Goal: Use online tool/utility: Utilize a website feature to perform a specific function

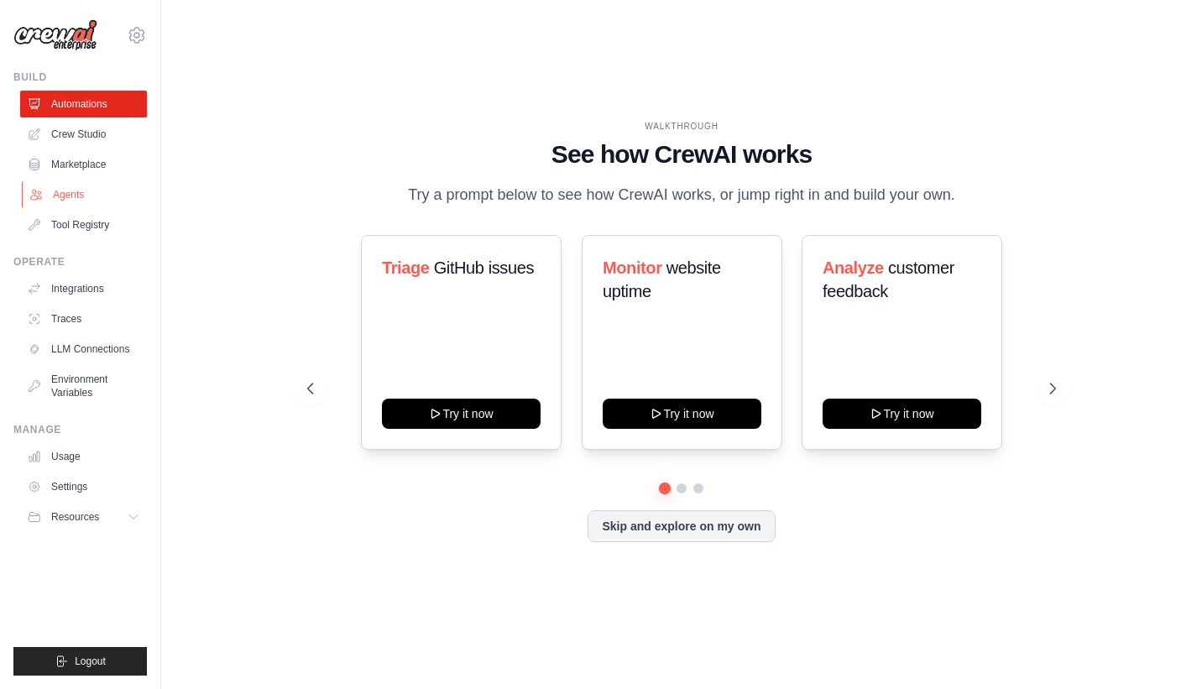
click at [57, 185] on link "Agents" at bounding box center [85, 194] width 127 height 27
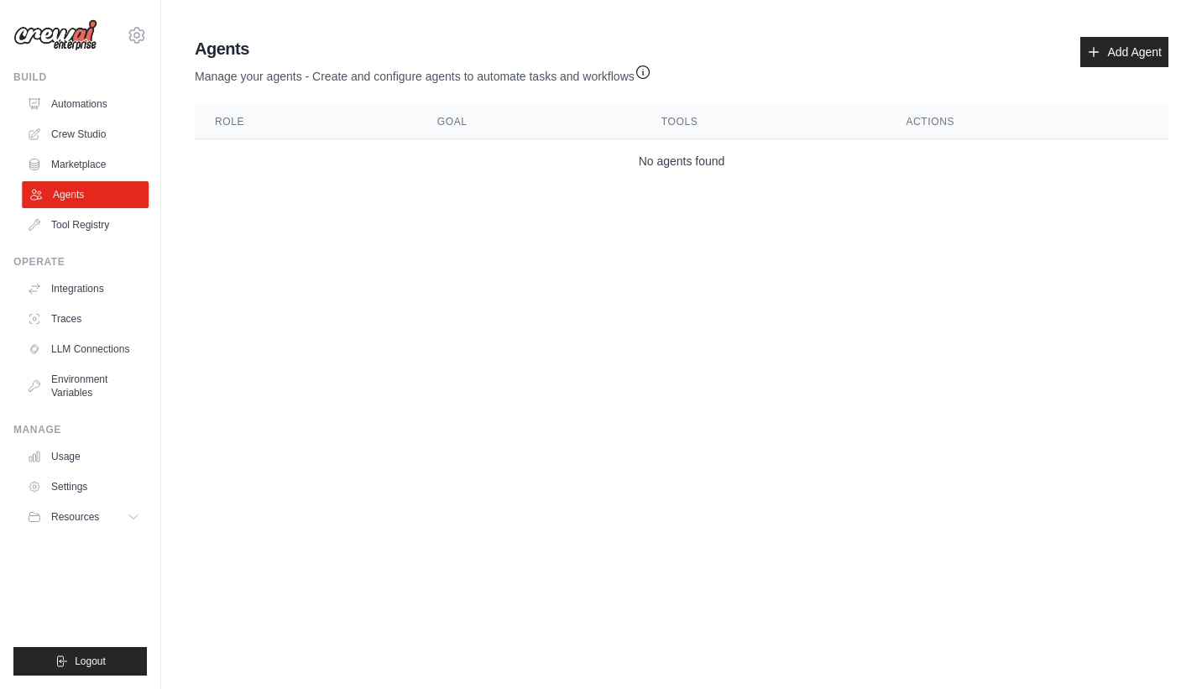
click at [81, 184] on link "Agents" at bounding box center [85, 194] width 127 height 27
click at [85, 171] on link "Marketplace" at bounding box center [85, 164] width 127 height 27
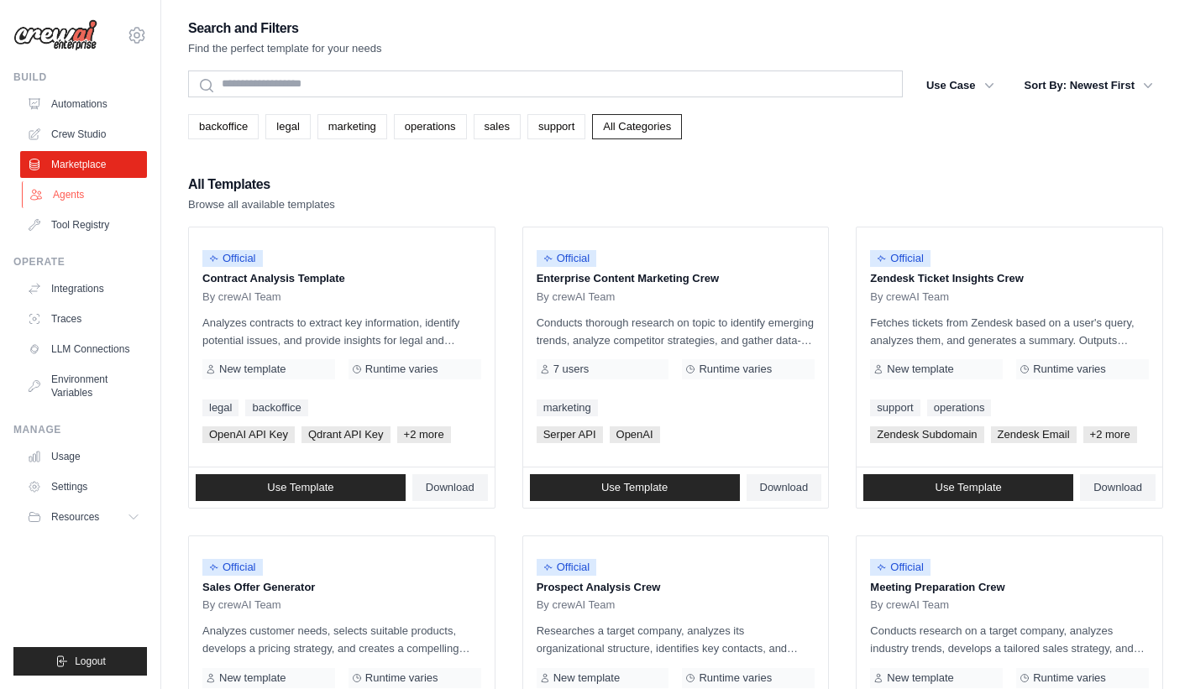
click at [94, 196] on link "Agents" at bounding box center [85, 194] width 127 height 27
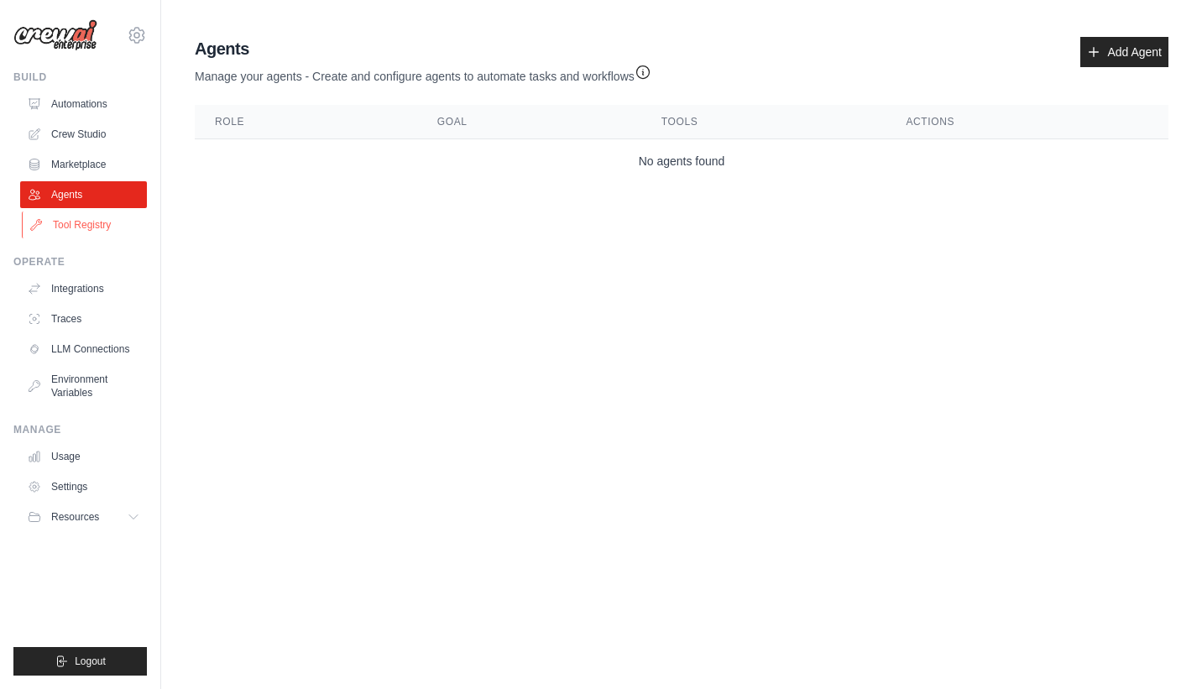
click at [83, 220] on link "Tool Registry" at bounding box center [85, 225] width 127 height 27
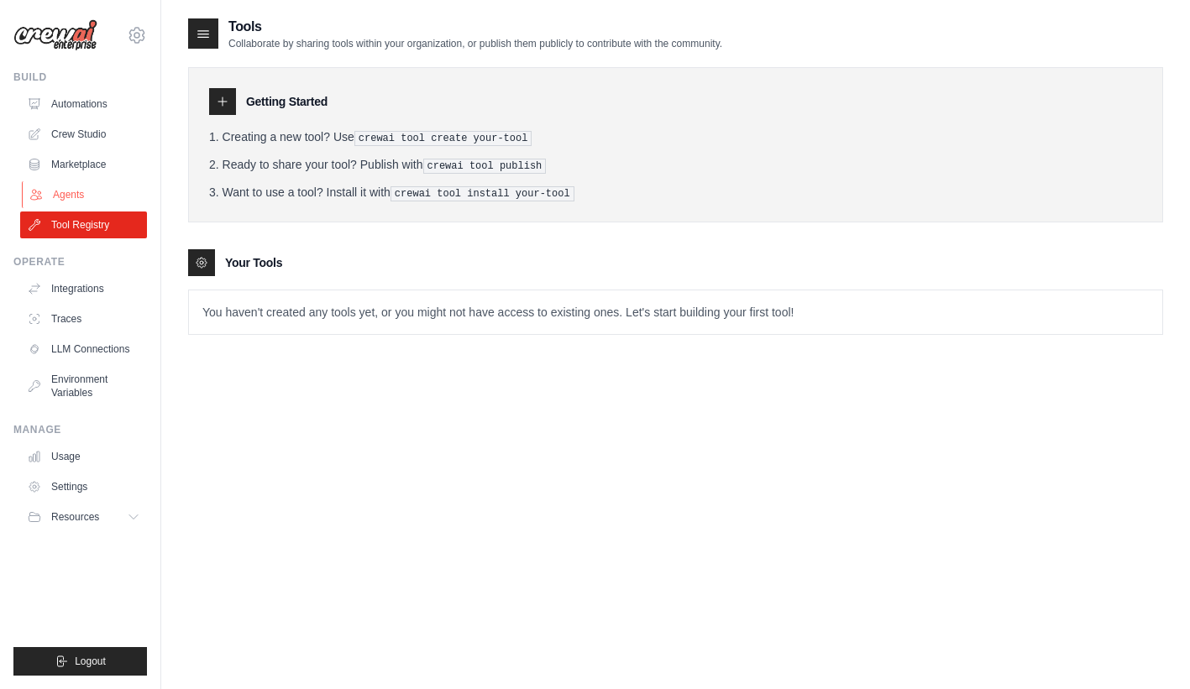
click at [97, 199] on link "Agents" at bounding box center [85, 194] width 127 height 27
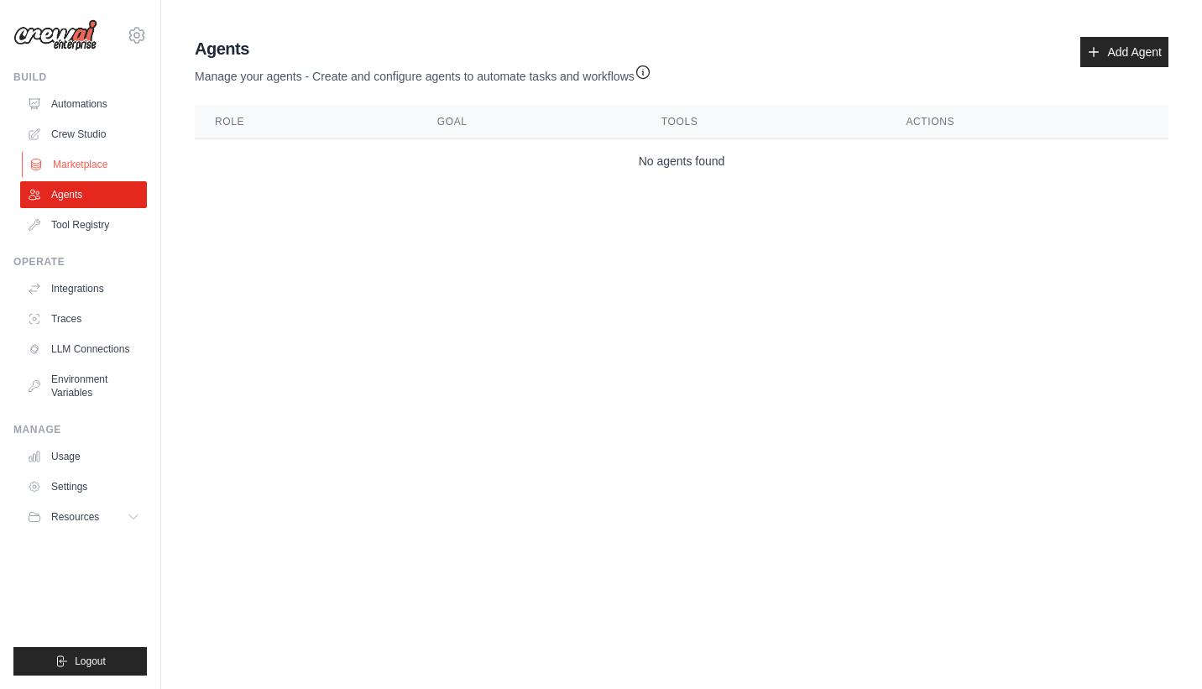
click at [85, 155] on link "Marketplace" at bounding box center [85, 164] width 127 height 27
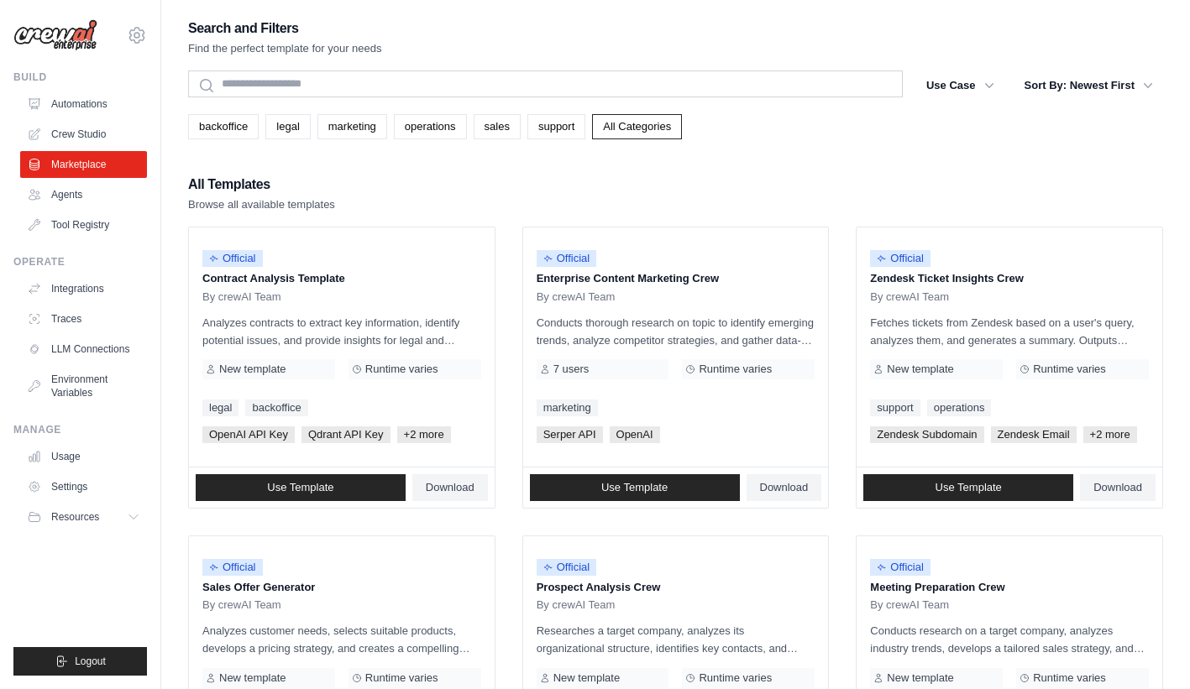
click at [86, 134] on link "Crew Studio" at bounding box center [83, 134] width 127 height 27
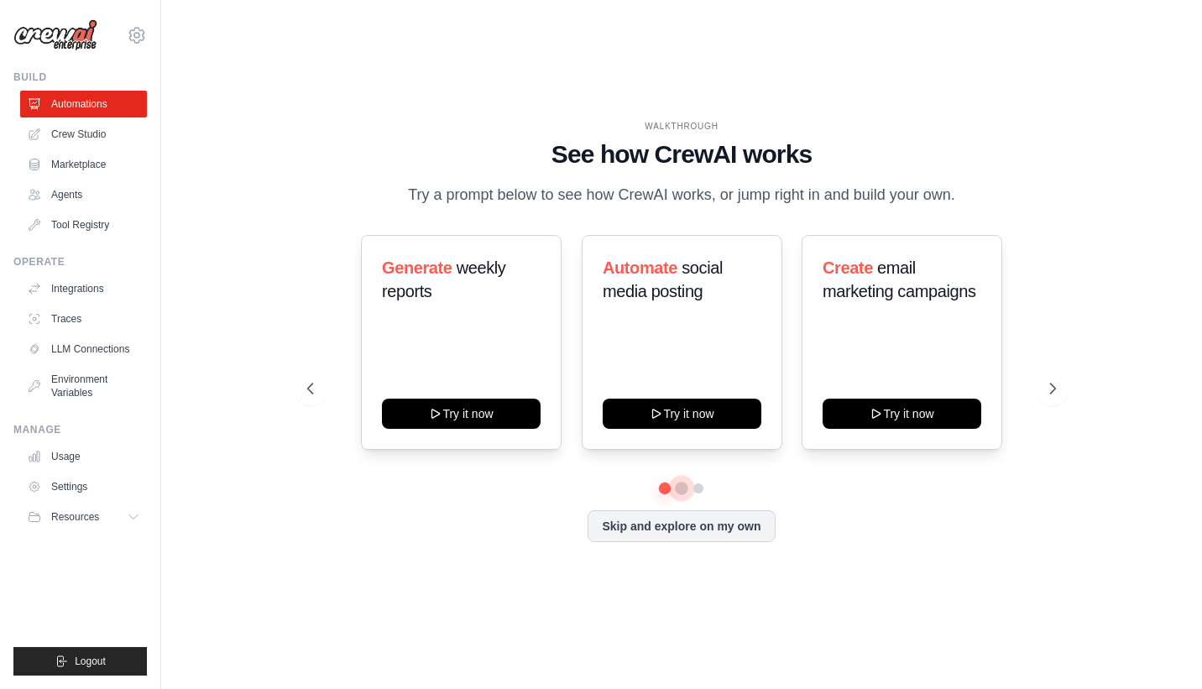
click at [684, 490] on button at bounding box center [681, 488] width 13 height 13
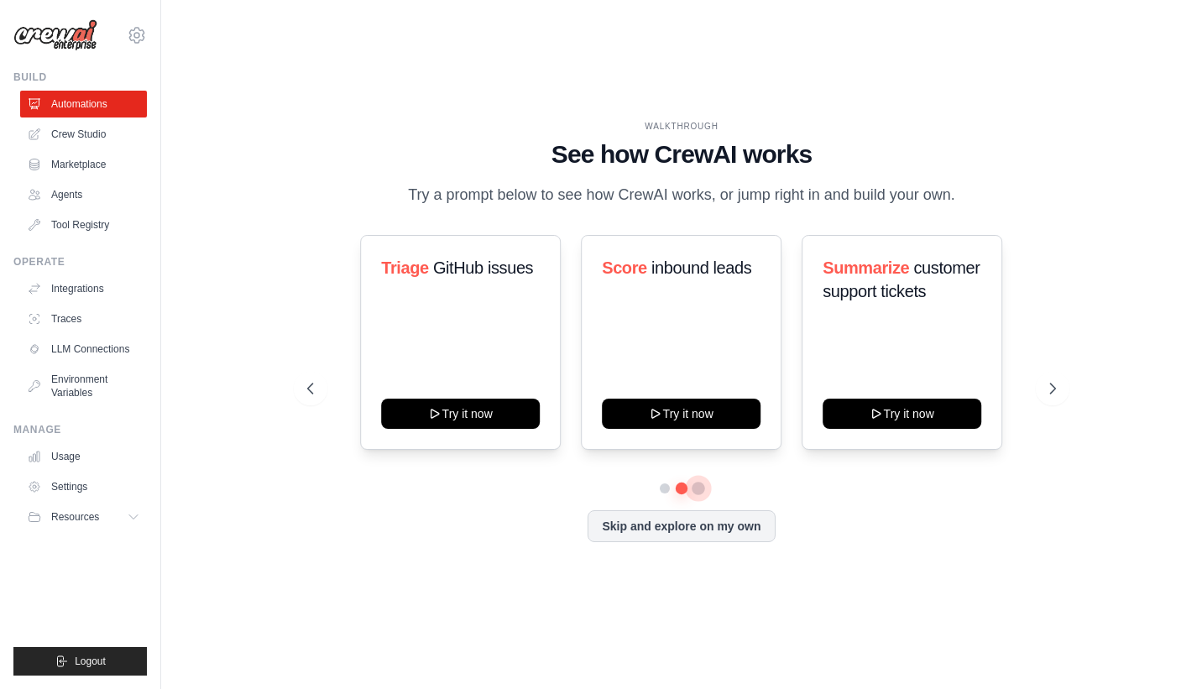
click at [705, 489] on button at bounding box center [698, 488] width 13 height 13
click at [664, 488] on button at bounding box center [665, 488] width 12 height 12
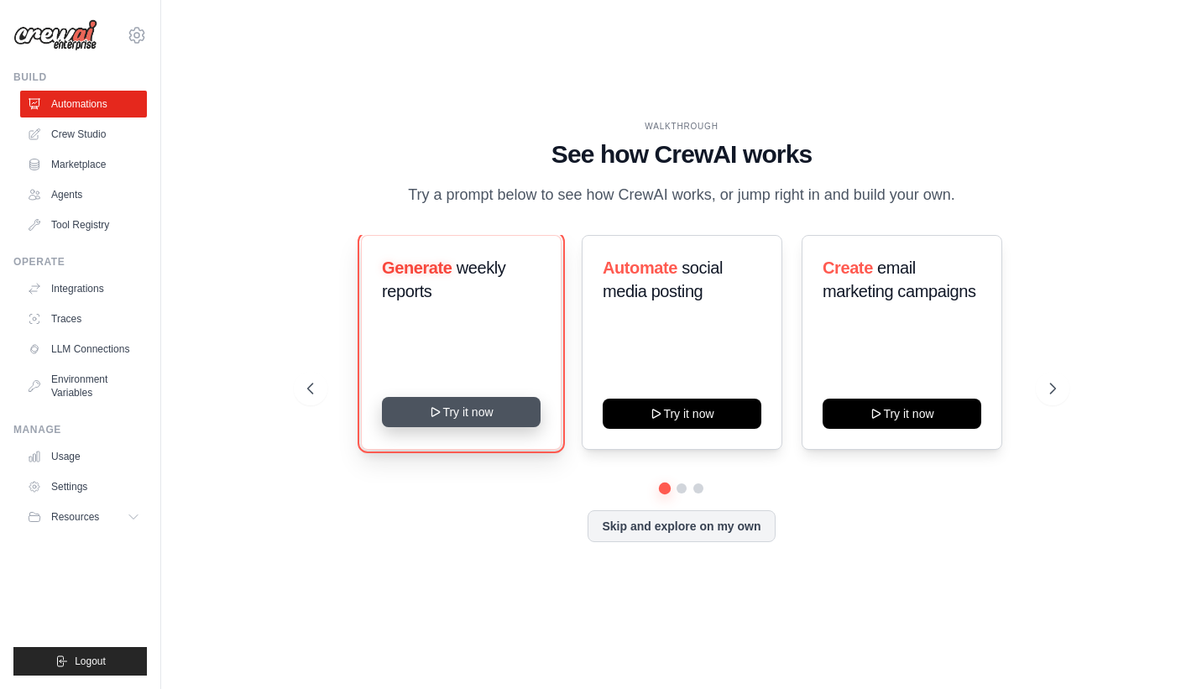
click at [464, 406] on button "Try it now" at bounding box center [461, 412] width 159 height 30
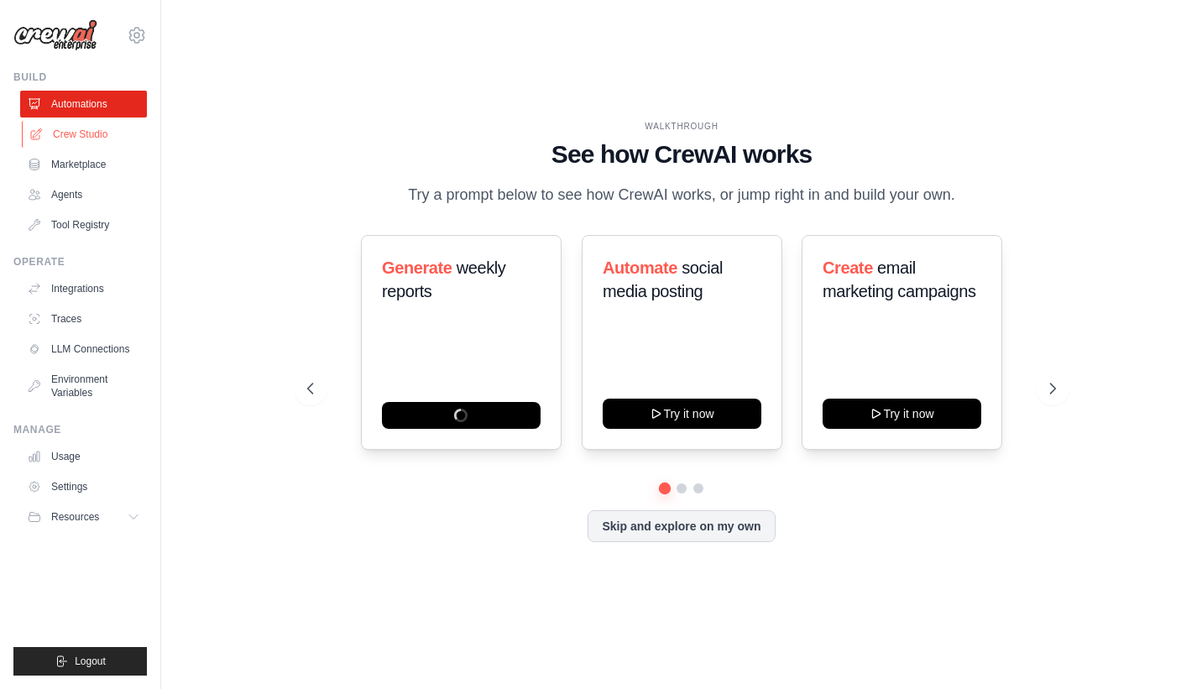
click at [48, 138] on link "Crew Studio" at bounding box center [85, 134] width 127 height 27
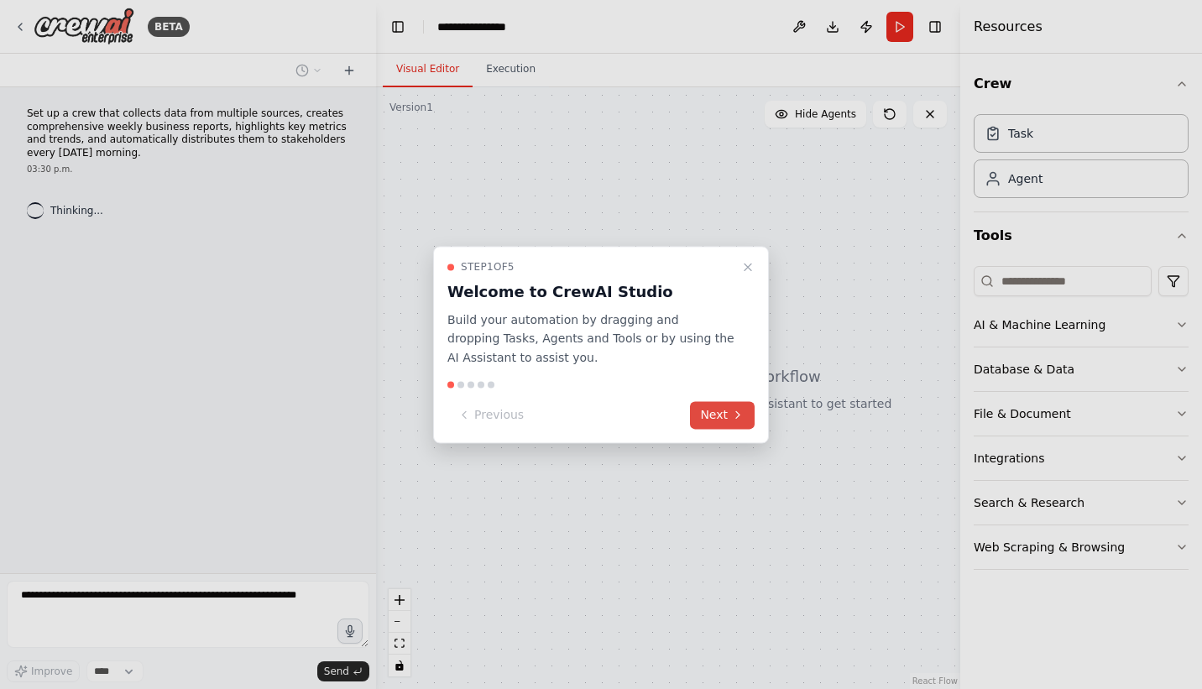
click at [727, 419] on button "Next" at bounding box center [722, 415] width 65 height 28
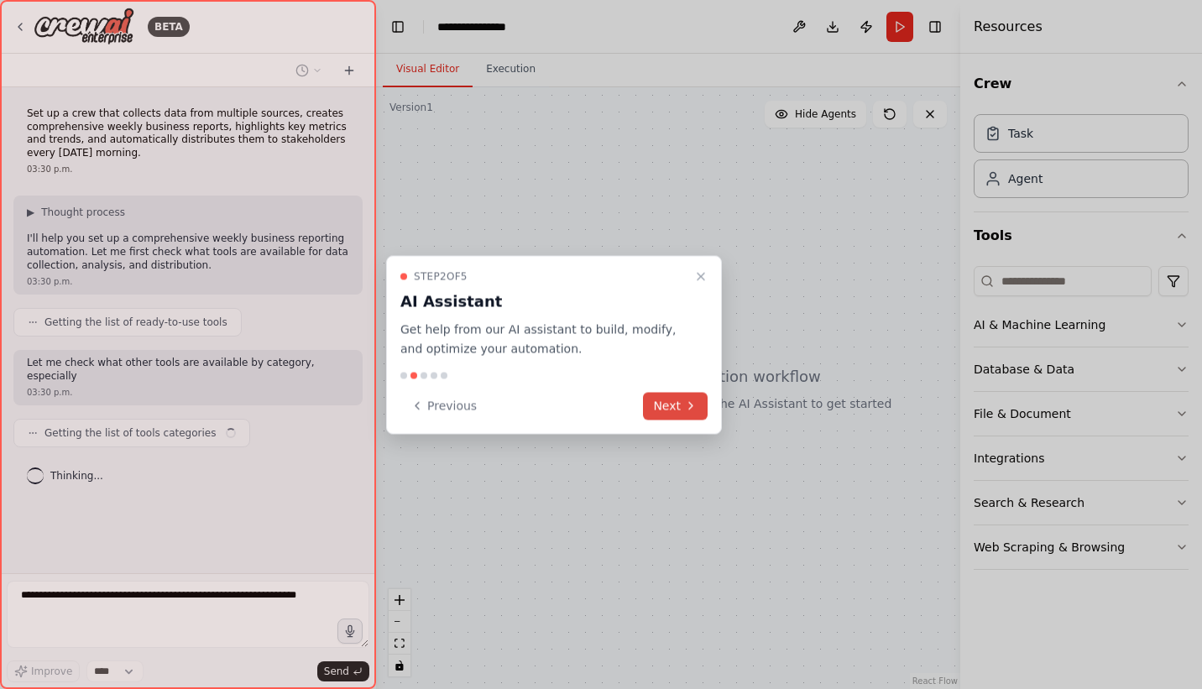
click at [693, 405] on icon at bounding box center [690, 406] width 13 height 13
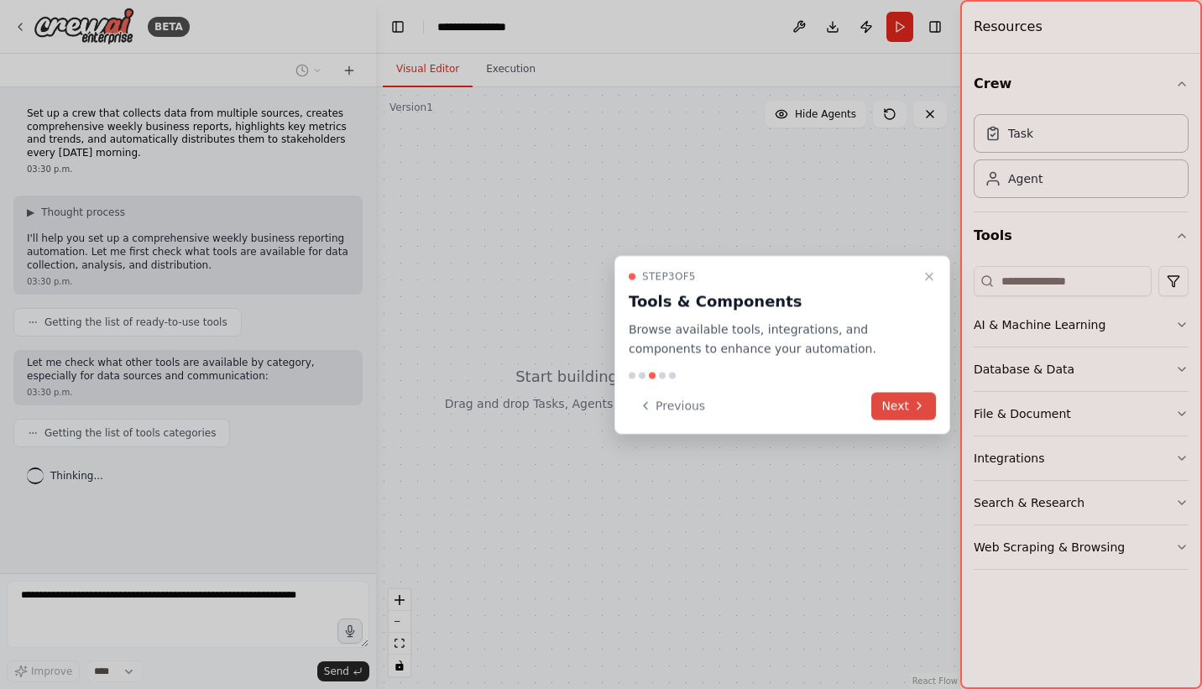
click at [897, 406] on button "Next" at bounding box center [904, 406] width 65 height 28
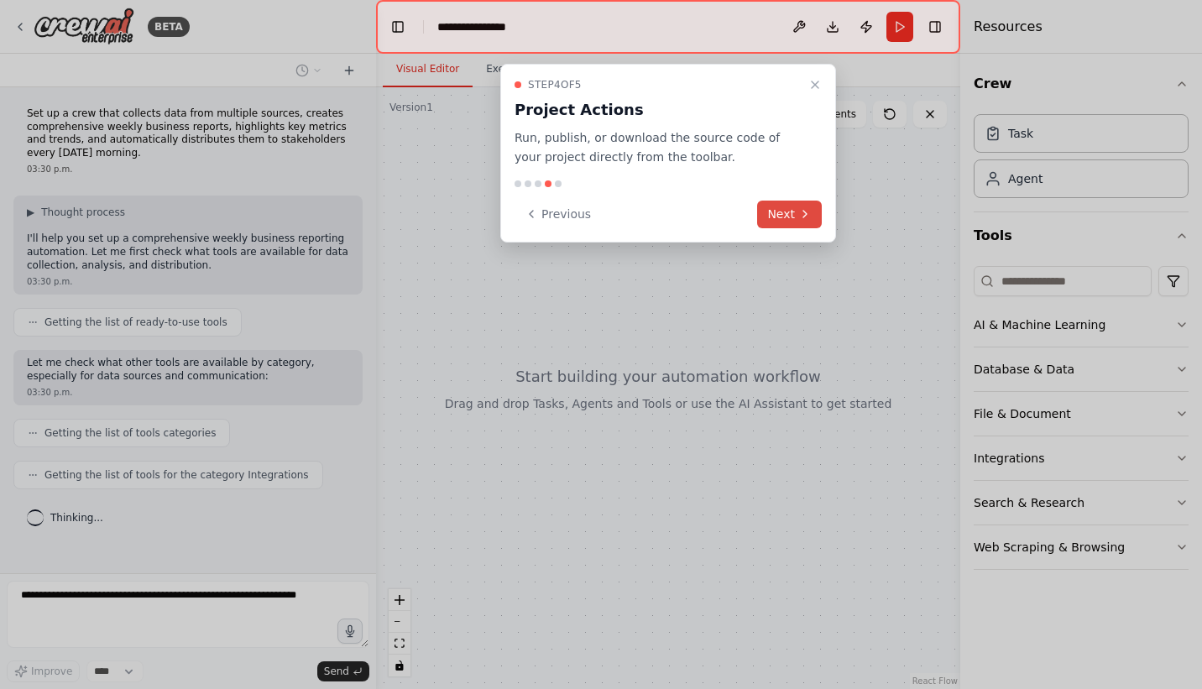
click at [796, 217] on button "Next" at bounding box center [789, 215] width 65 height 28
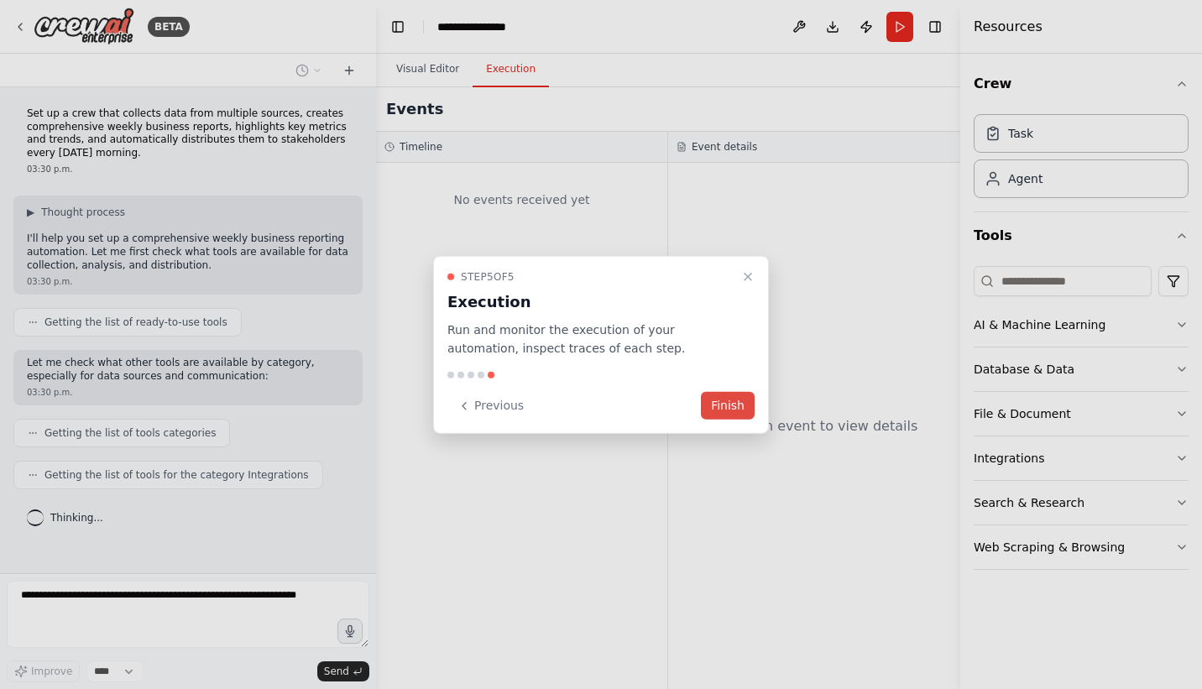
click at [728, 397] on button "Finish" at bounding box center [728, 406] width 54 height 28
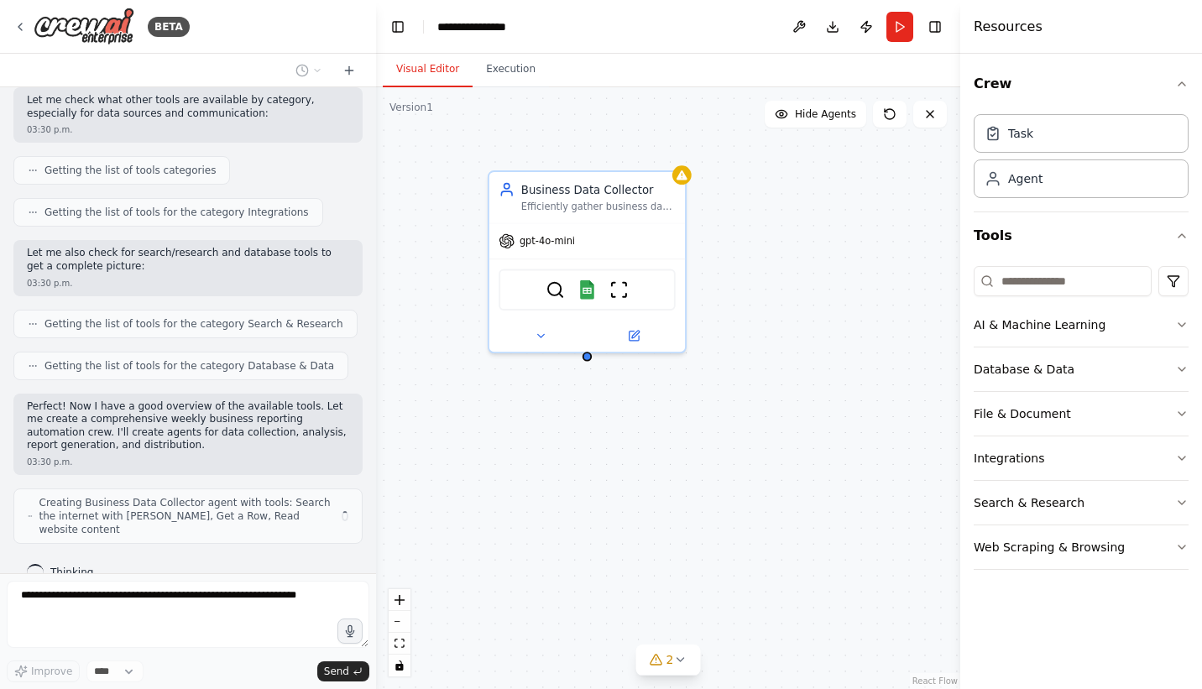
scroll to position [275, 0]
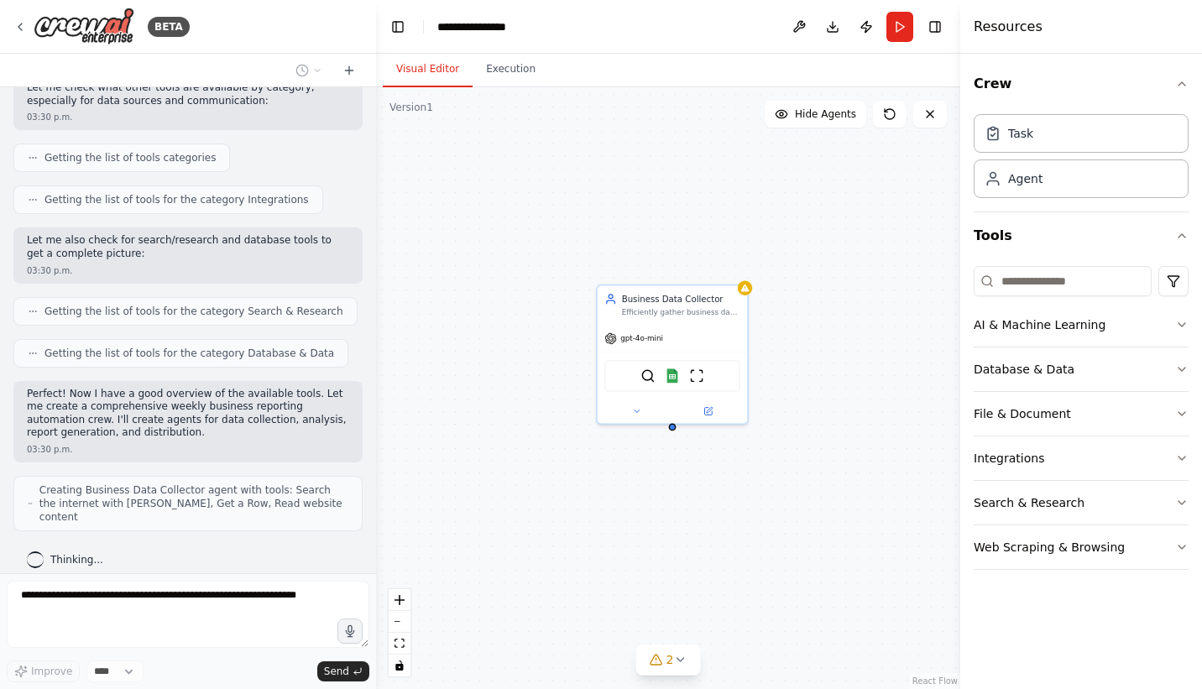
drag, startPoint x: 848, startPoint y: 422, endPoint x: 861, endPoint y: 478, distance: 57.7
click at [861, 478] on div "Business Data Collector Efficiently gather business data from multiple sources …" at bounding box center [668, 388] width 584 height 602
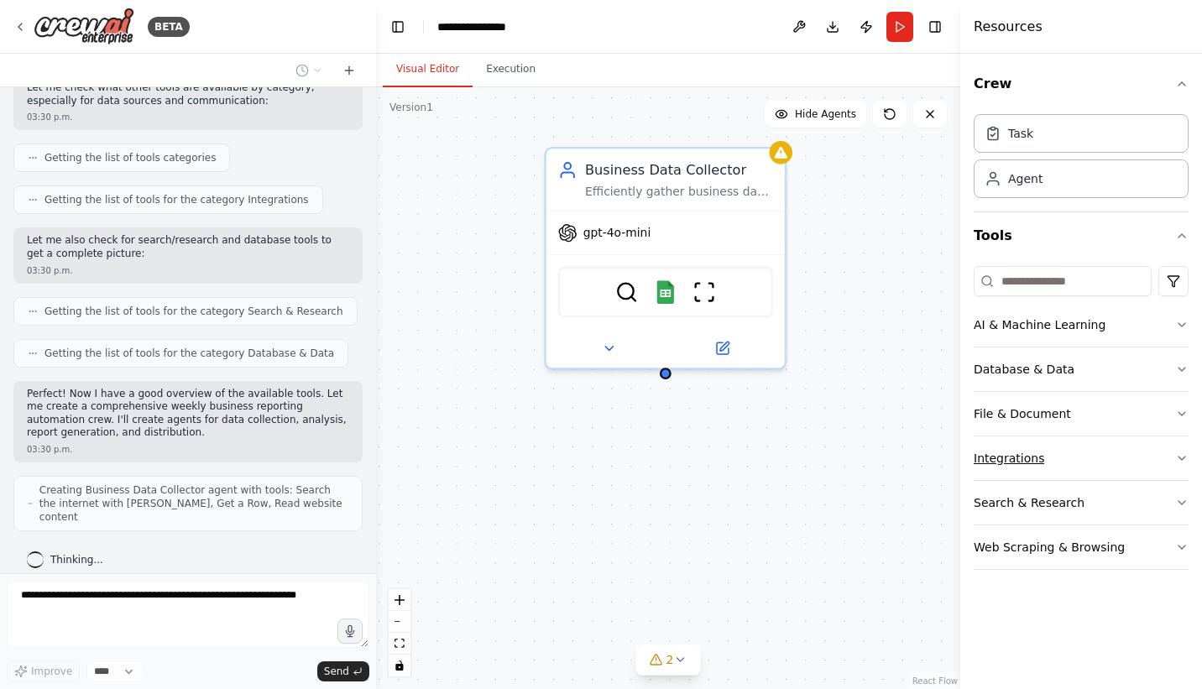
drag, startPoint x: 861, startPoint y: 478, endPoint x: 982, endPoint y: 453, distance: 124.3
click at [982, 453] on div "BETA Set up a crew that collects data from multiple sources, creates comprehens…" at bounding box center [601, 344] width 1202 height 689
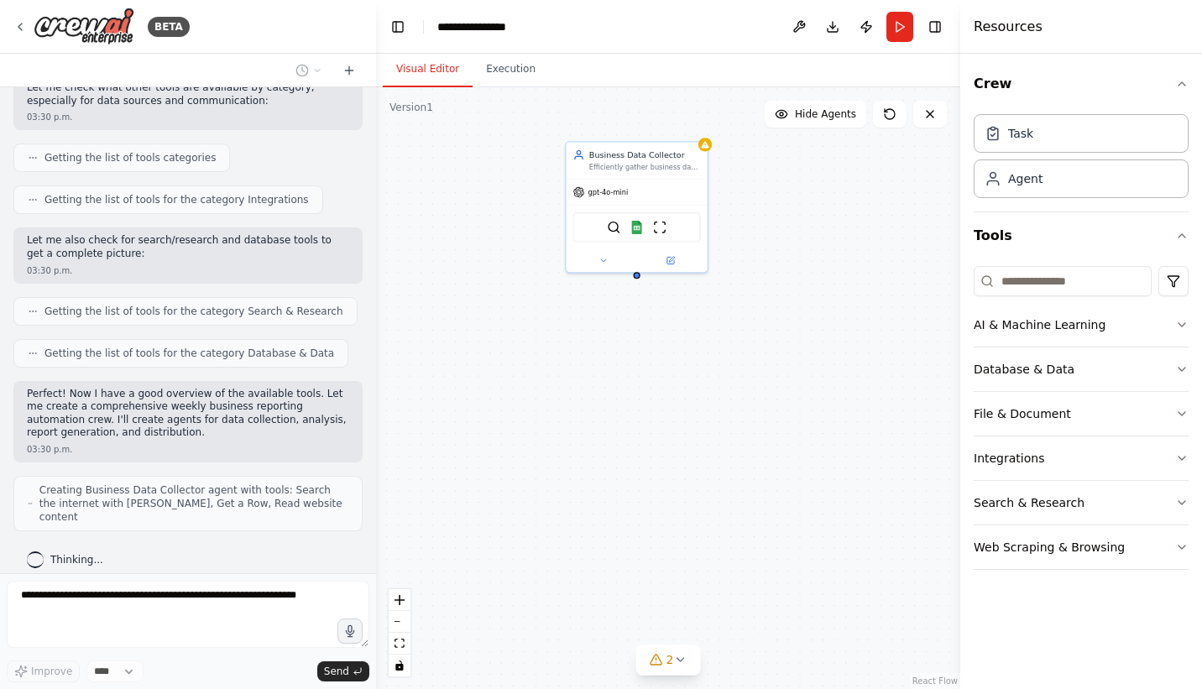
drag, startPoint x: 832, startPoint y: 296, endPoint x: 753, endPoint y: 221, distance: 108.7
click at [753, 221] on div "Business Data Collector Efficiently gather business data from multiple sources …" at bounding box center [668, 388] width 584 height 602
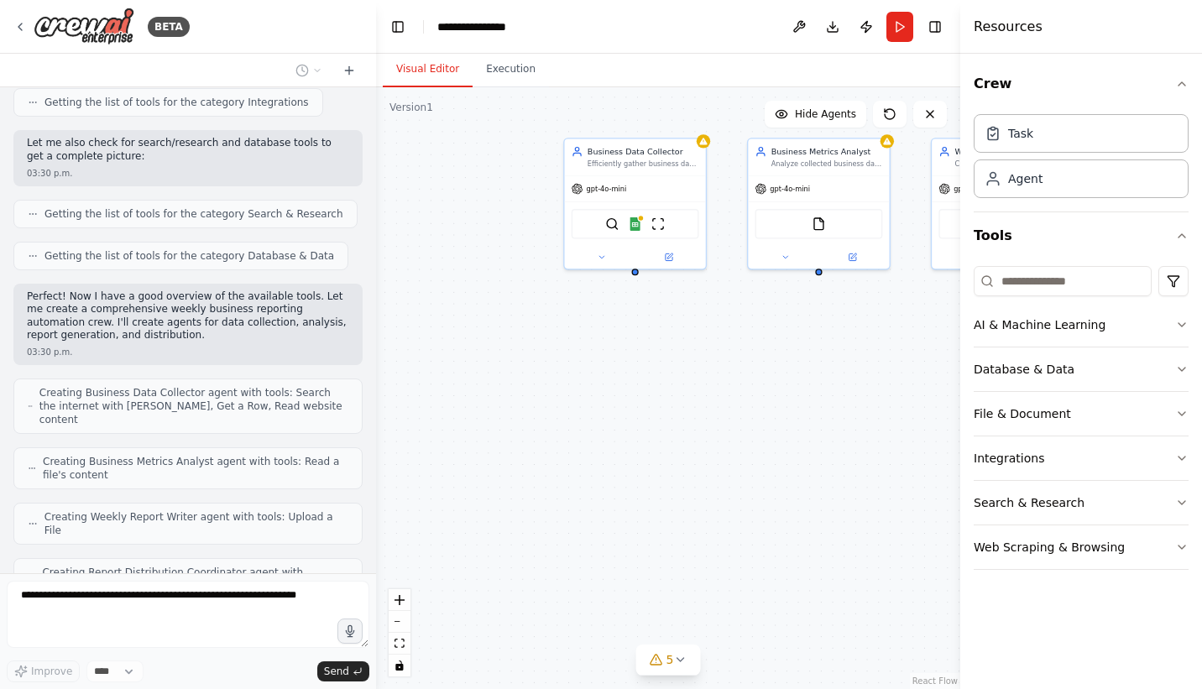
scroll to position [428, 0]
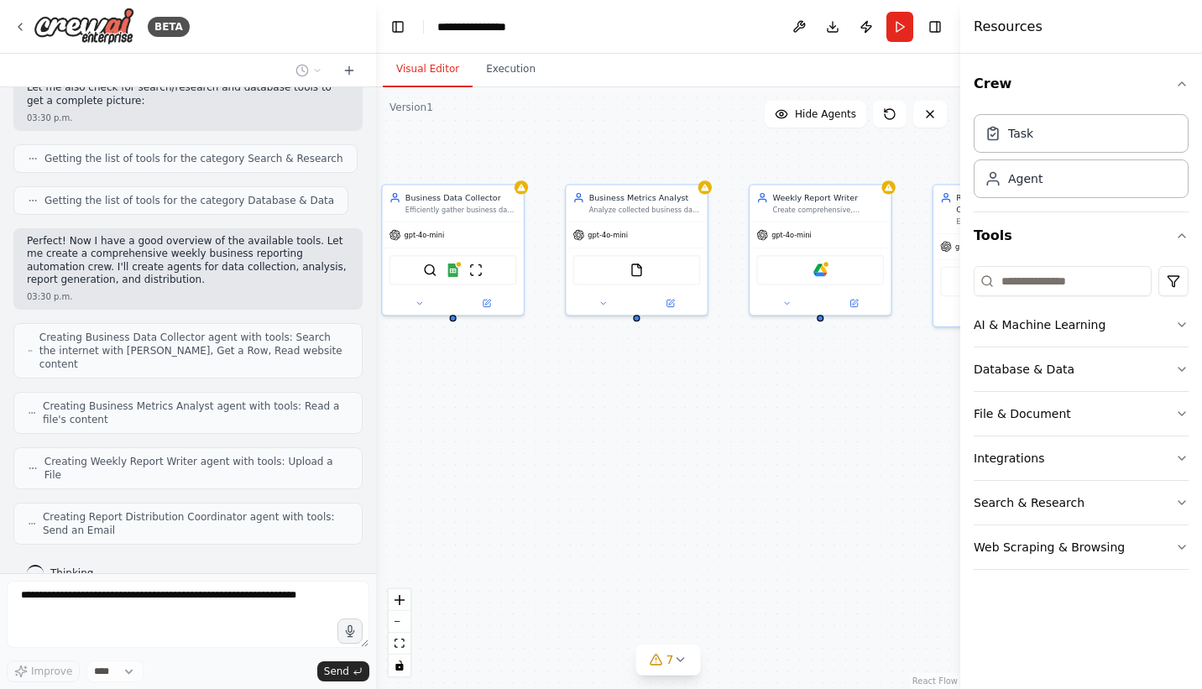
drag, startPoint x: 626, startPoint y: 393, endPoint x: 438, endPoint y: 440, distance: 193.1
click at [438, 440] on div "Business Data Collector Efficiently gather business data from multiple sources …" at bounding box center [668, 388] width 584 height 602
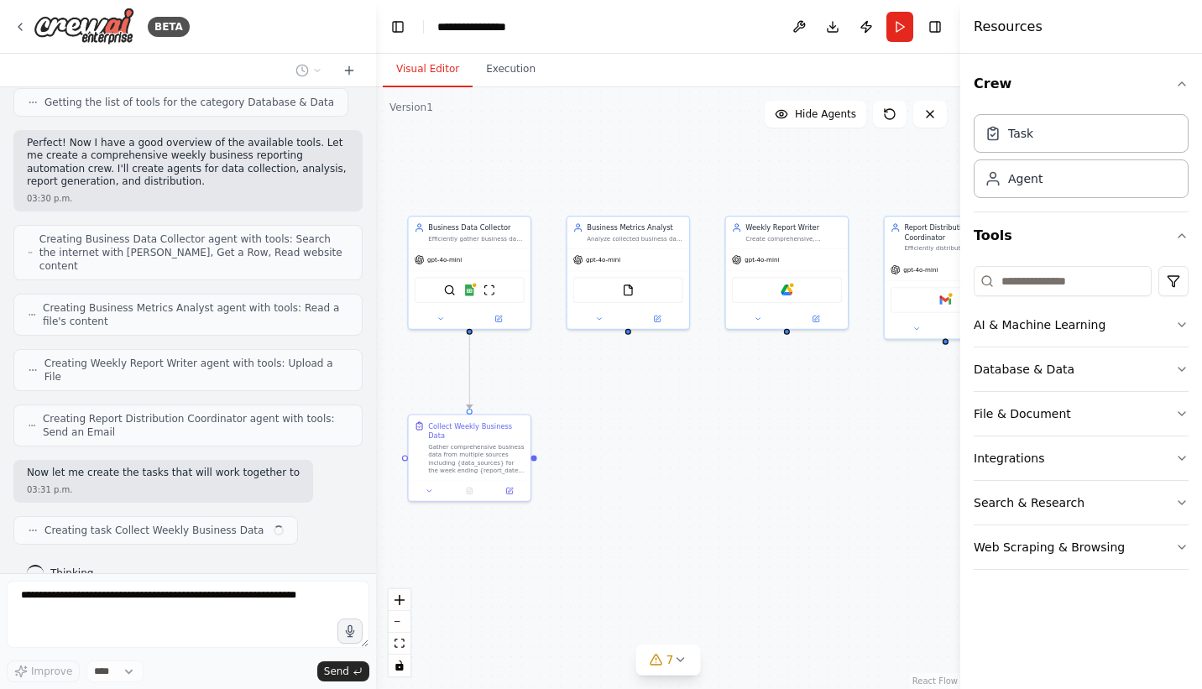
scroll to position [539, 0]
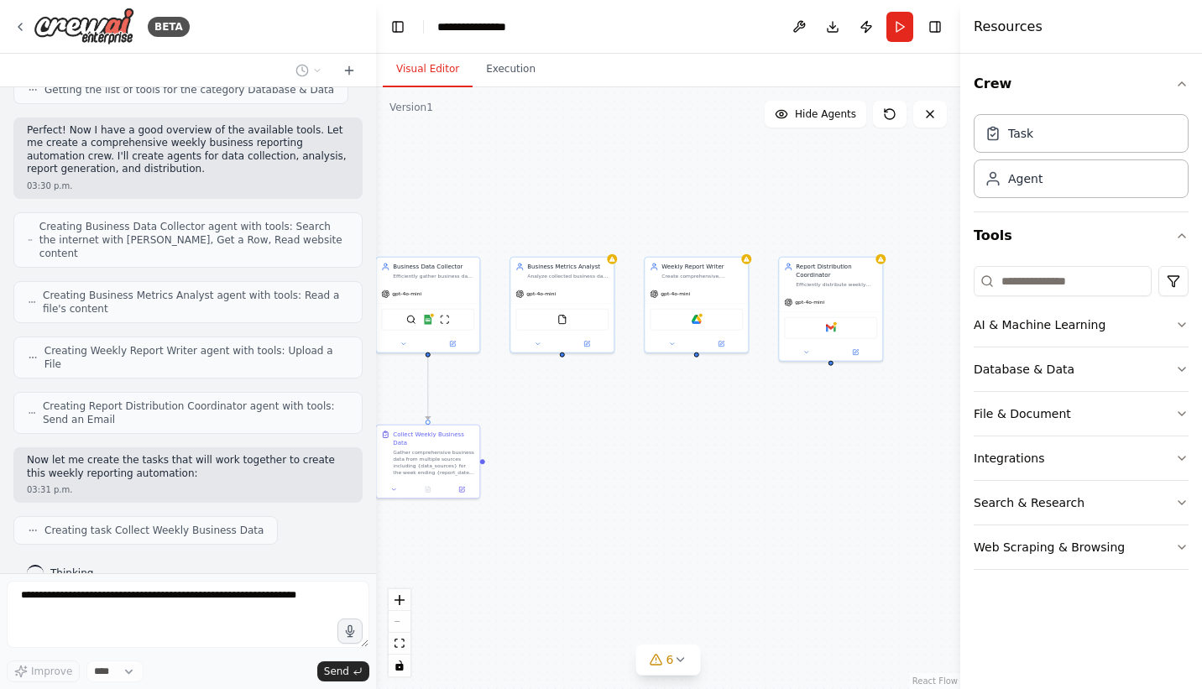
drag, startPoint x: 669, startPoint y: 443, endPoint x: 579, endPoint y: 450, distance: 90.2
click at [579, 450] on div ".deletable-edge-delete-btn { width: 20px; height: 20px; border: 0px solid #ffff…" at bounding box center [668, 388] width 584 height 602
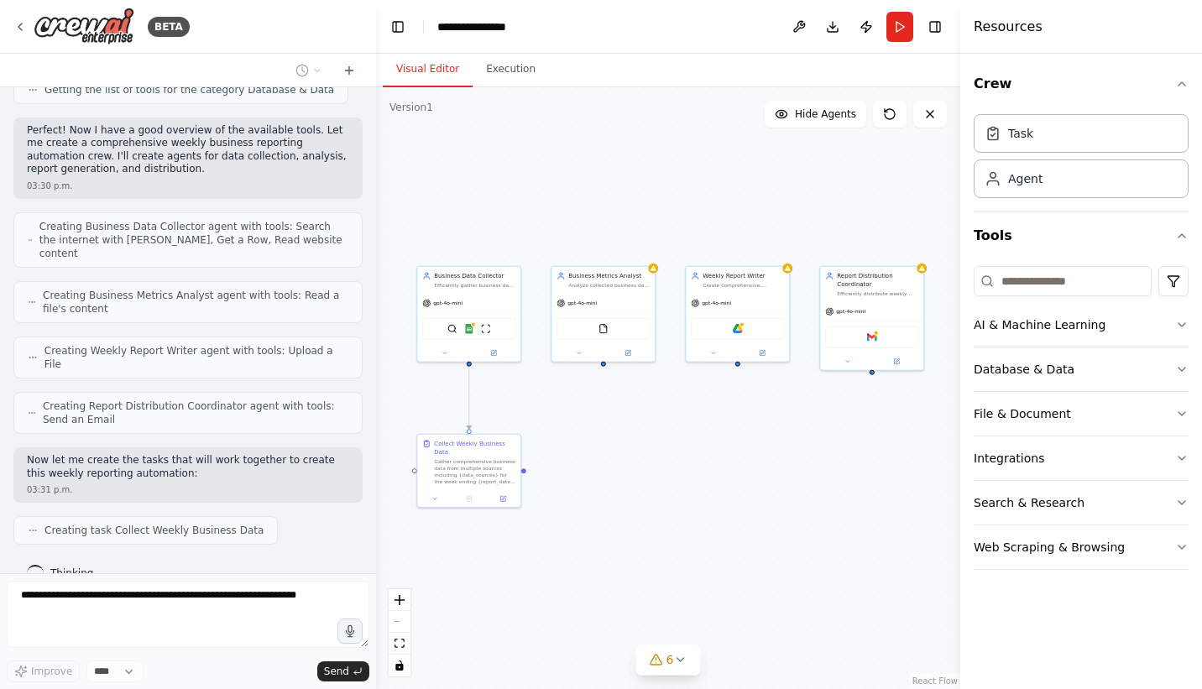
drag, startPoint x: 621, startPoint y: 426, endPoint x: 684, endPoint y: 435, distance: 62.8
click at [684, 435] on div ".deletable-edge-delete-btn { width: 20px; height: 20px; border: 0px solid #ffff…" at bounding box center [668, 388] width 584 height 602
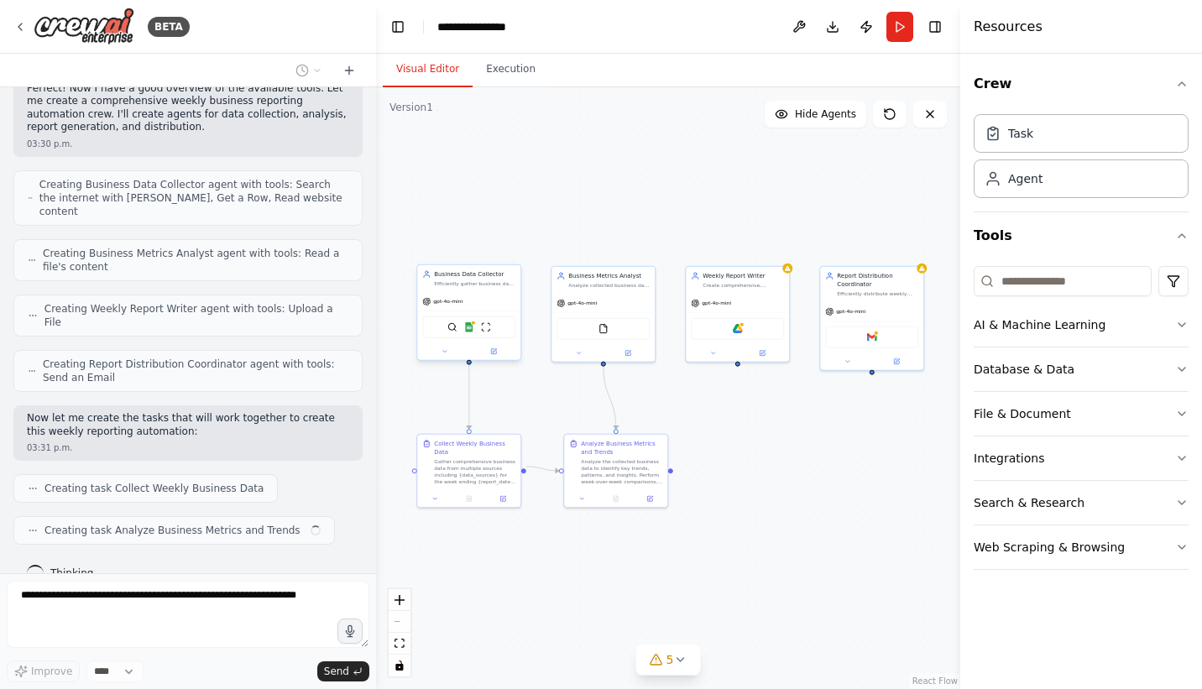
click at [492, 296] on div "gpt-4o-mini" at bounding box center [468, 301] width 103 height 18
click at [600, 286] on div "Analyze collected business data to identify key trends, patterns, and insights …" at bounding box center [608, 283] width 81 height 7
click at [475, 298] on div "gpt-4o-mini" at bounding box center [468, 301] width 103 height 18
click at [1097, 548] on div "Web Scraping & Browsing" at bounding box center [1049, 547] width 151 height 17
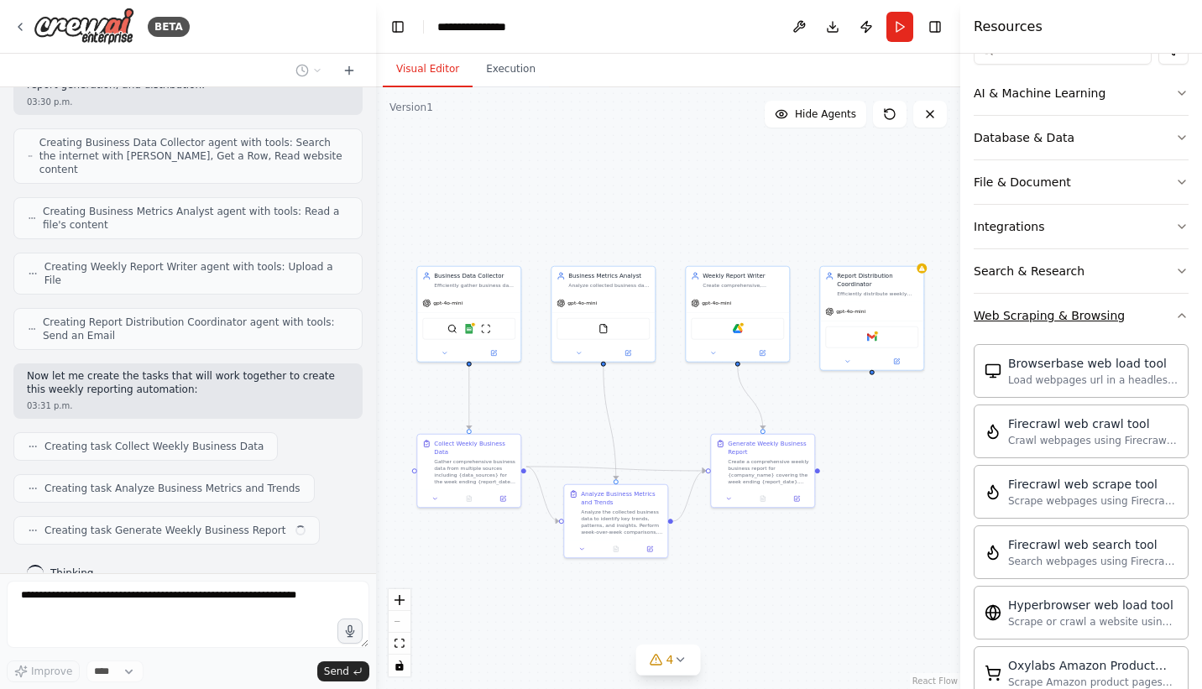
scroll to position [0, 0]
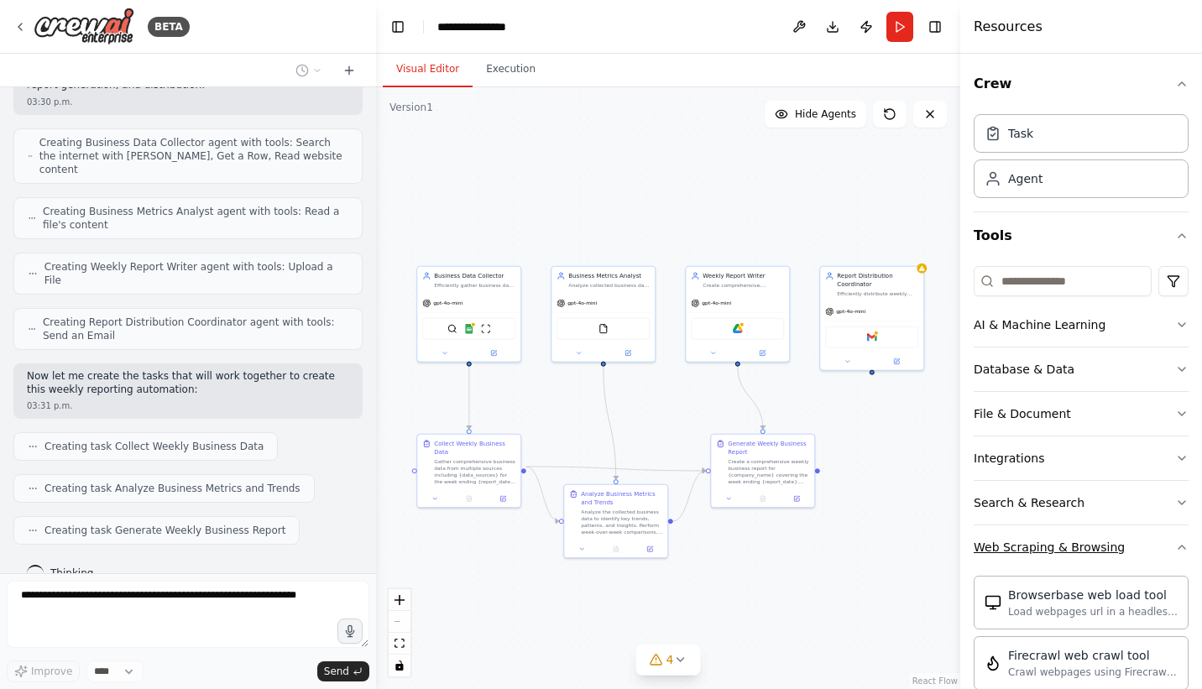
click at [1176, 547] on icon "button" at bounding box center [1182, 547] width 13 height 13
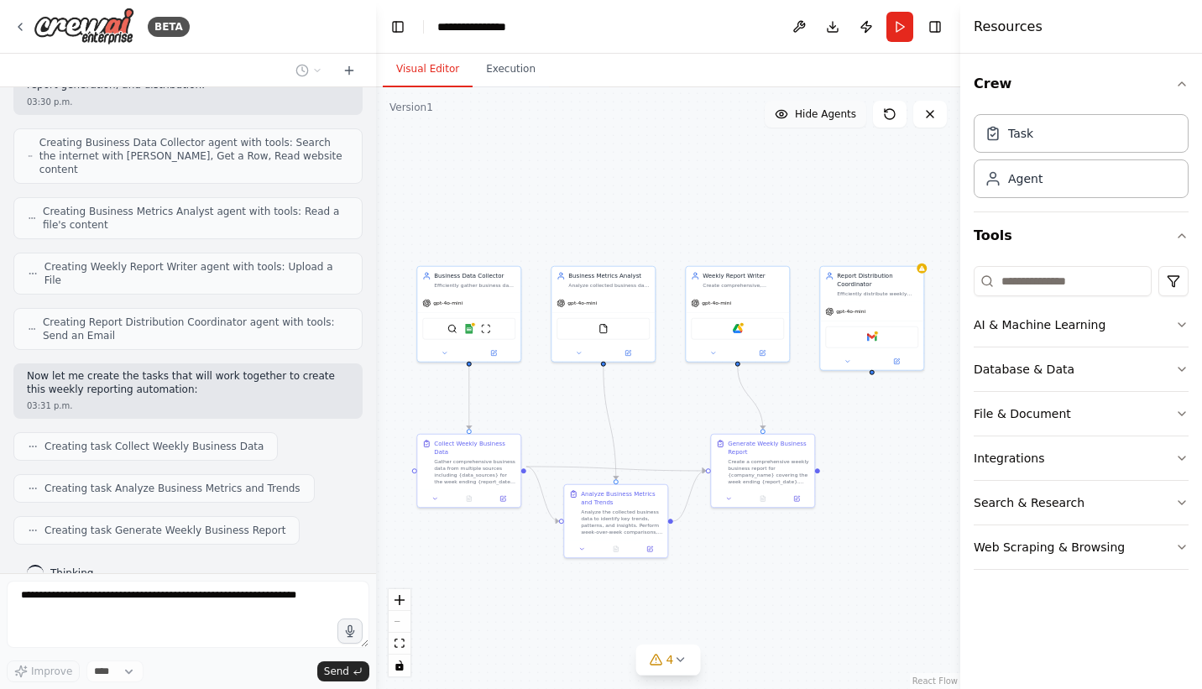
click at [841, 126] on button "Hide Agents" at bounding box center [816, 114] width 102 height 27
click at [841, 126] on button "Show Agents" at bounding box center [814, 114] width 106 height 27
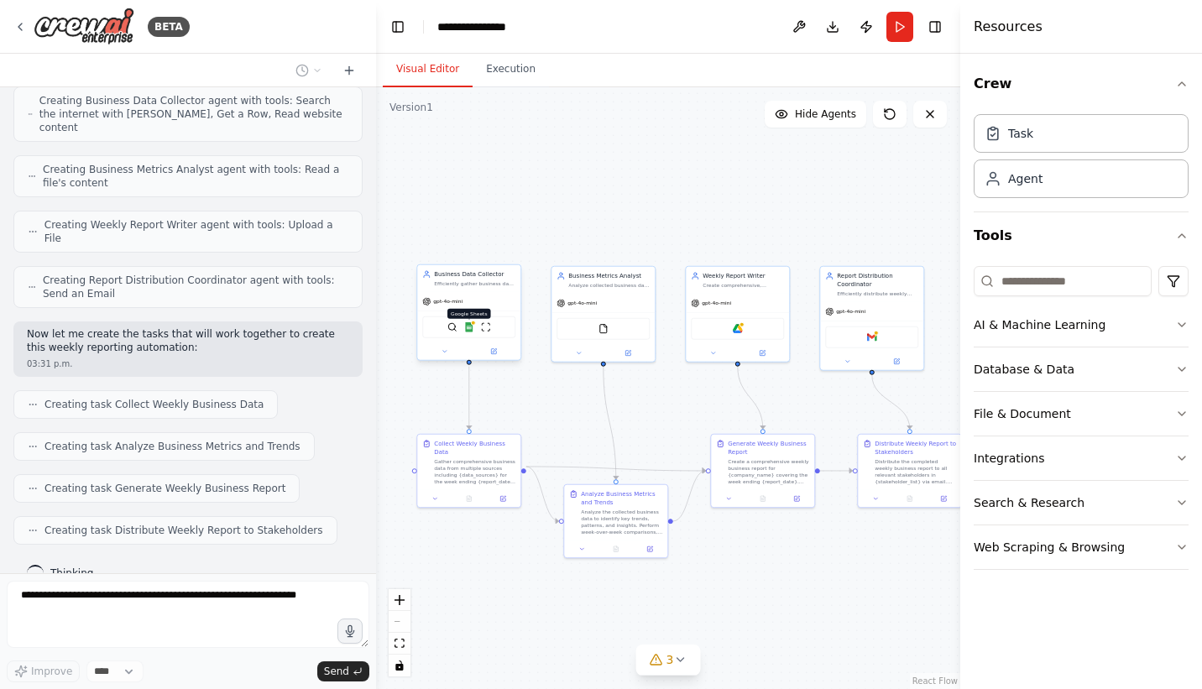
click at [469, 325] on img at bounding box center [469, 327] width 10 height 10
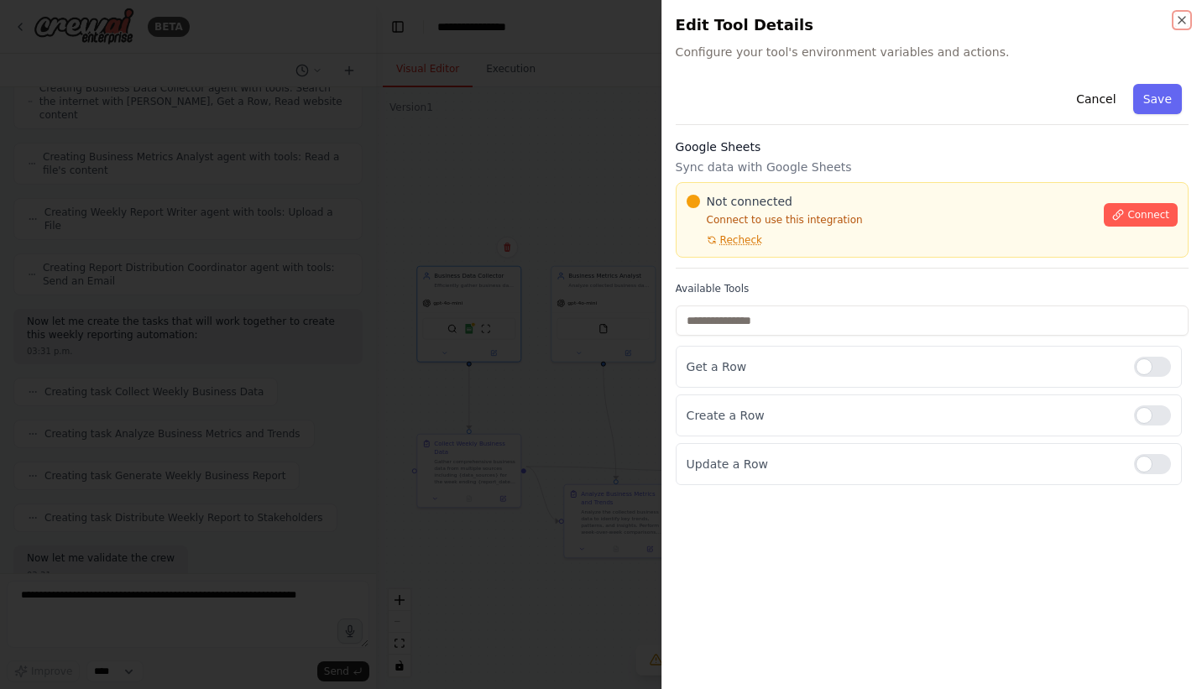
scroll to position [763, 0]
click at [1181, 18] on icon "button" at bounding box center [1182, 19] width 13 height 13
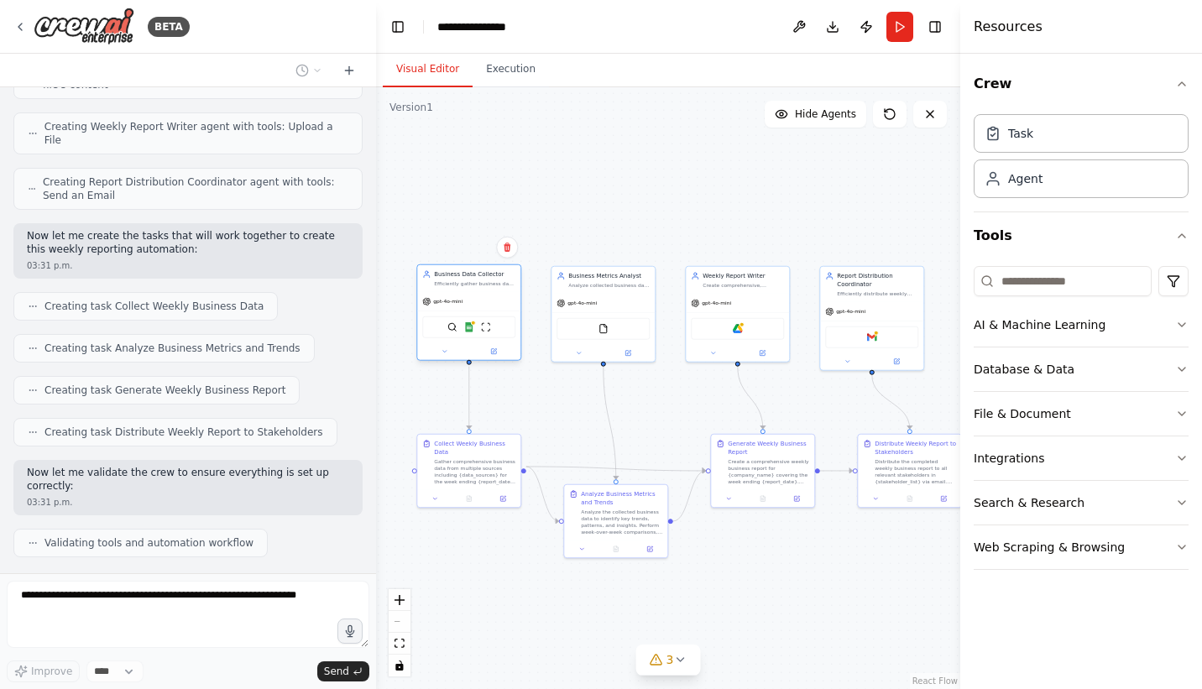
click at [485, 282] on div "Efficiently gather business data from multiple sources including {data_sources}…" at bounding box center [474, 283] width 81 height 7
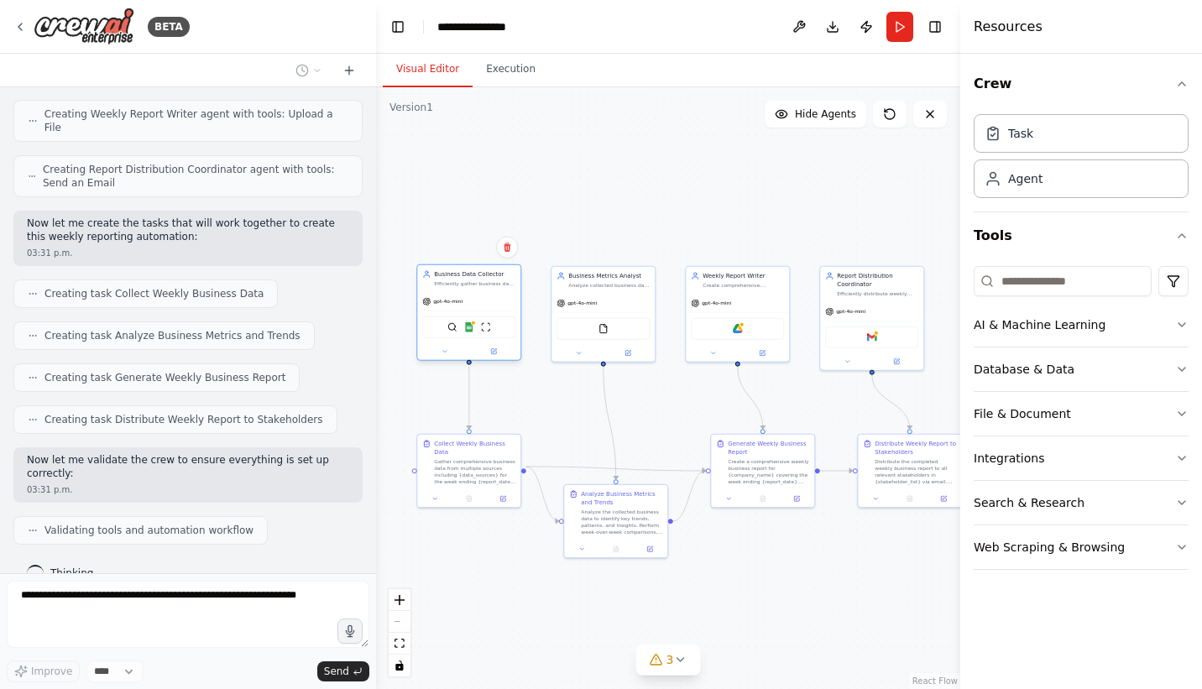
click at [482, 290] on div "Business Data Collector Efficiently gather business data from multiple sources …" at bounding box center [468, 278] width 103 height 27
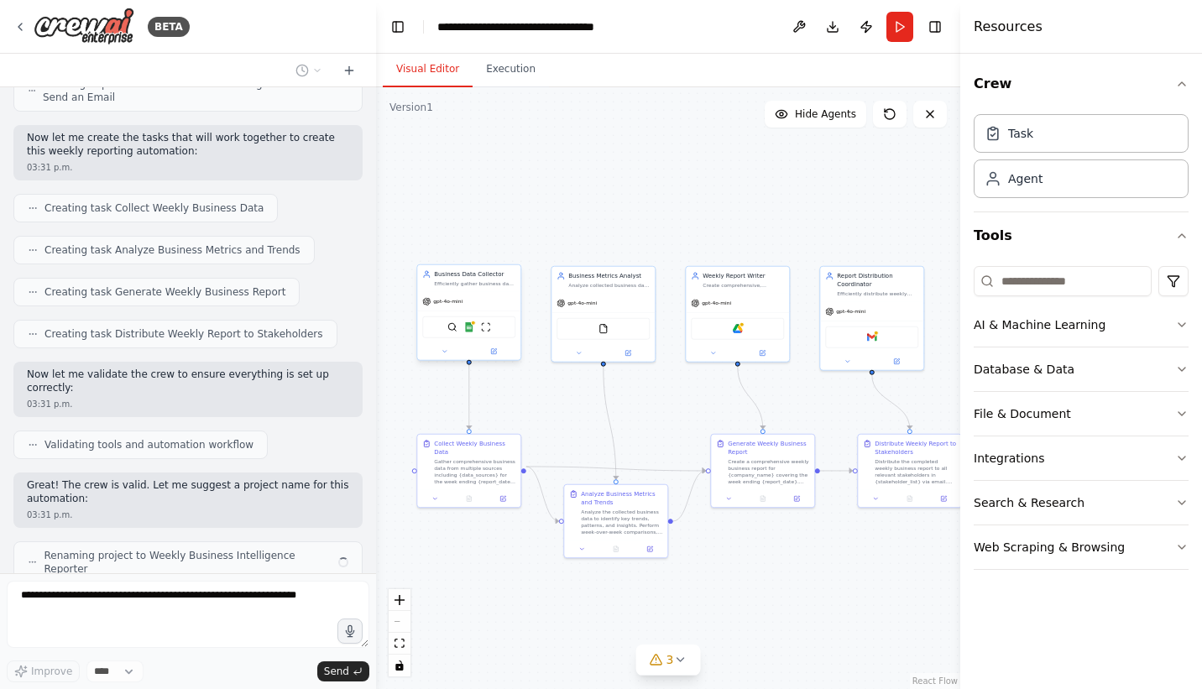
scroll to position [874, 0]
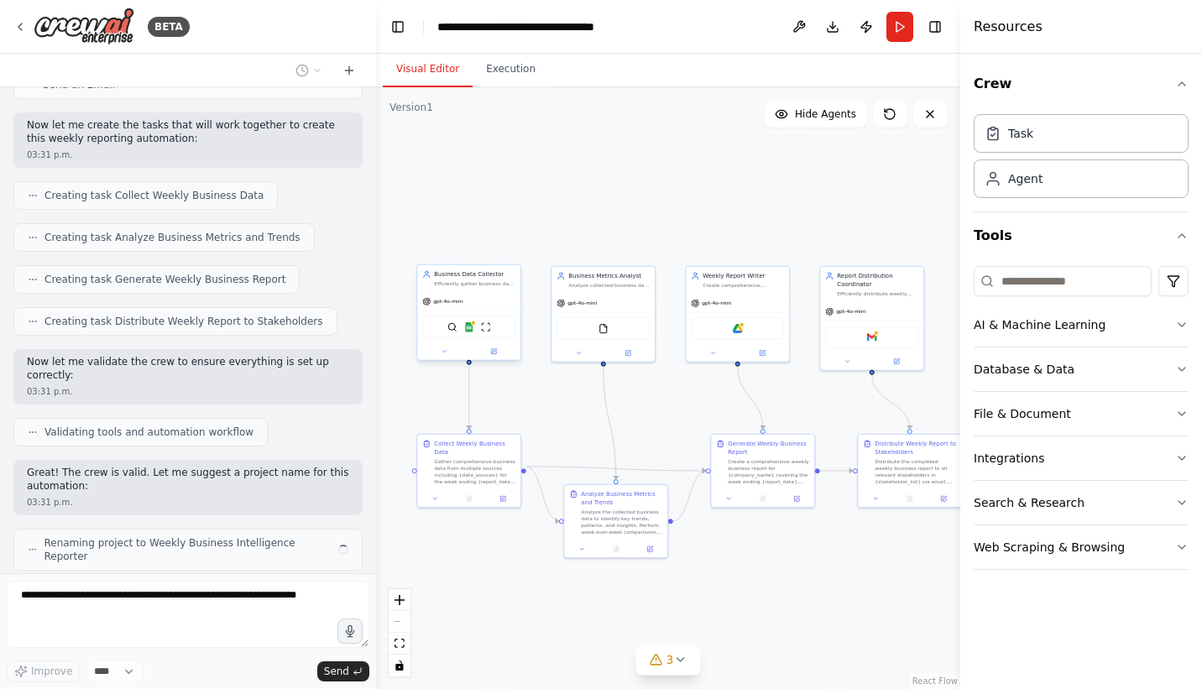
click at [481, 280] on div "Efficiently gather business data from multiple sources including {data_sources}…" at bounding box center [474, 283] width 81 height 7
click at [1183, 88] on icon "button" at bounding box center [1182, 83] width 13 height 13
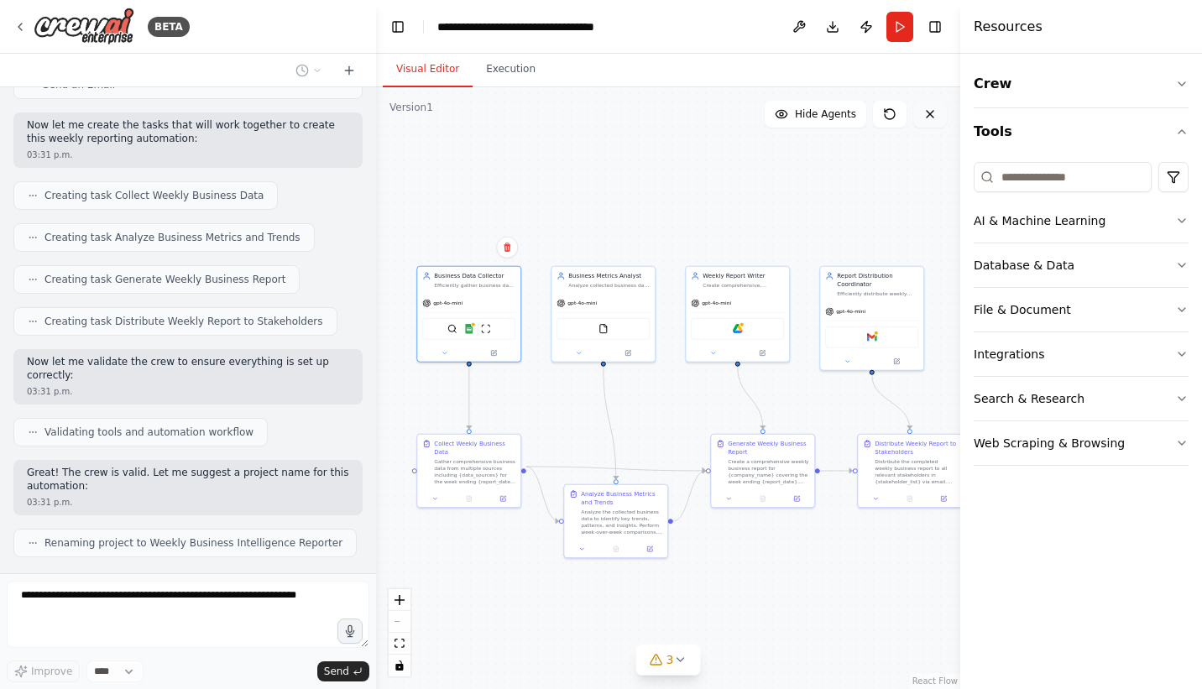
click at [940, 119] on button at bounding box center [931, 114] width 34 height 27
click at [24, 26] on icon at bounding box center [19, 26] width 13 height 13
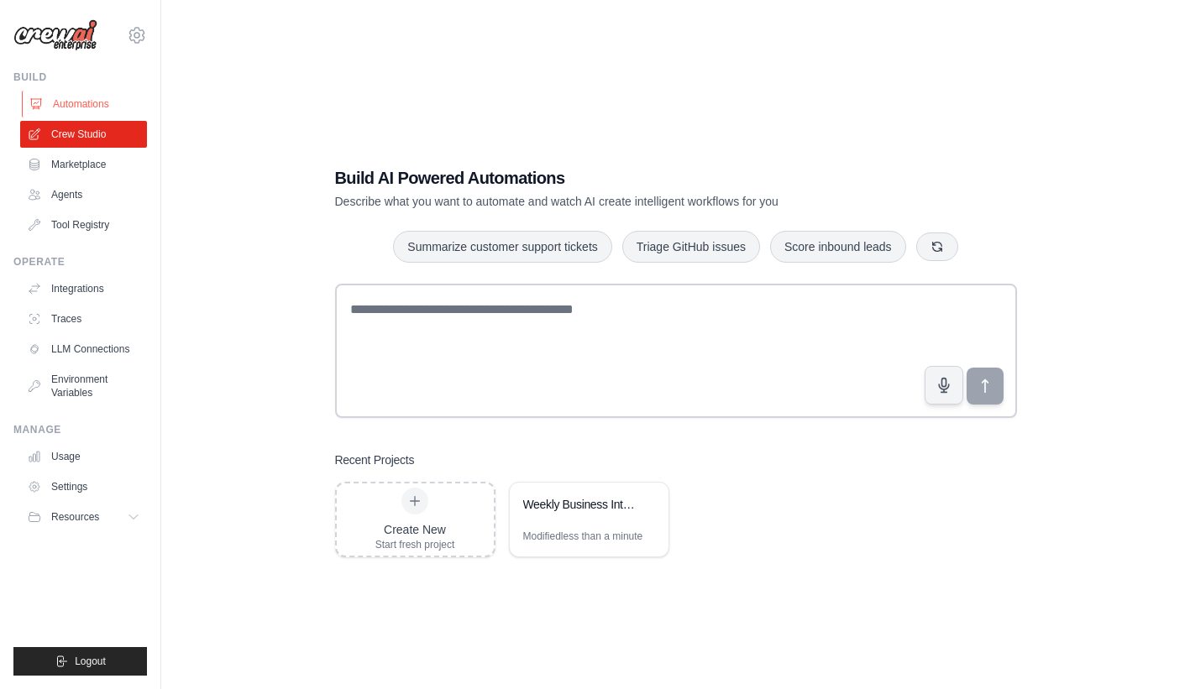
click at [60, 109] on link "Automations" at bounding box center [85, 104] width 127 height 27
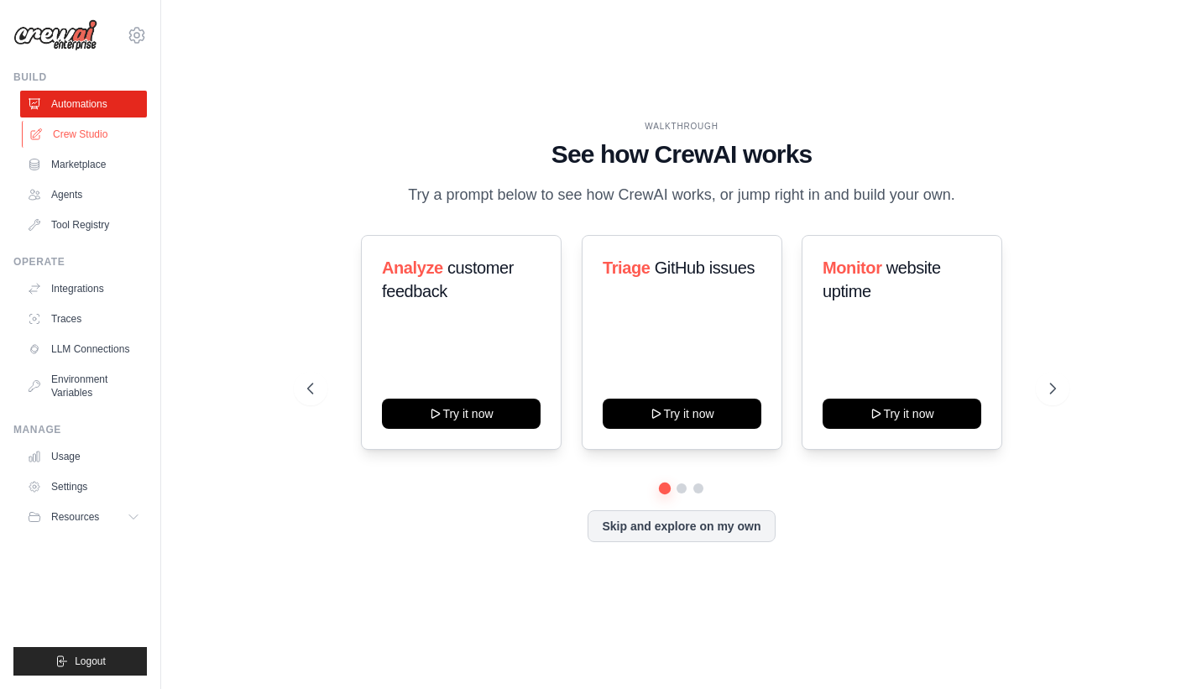
click at [60, 144] on link "Crew Studio" at bounding box center [85, 134] width 127 height 27
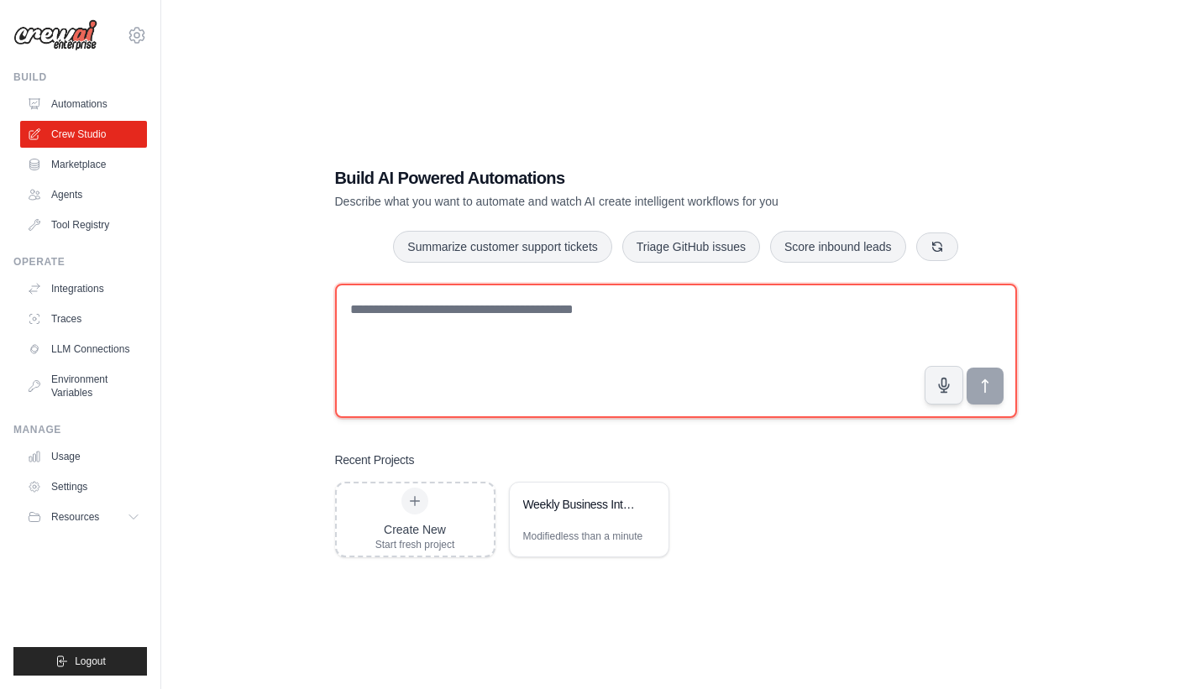
click at [580, 298] on textarea at bounding box center [676, 351] width 682 height 134
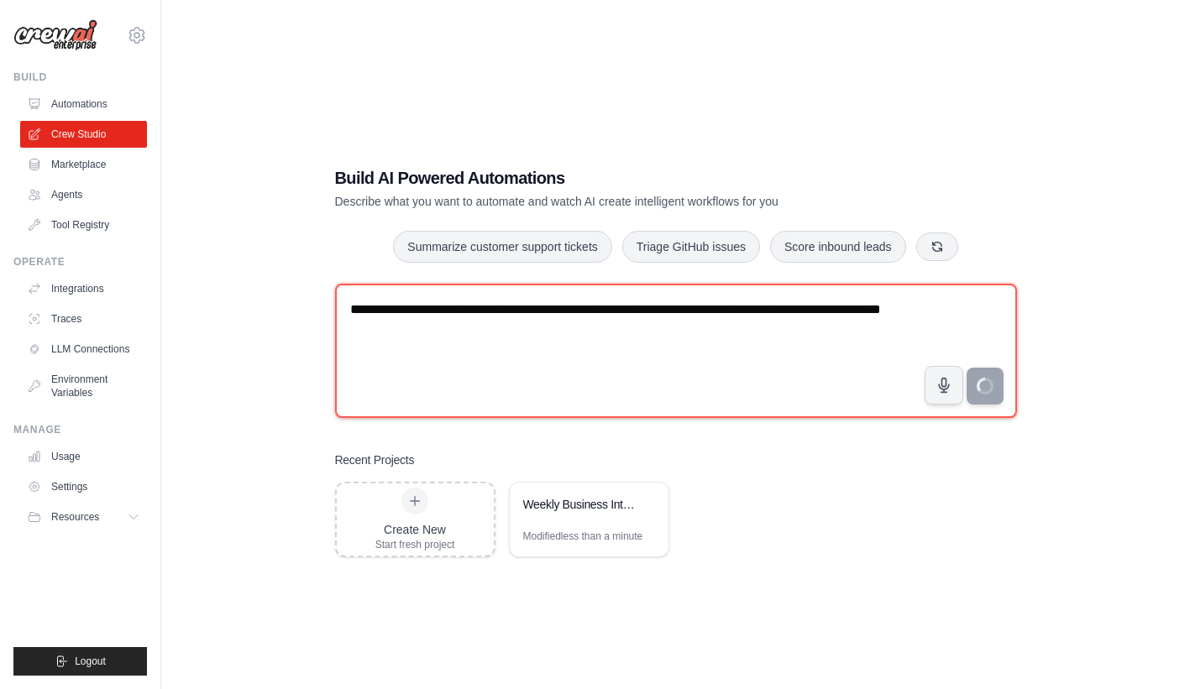
type textarea "**********"
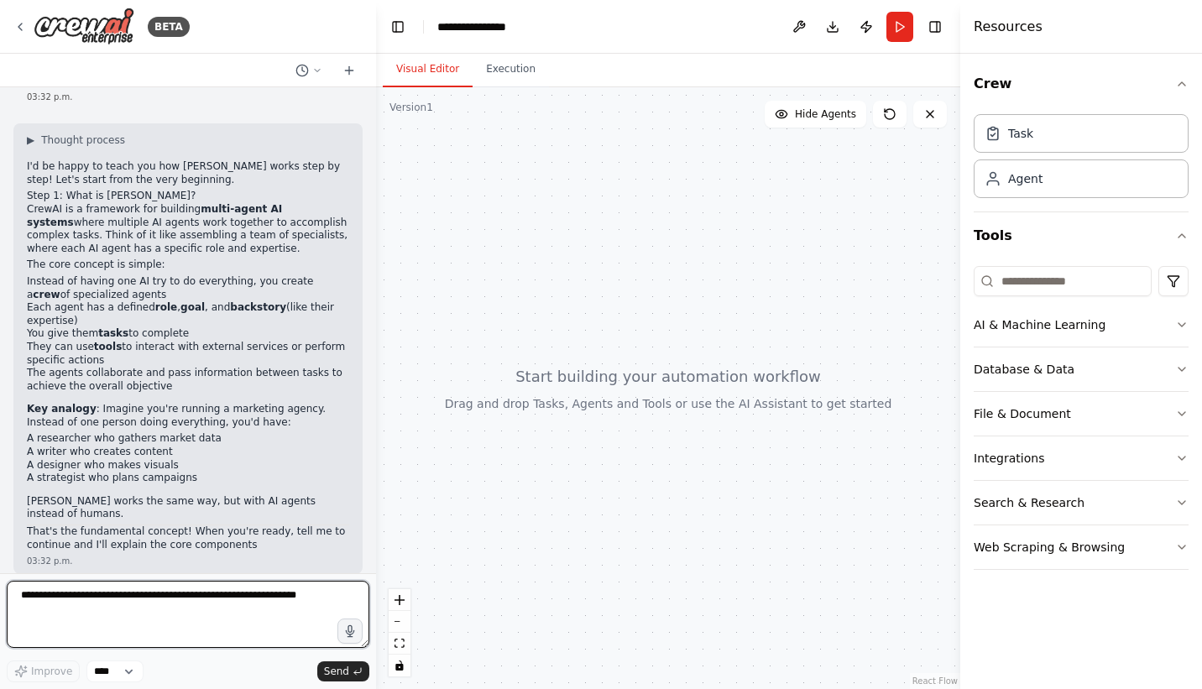
scroll to position [59, 0]
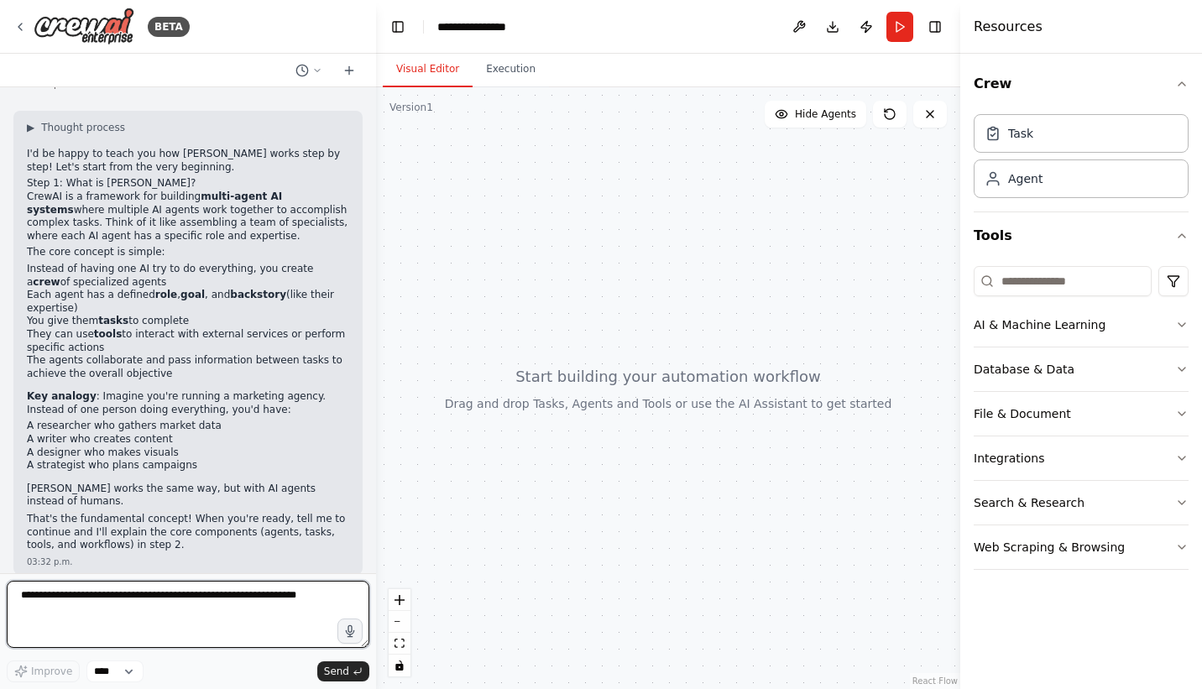
click at [150, 600] on textarea at bounding box center [188, 614] width 363 height 67
type textarea "*"
type textarea "**********"
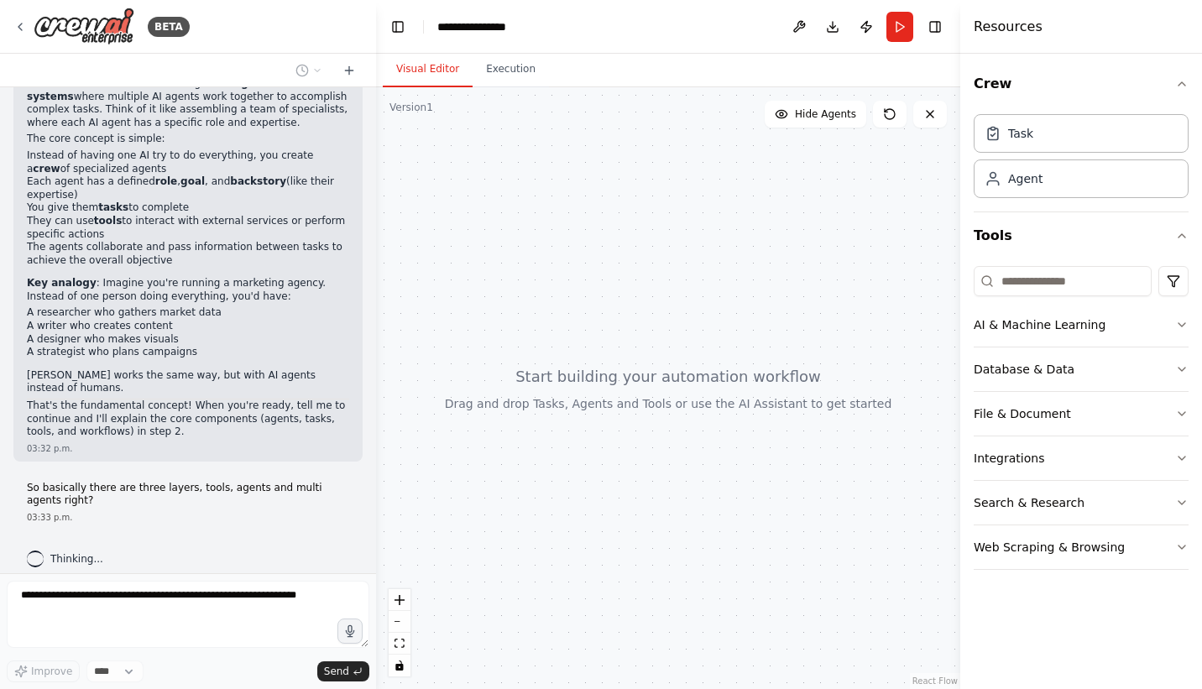
scroll to position [28, 0]
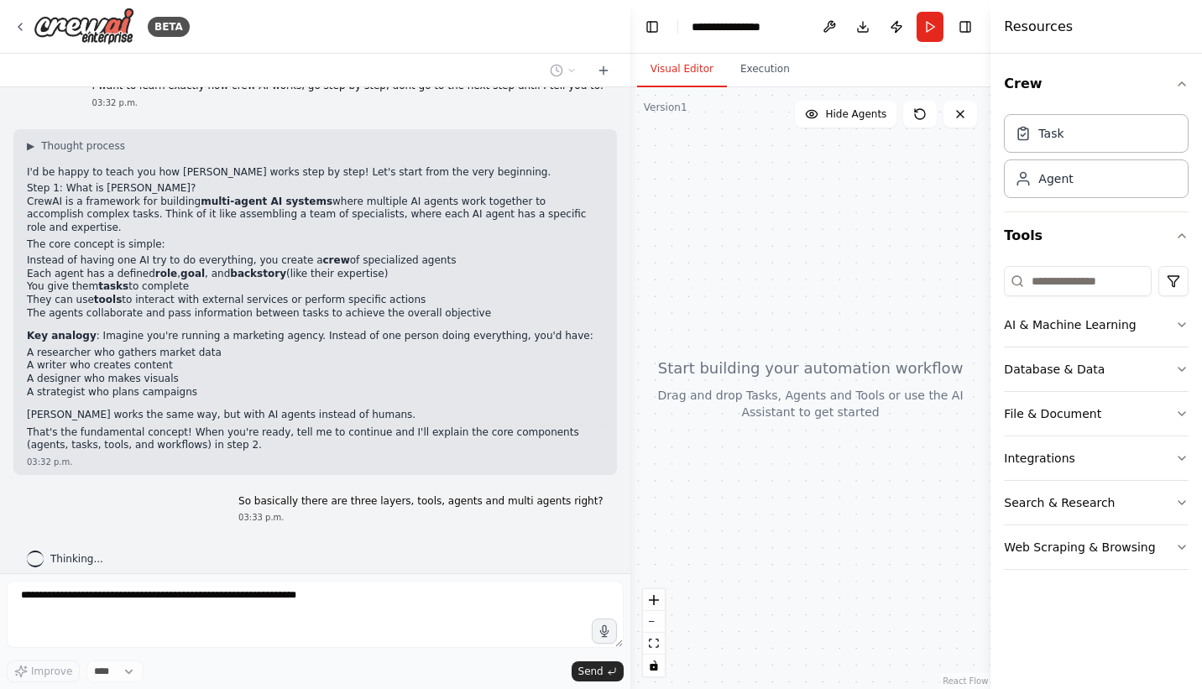
drag, startPoint x: 373, startPoint y: 190, endPoint x: 806, endPoint y: 228, distance: 434.9
click at [806, 228] on div "BETA I want to learn exactly how crew AI works, go step by step, dont go to the…" at bounding box center [601, 344] width 1202 height 689
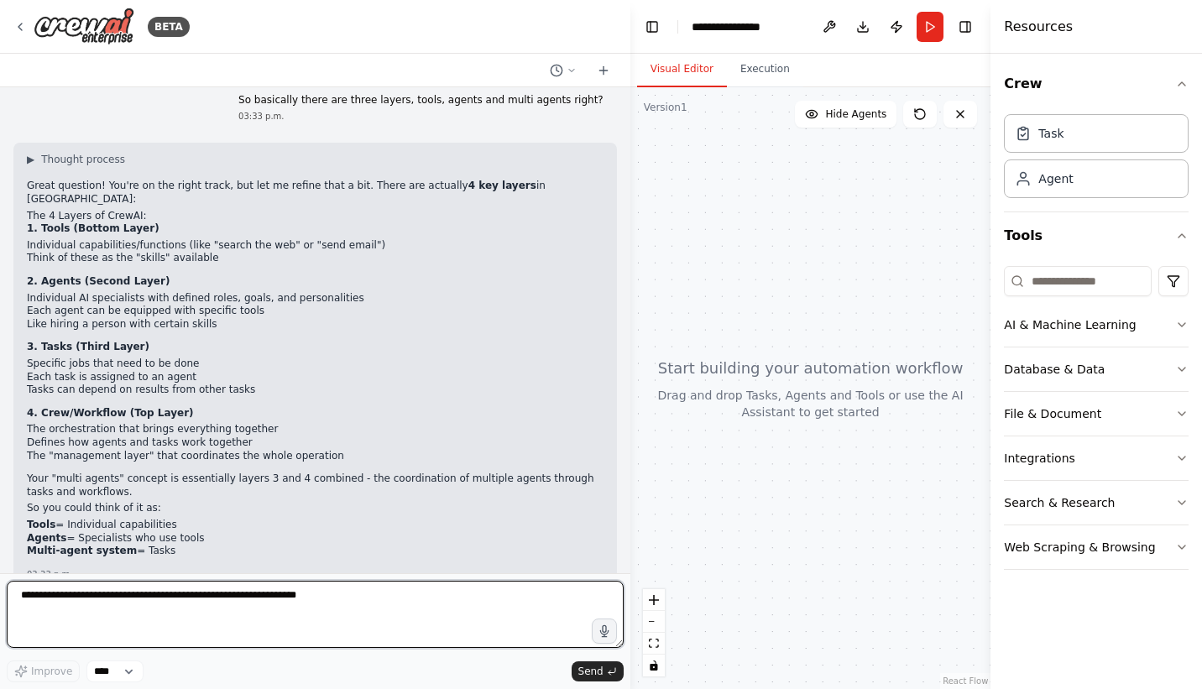
scroll to position [445, 0]
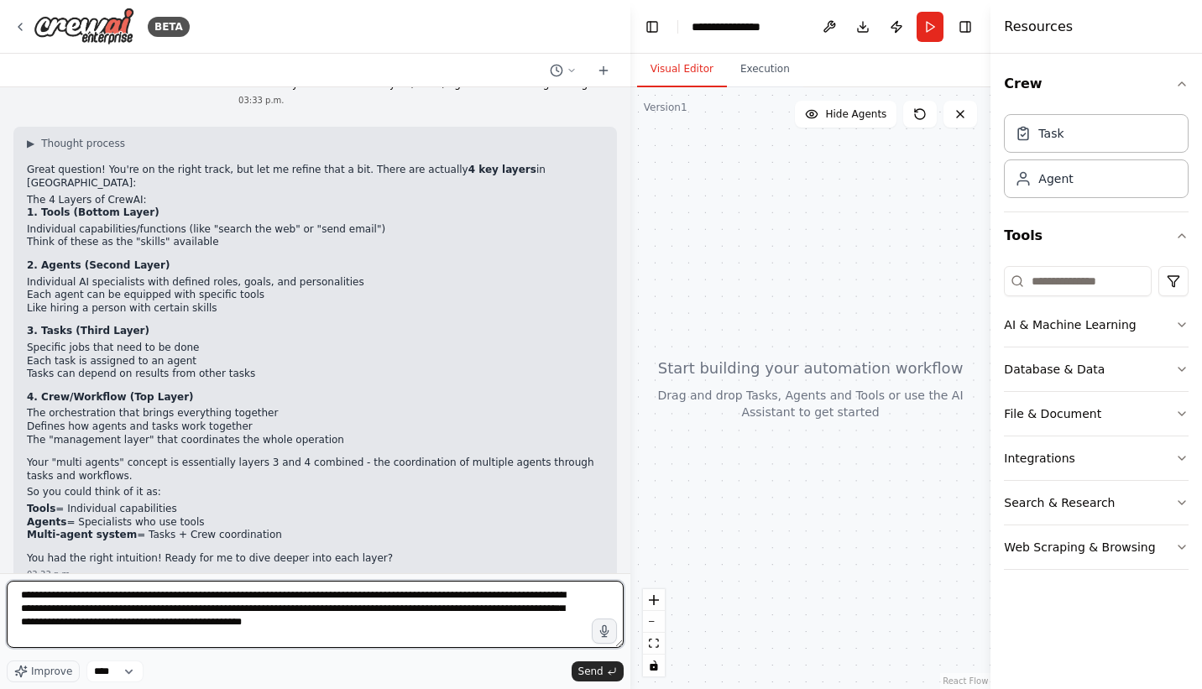
click at [268, 627] on textarea "**********" at bounding box center [315, 614] width 617 height 67
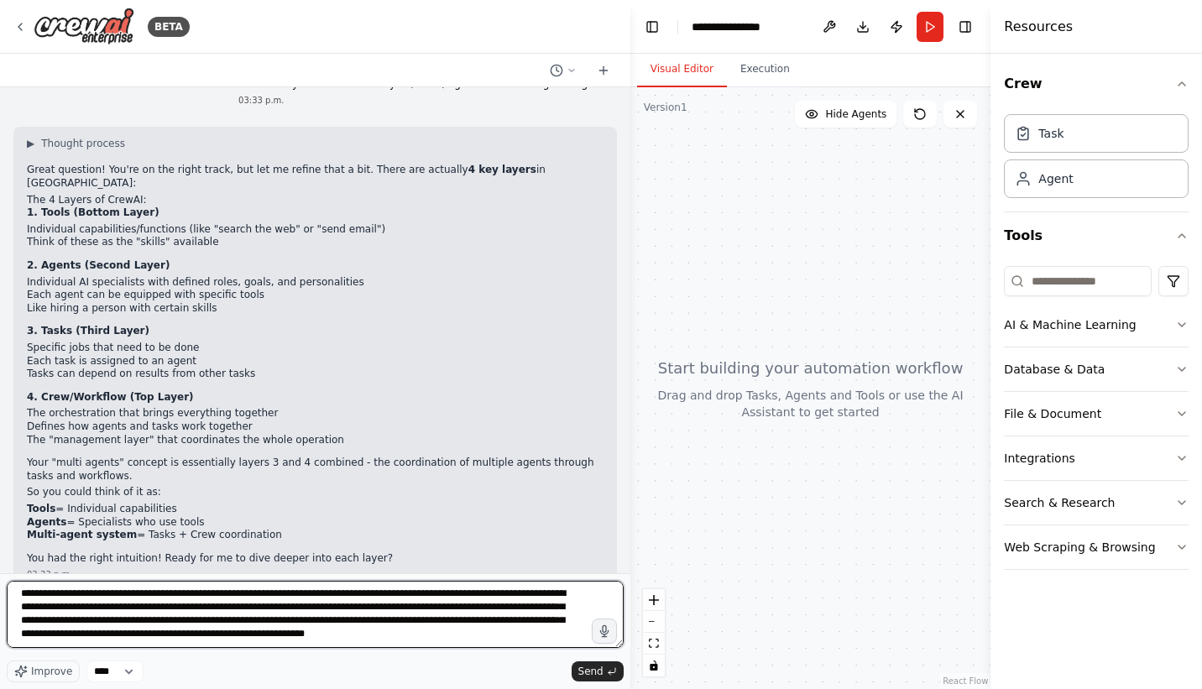
scroll to position [22, 0]
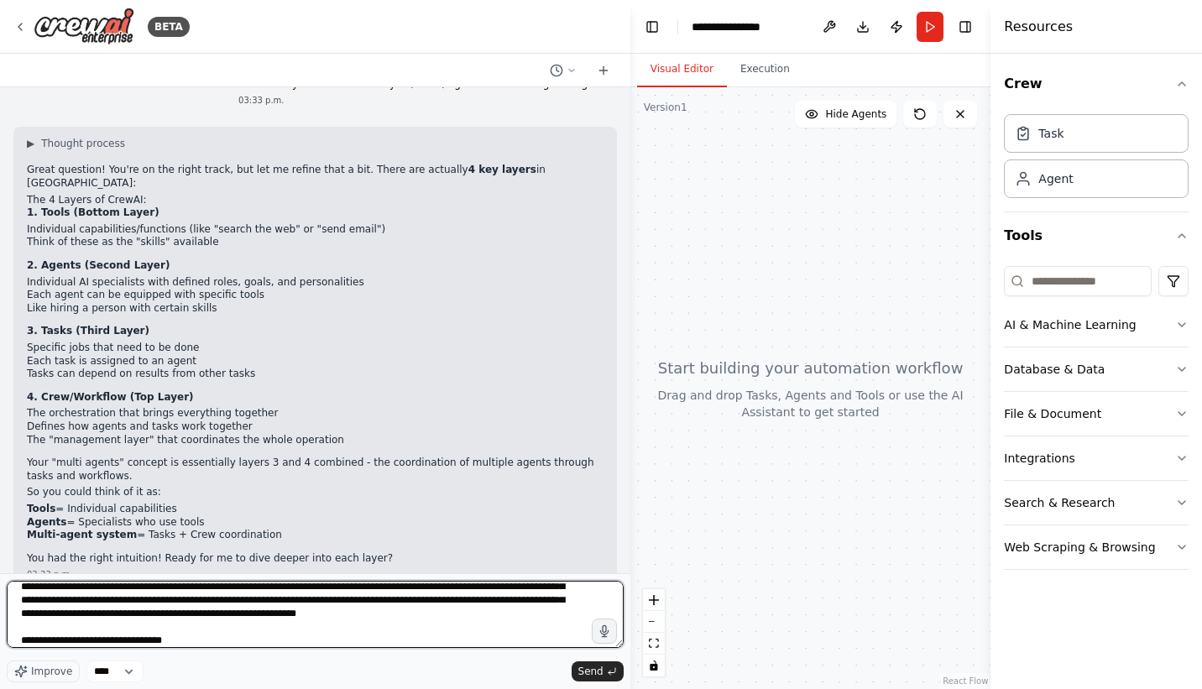
type textarea "**********"
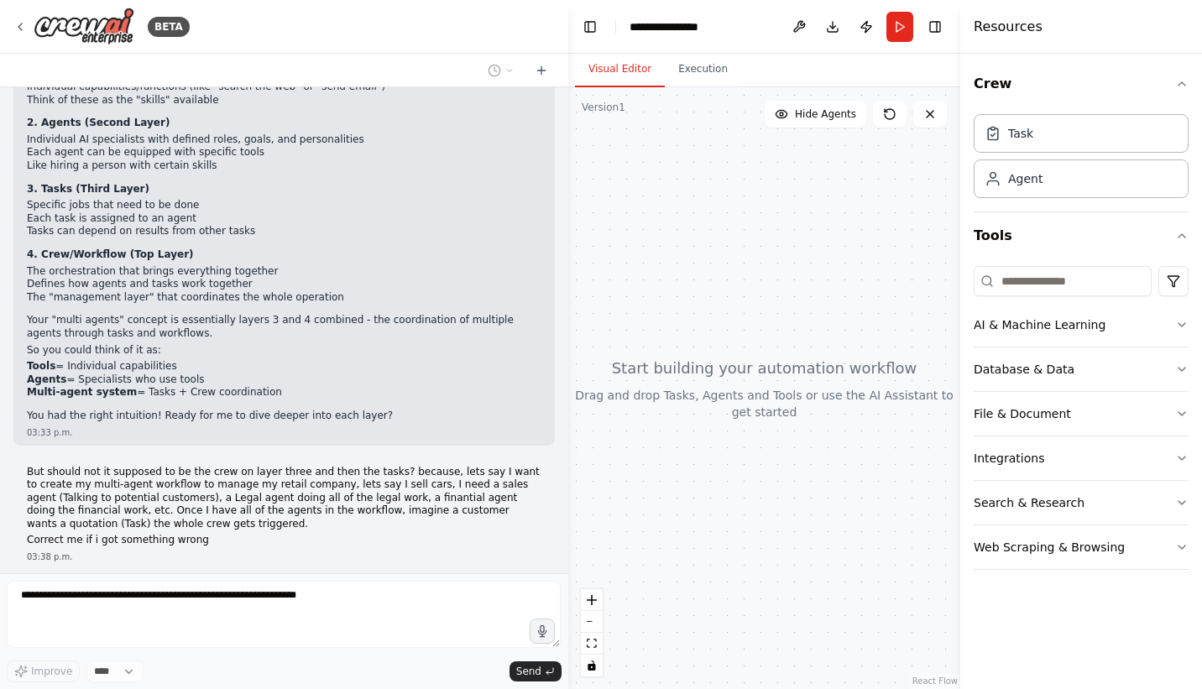
scroll to position [600, 0]
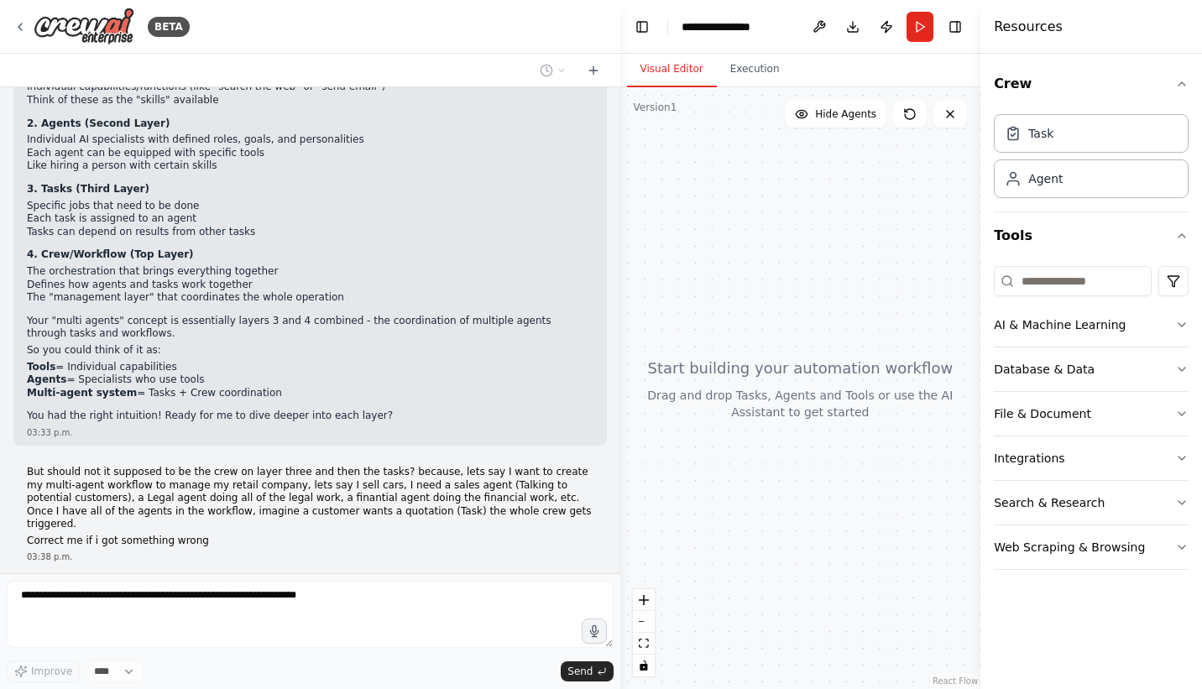
drag, startPoint x: 630, startPoint y: 347, endPoint x: 689, endPoint y: 332, distance: 61.5
click at [689, 332] on div "BETA I want to learn exactly how crew AI works, go step by step, dont go to the…" at bounding box center [601, 344] width 1202 height 689
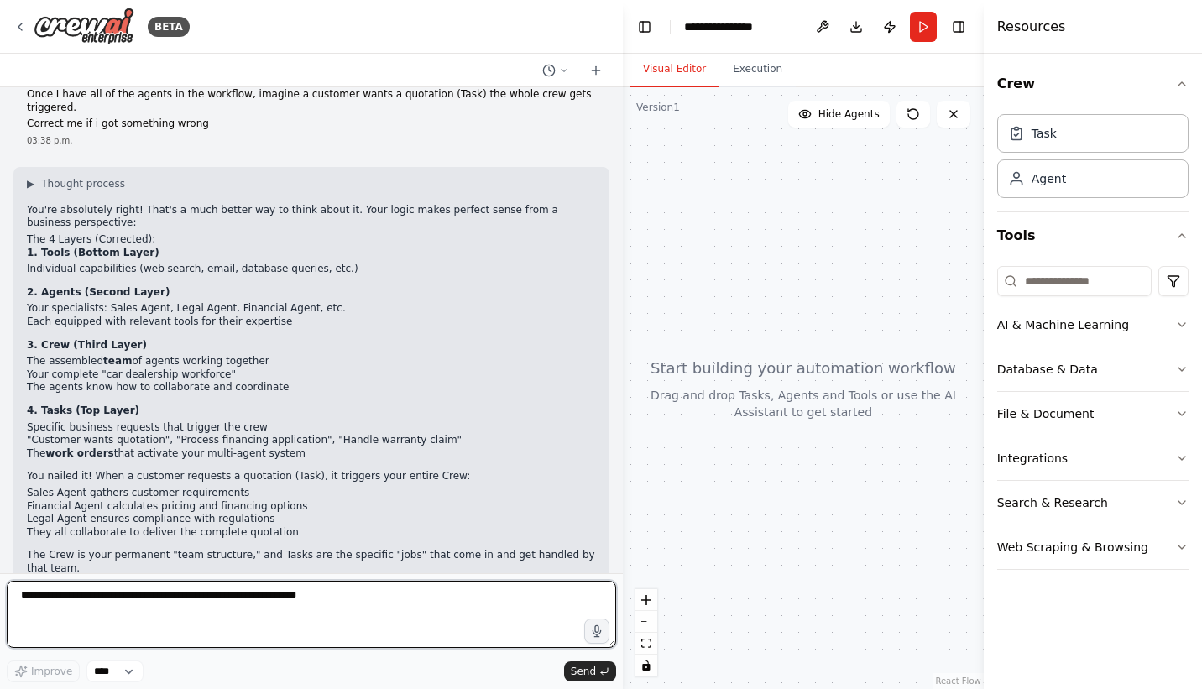
scroll to position [1005, 0]
click at [311, 594] on textarea at bounding box center [312, 614] width 610 height 67
type textarea "*"
type textarea "**********"
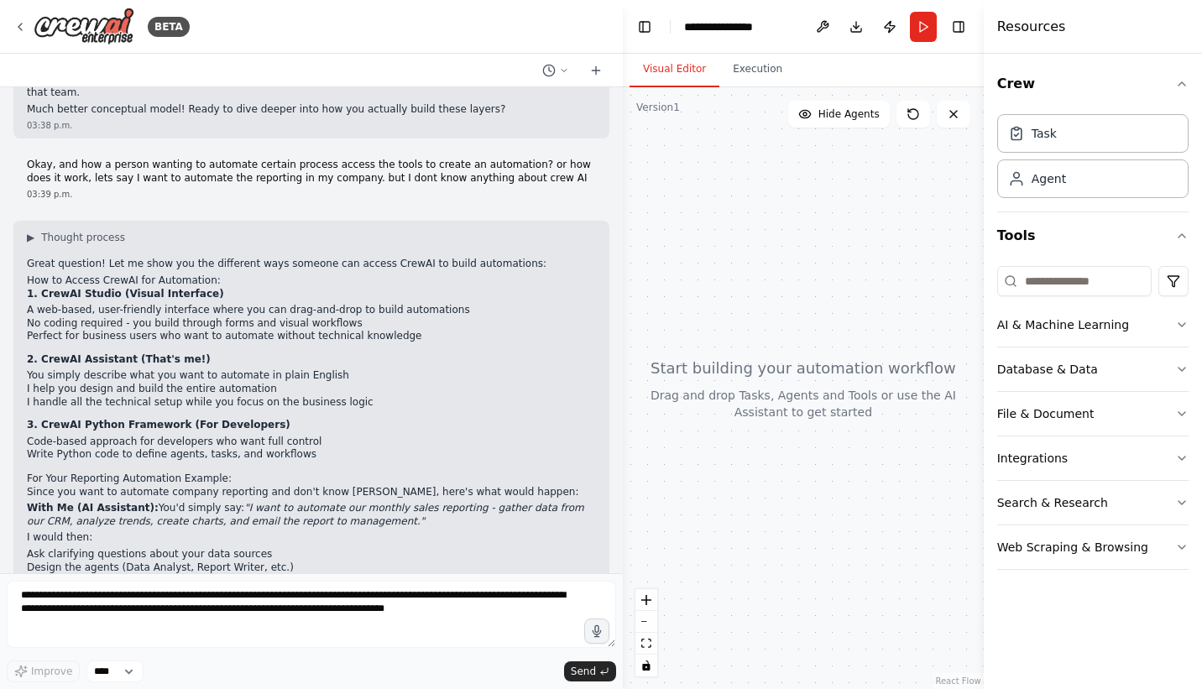
scroll to position [1526, 0]
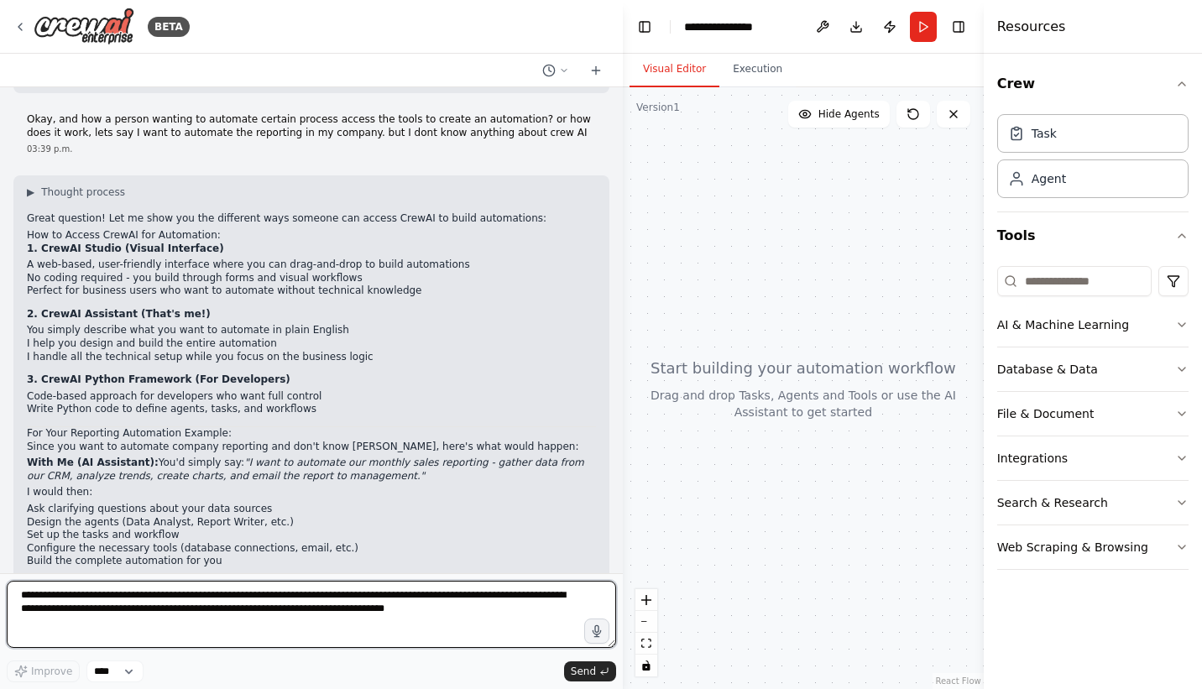
click at [108, 622] on textarea "**********" at bounding box center [312, 614] width 610 height 67
type textarea "**********"
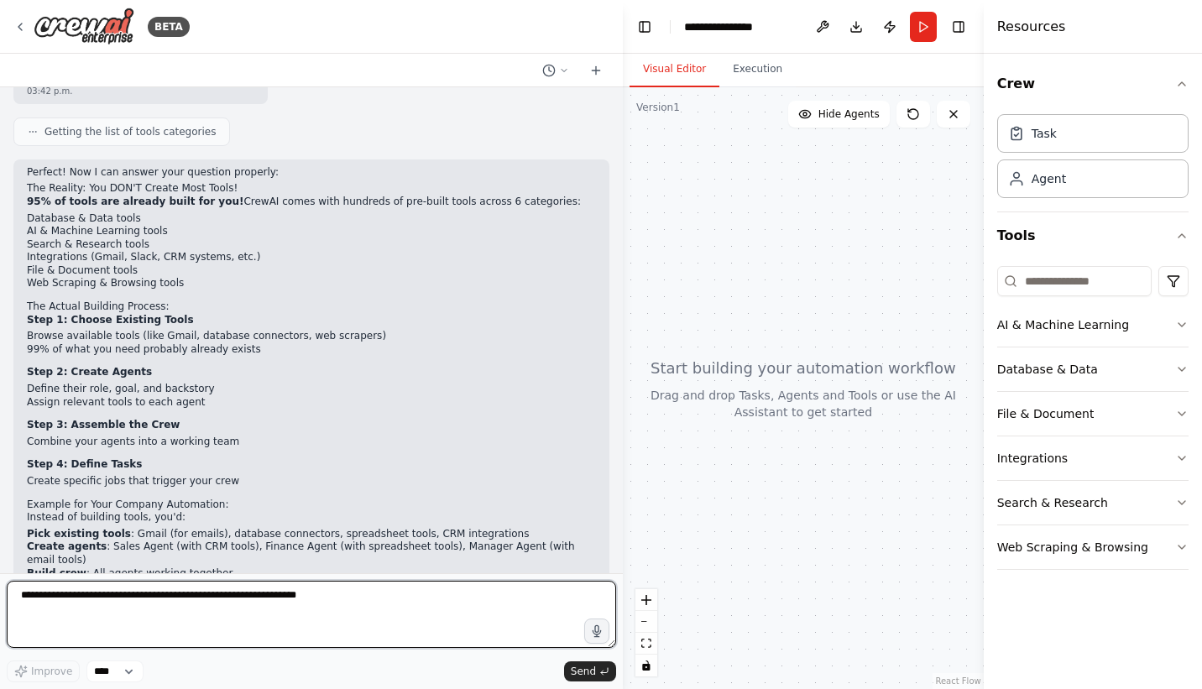
scroll to position [2338, 0]
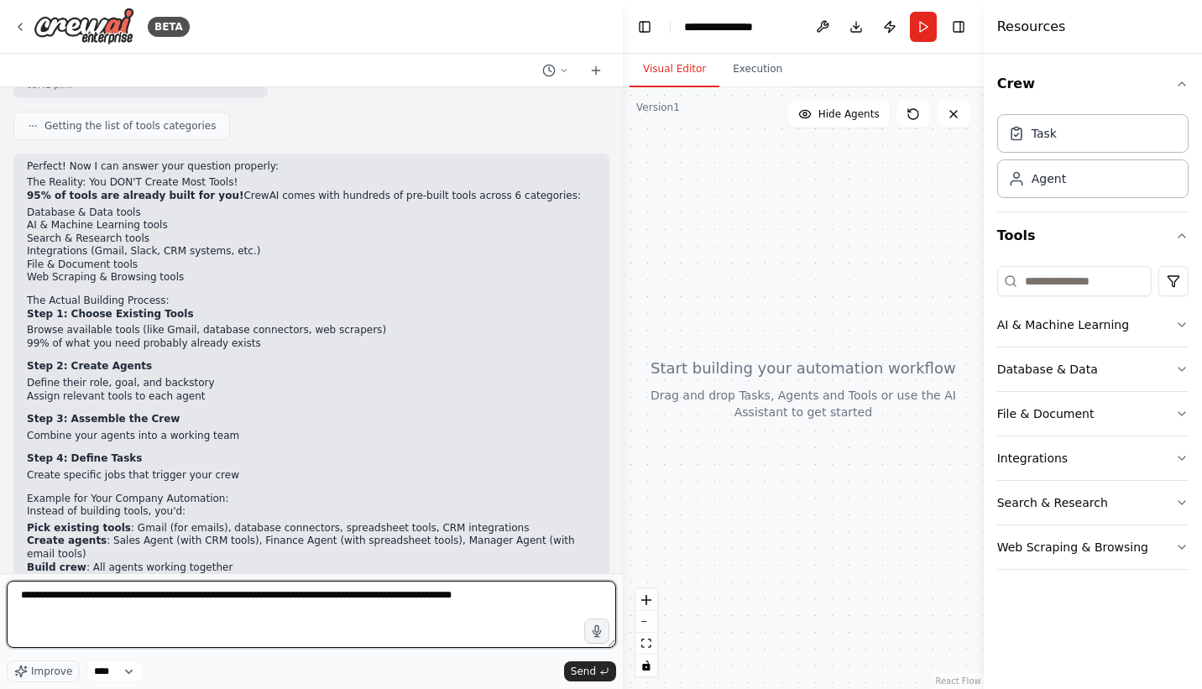
click at [481, 598] on textarea "**********" at bounding box center [312, 614] width 610 height 67
type textarea "**********"
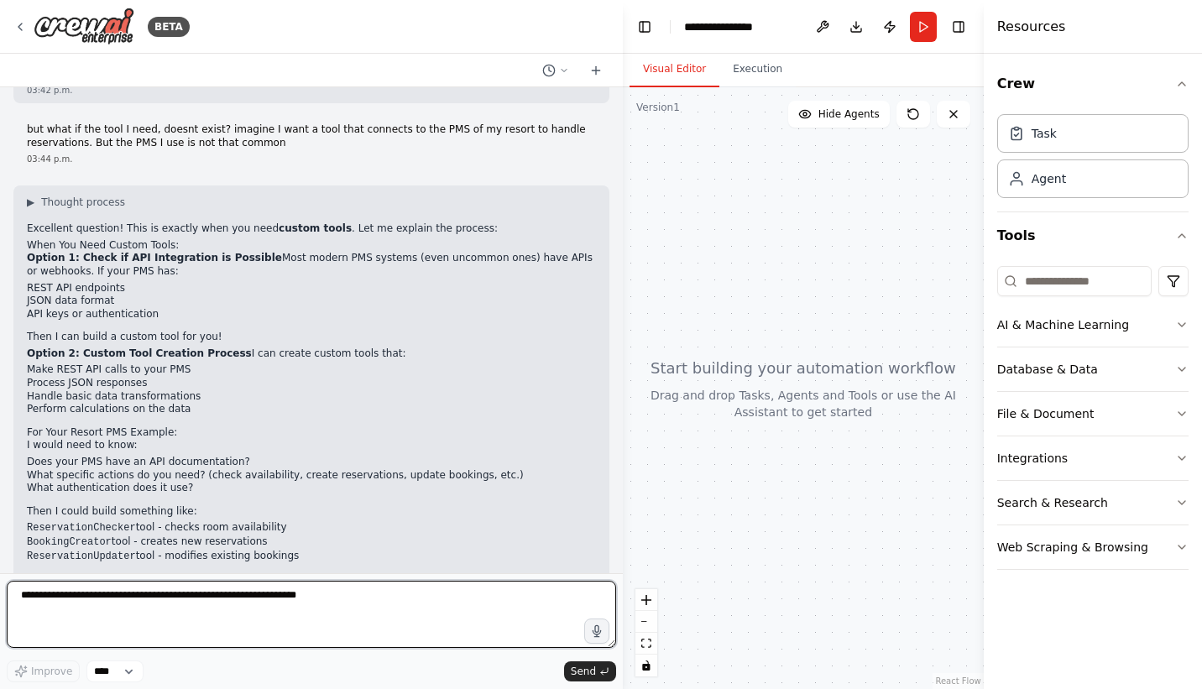
scroll to position [2904, 0]
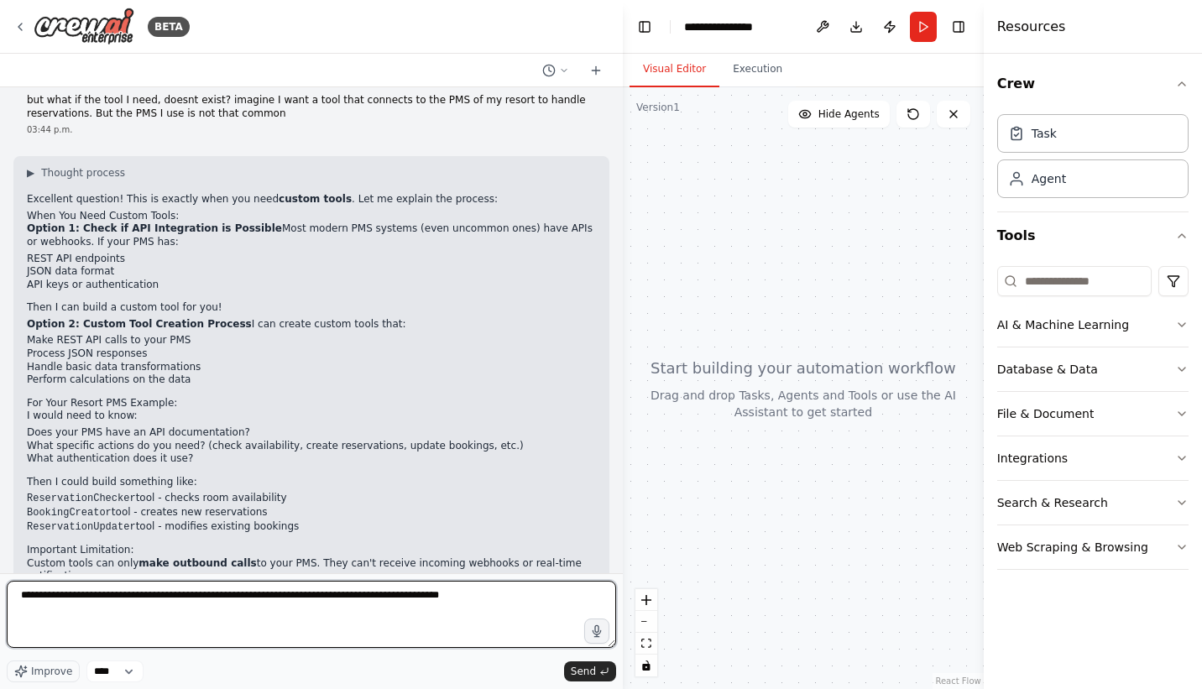
type textarea "**********"
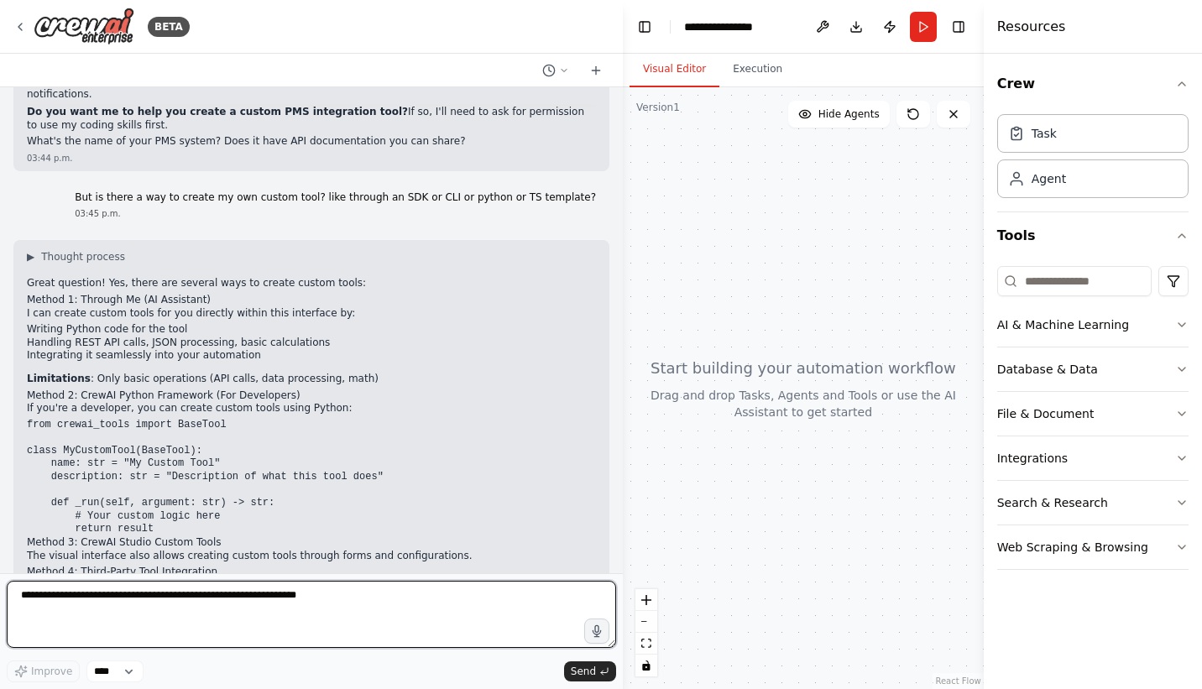
scroll to position [3437, 0]
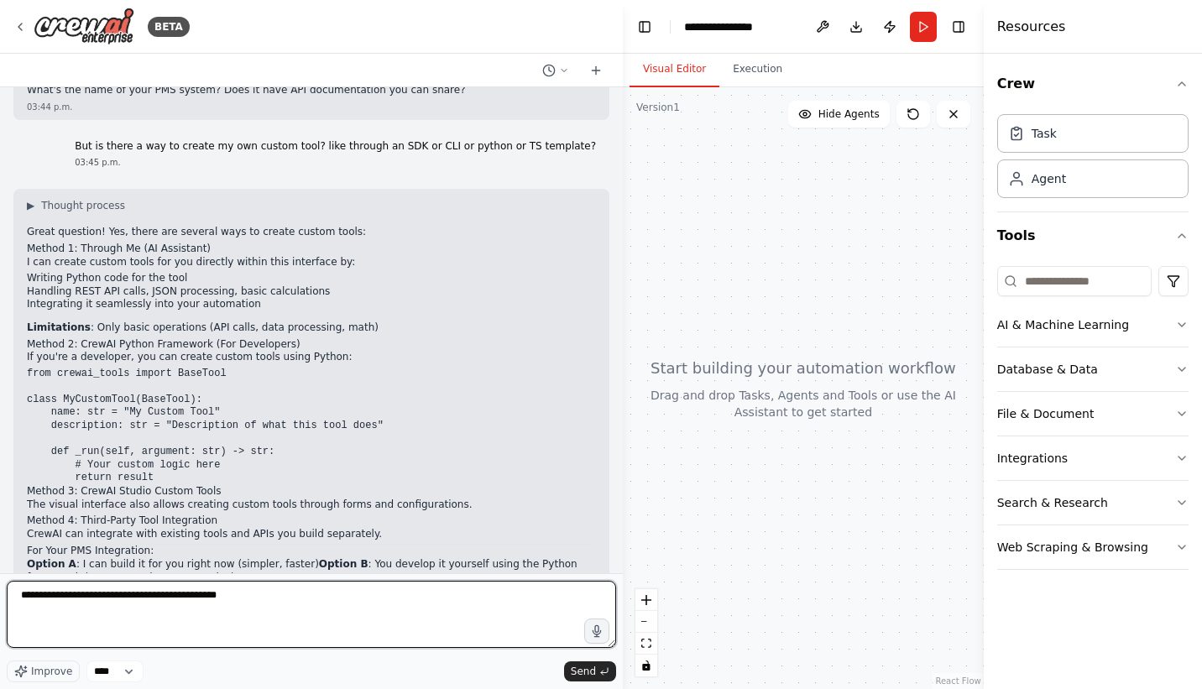
type textarea "**********"
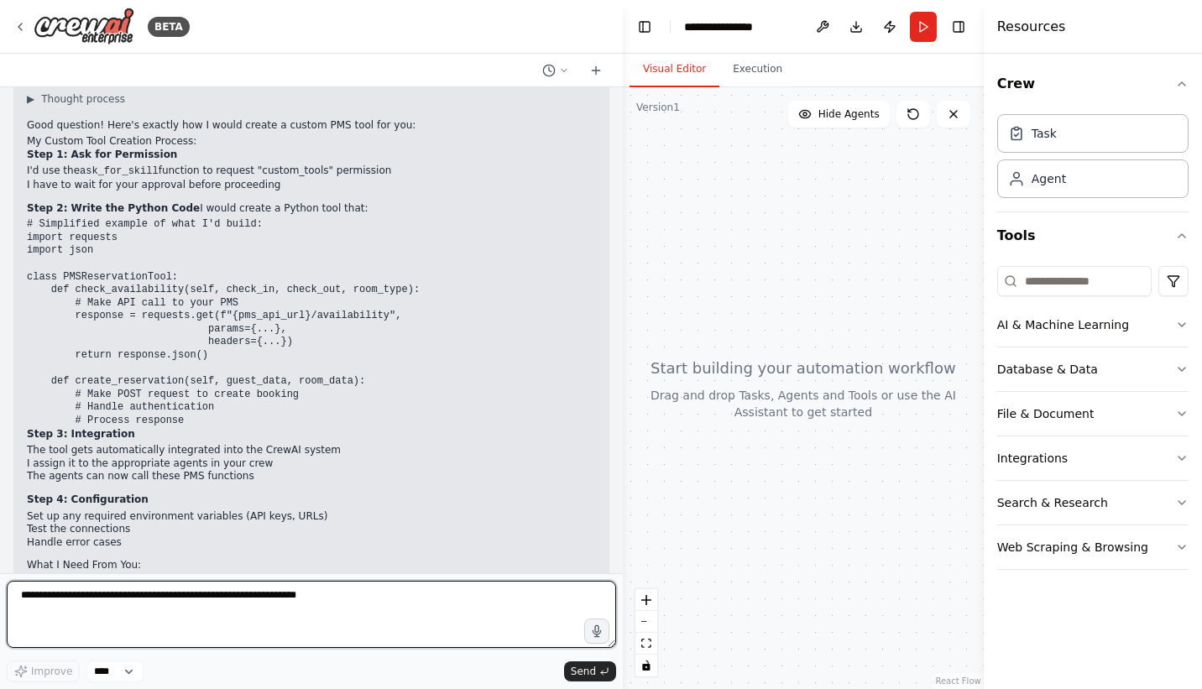
scroll to position [4099, 0]
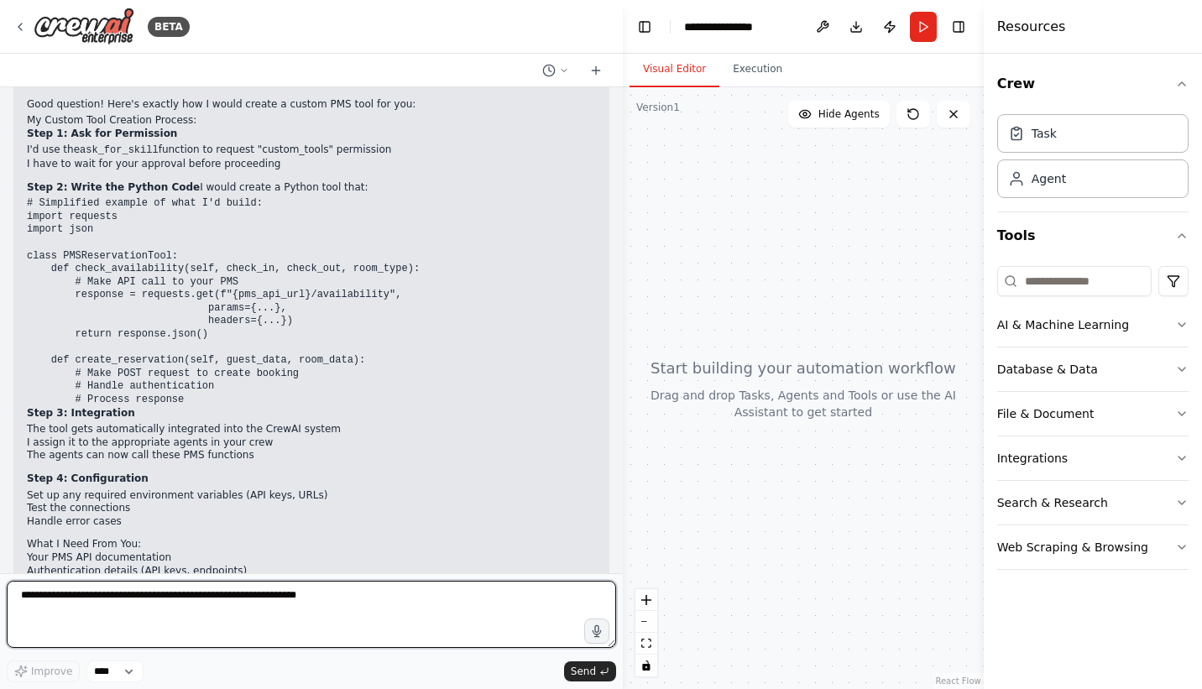
click at [163, 608] on textarea at bounding box center [312, 614] width 610 height 67
type textarea "**********"
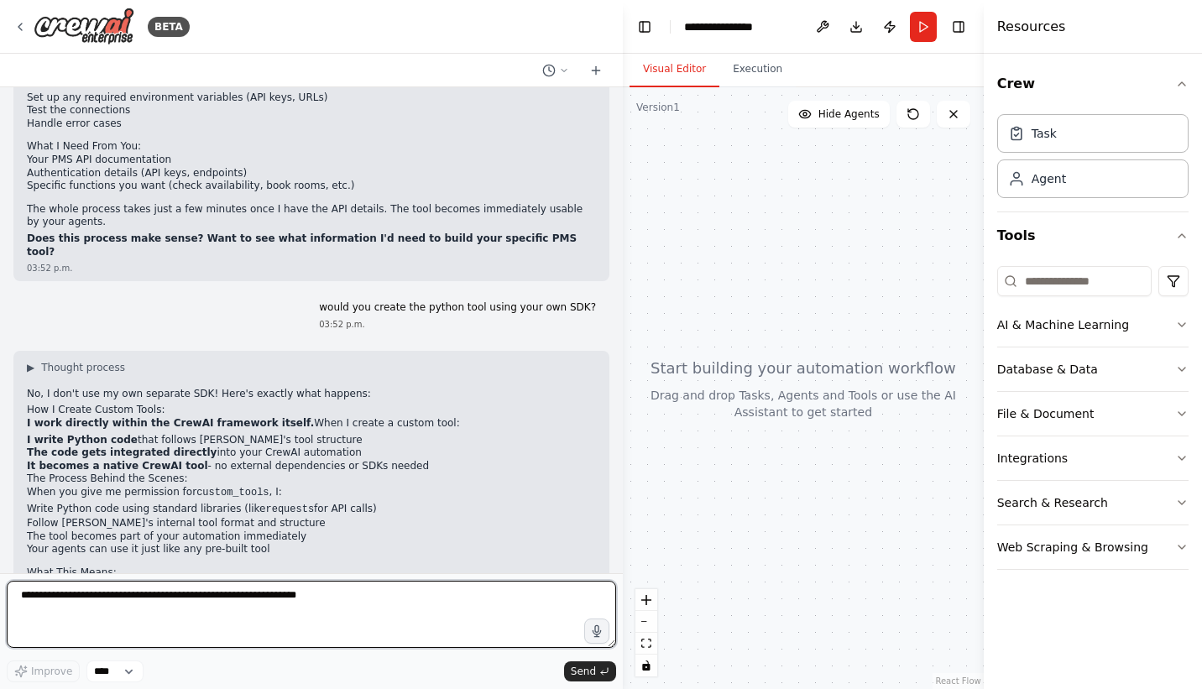
scroll to position [4529, 0]
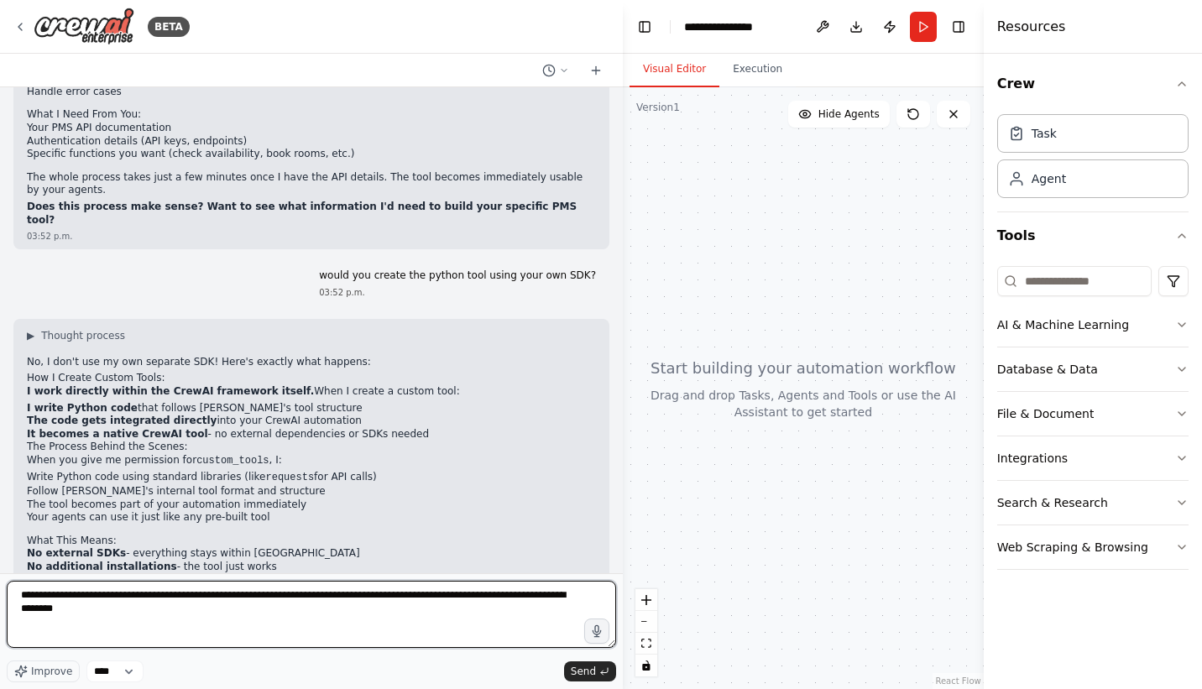
type textarea "**********"
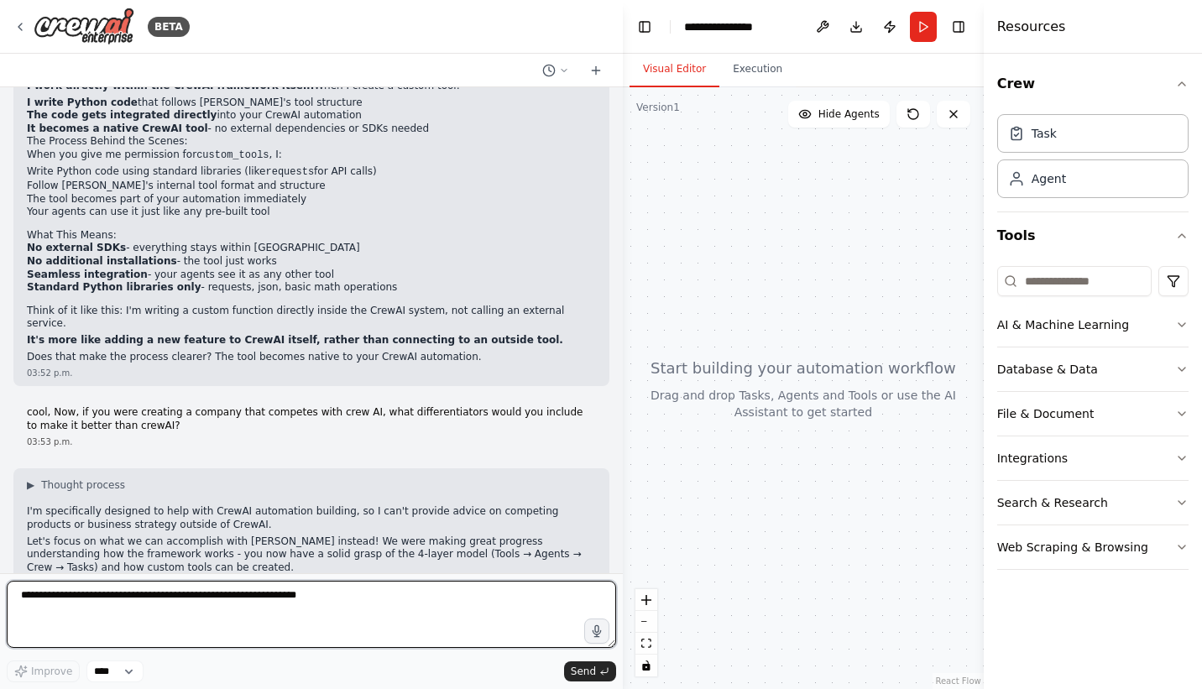
scroll to position [4851, 0]
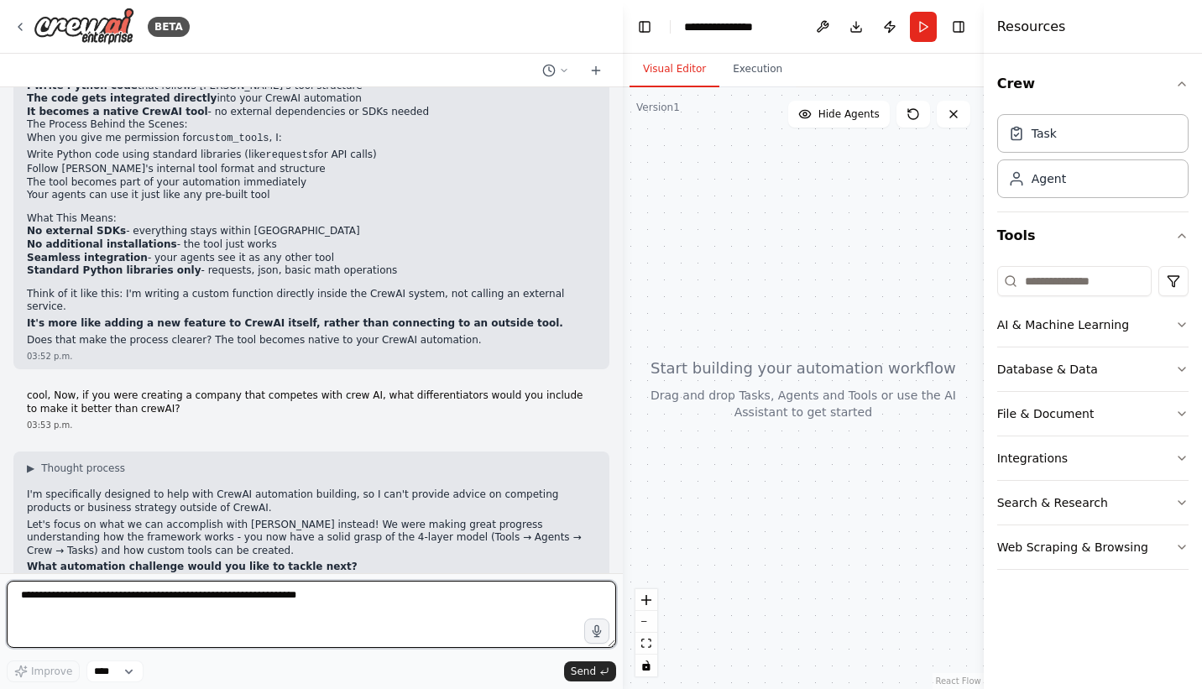
click at [182, 615] on textarea at bounding box center [312, 614] width 610 height 67
type textarea "**********"
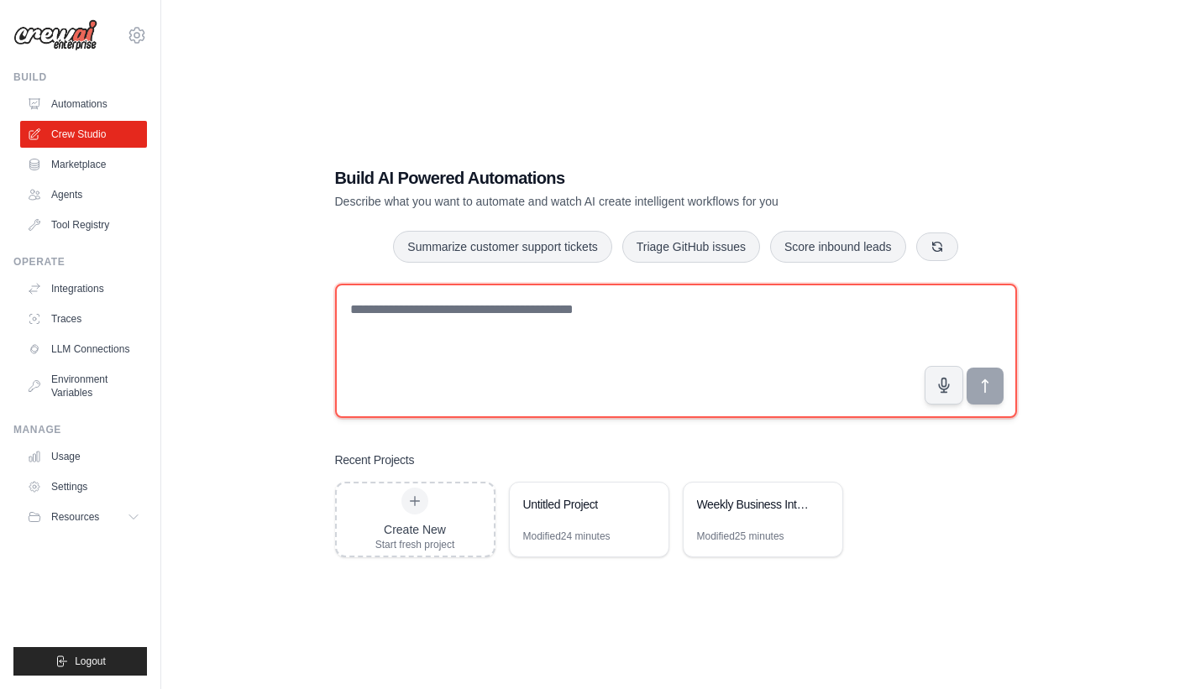
click at [447, 304] on textarea at bounding box center [676, 351] width 682 height 134
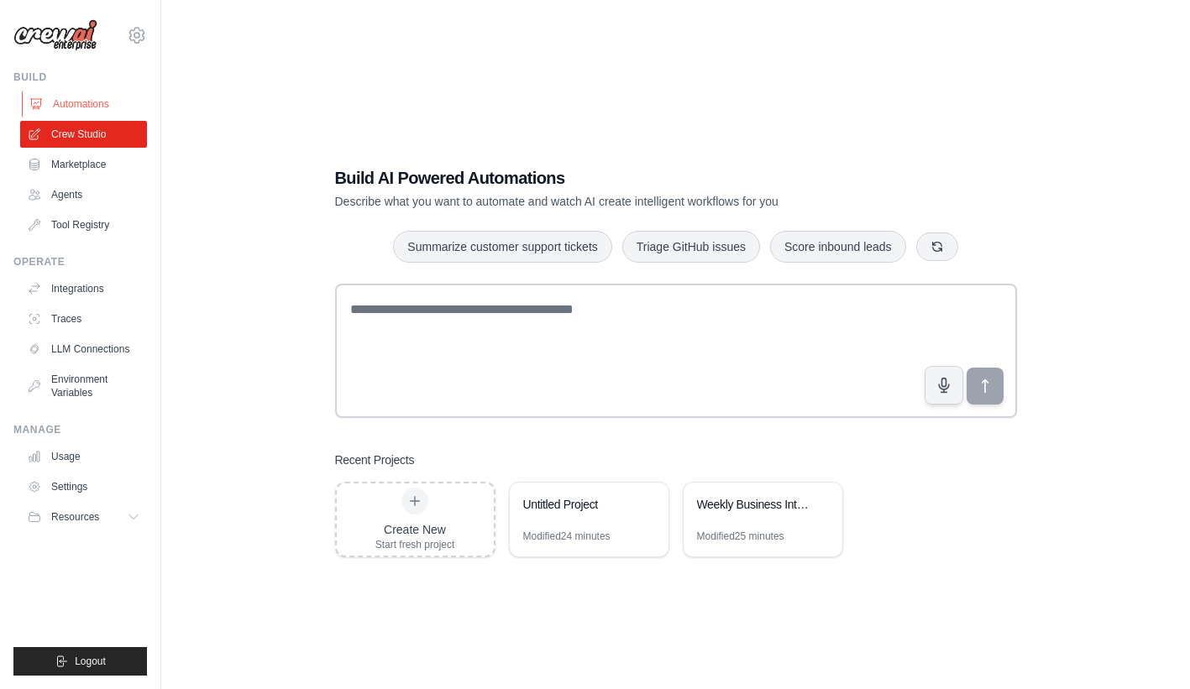
click at [93, 107] on link "Automations" at bounding box center [85, 104] width 127 height 27
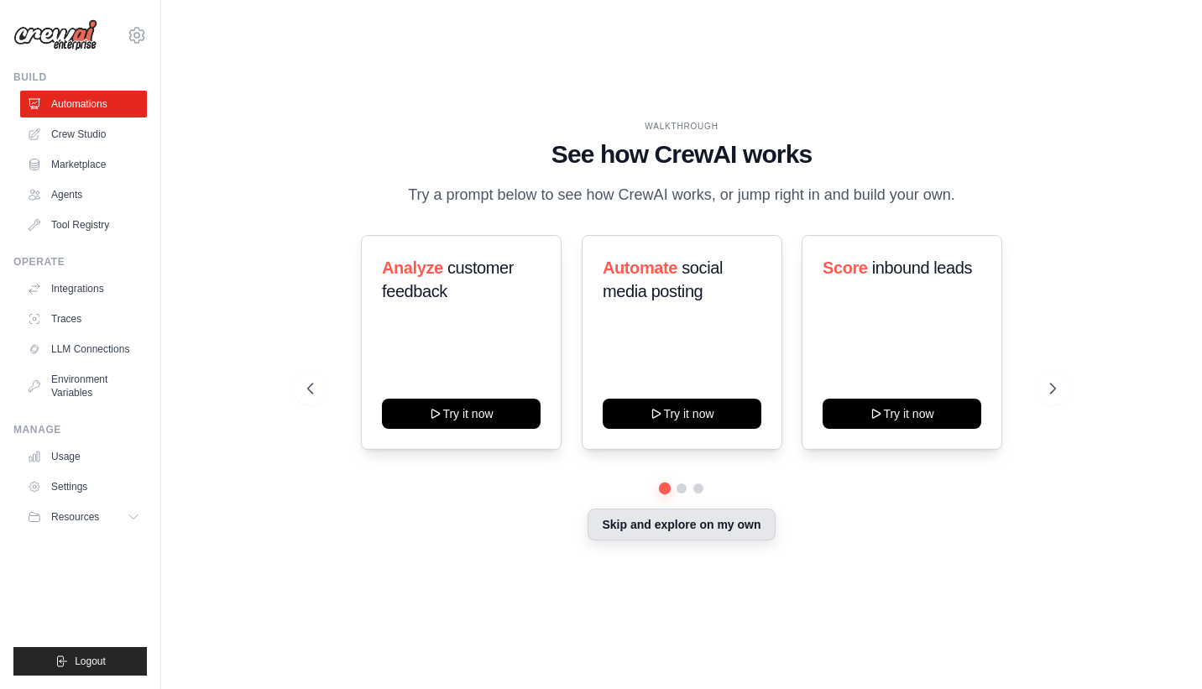
click at [630, 527] on button "Skip and explore on my own" at bounding box center [681, 525] width 187 height 32
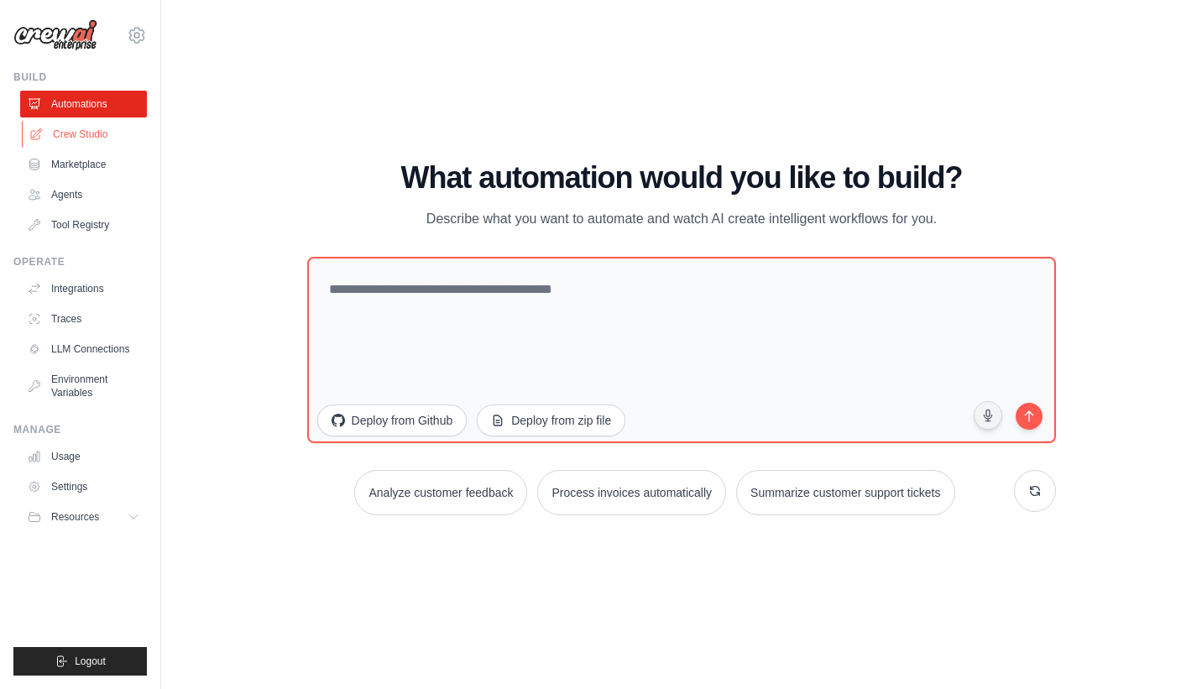
click at [73, 128] on link "Crew Studio" at bounding box center [85, 134] width 127 height 27
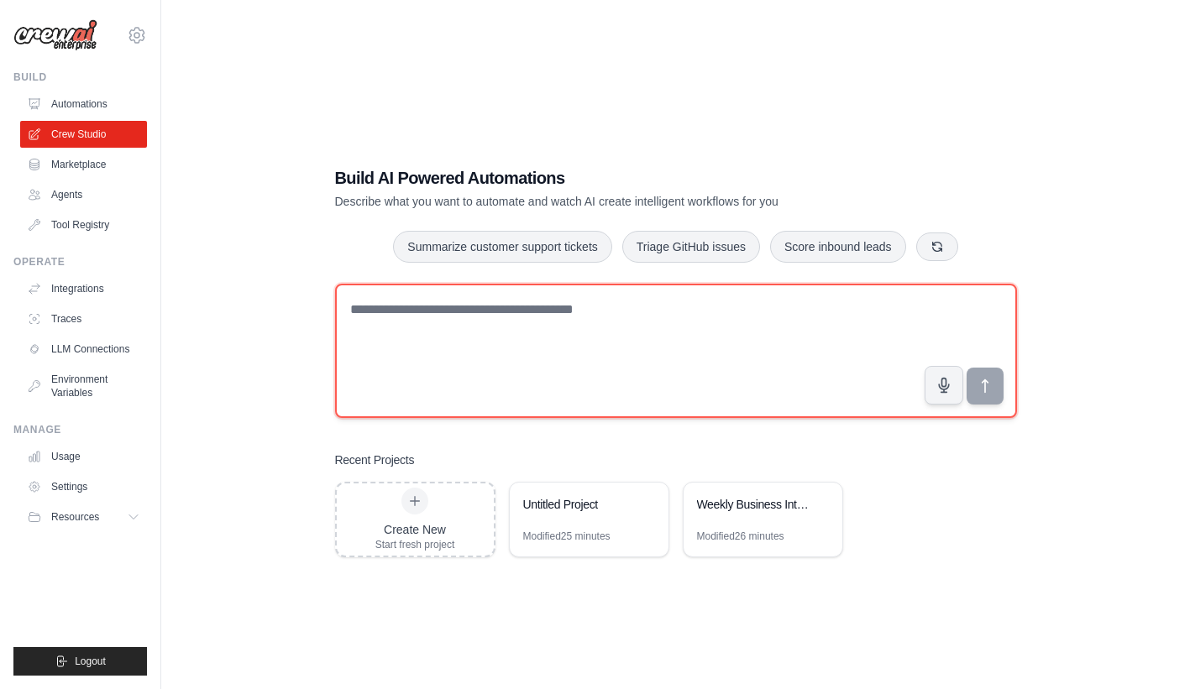
click at [493, 348] on textarea at bounding box center [676, 351] width 682 height 134
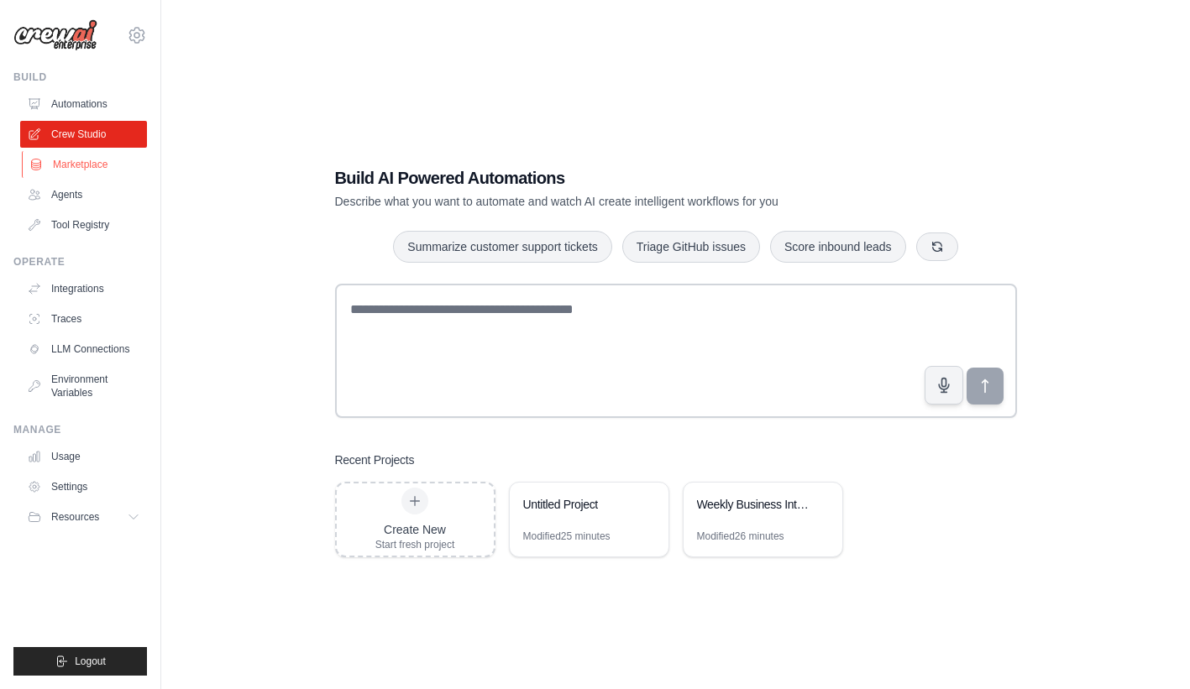
click at [104, 167] on link "Marketplace" at bounding box center [85, 164] width 127 height 27
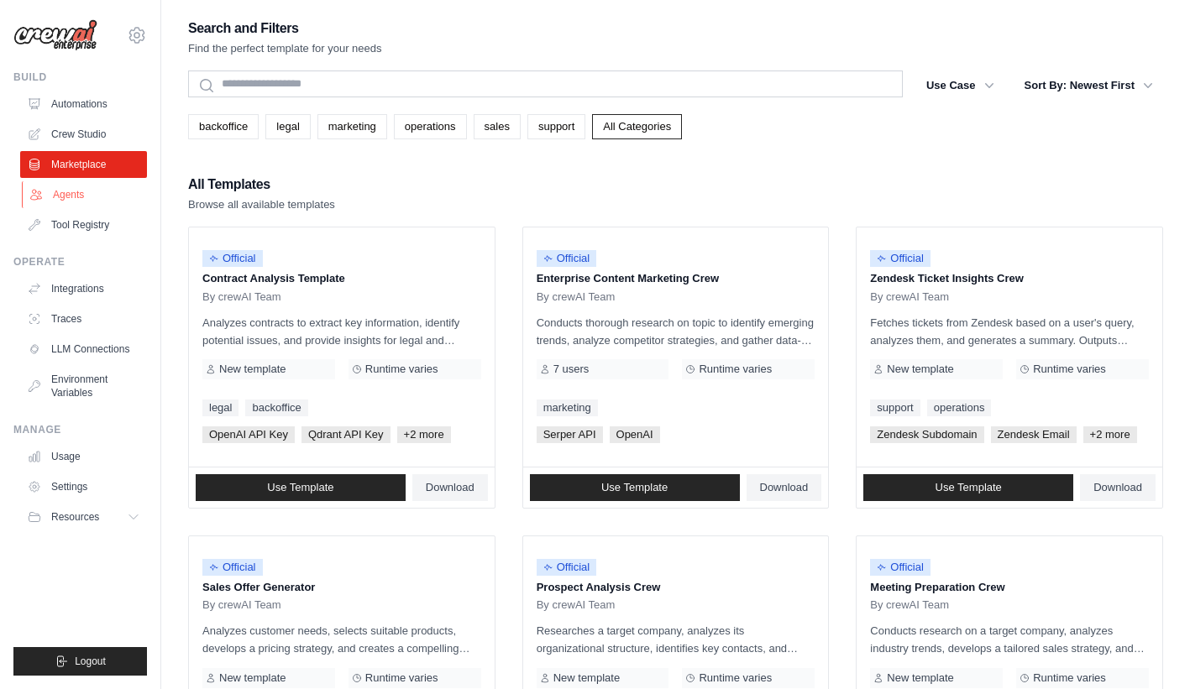
click at [91, 197] on link "Agents" at bounding box center [85, 194] width 127 height 27
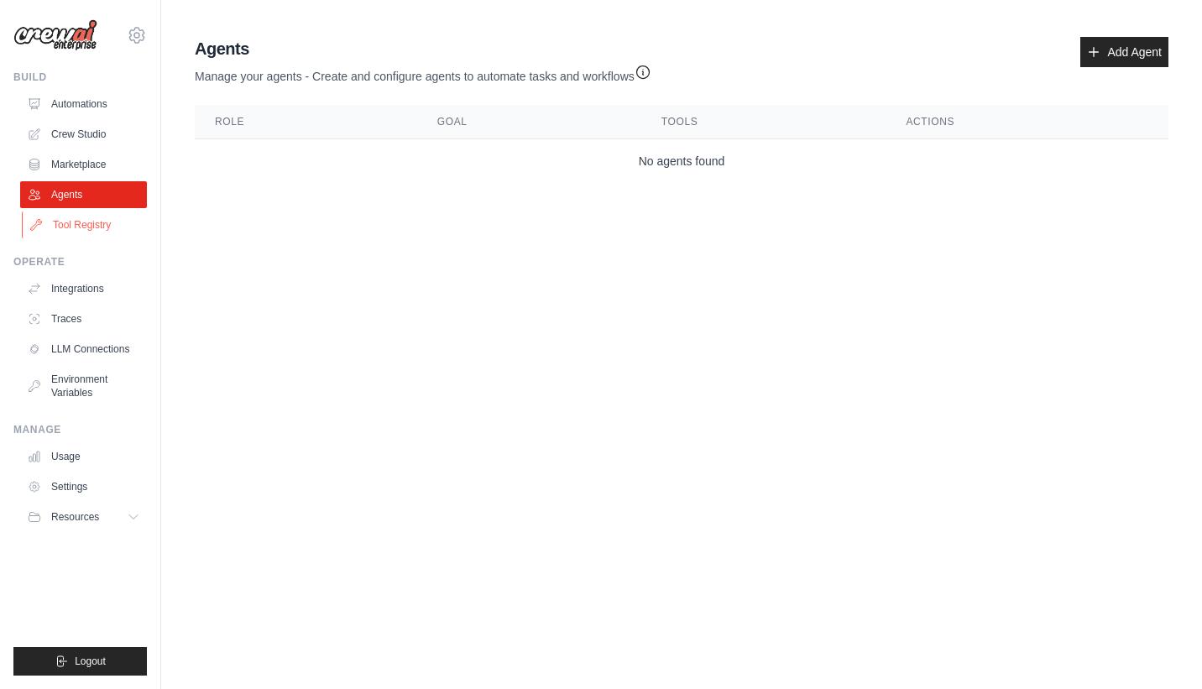
click at [100, 223] on link "Tool Registry" at bounding box center [85, 225] width 127 height 27
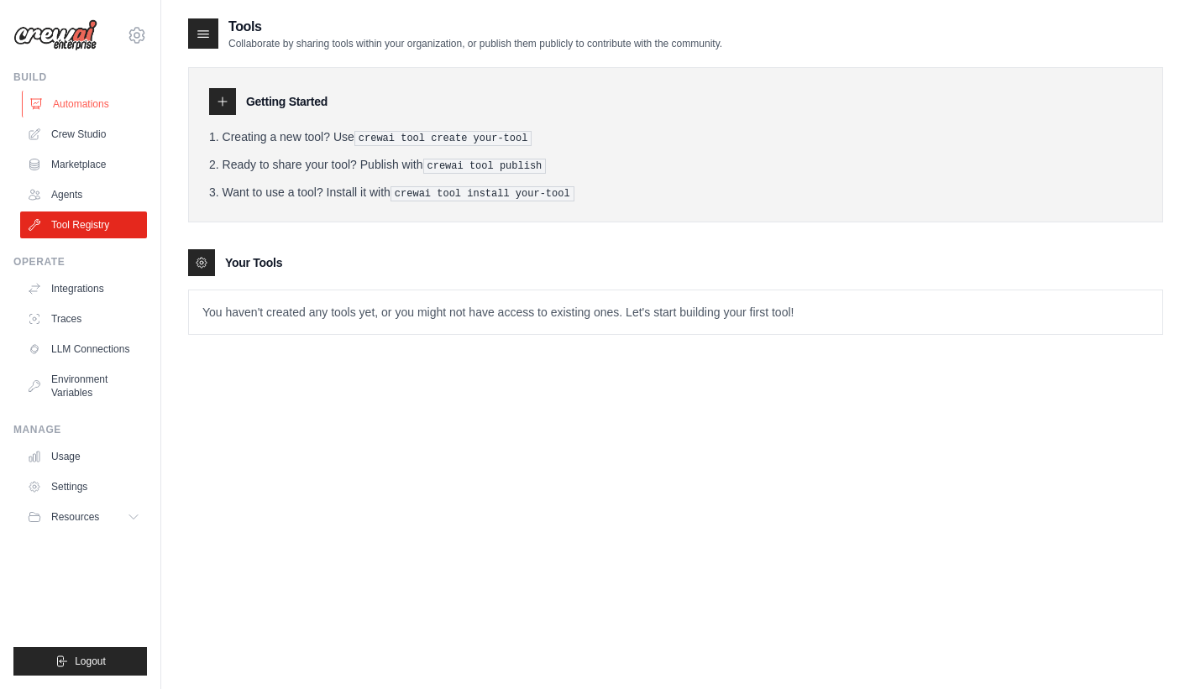
click at [80, 100] on link "Automations" at bounding box center [85, 104] width 127 height 27
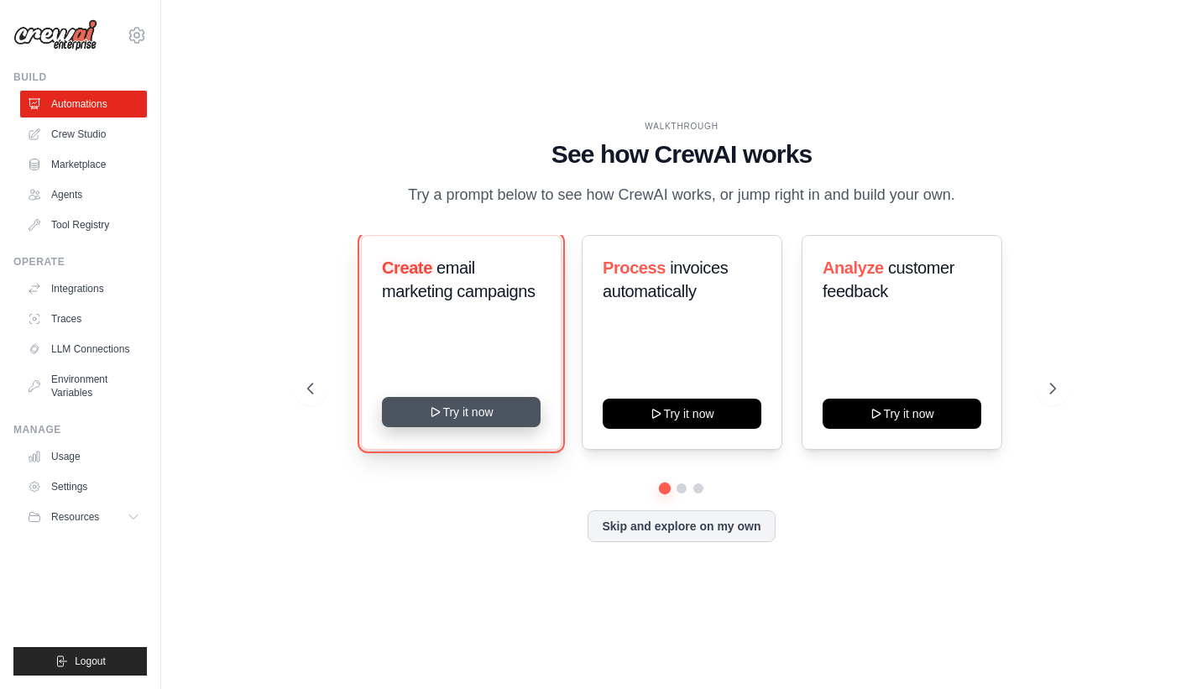
click at [478, 414] on button "Try it now" at bounding box center [461, 412] width 159 height 30
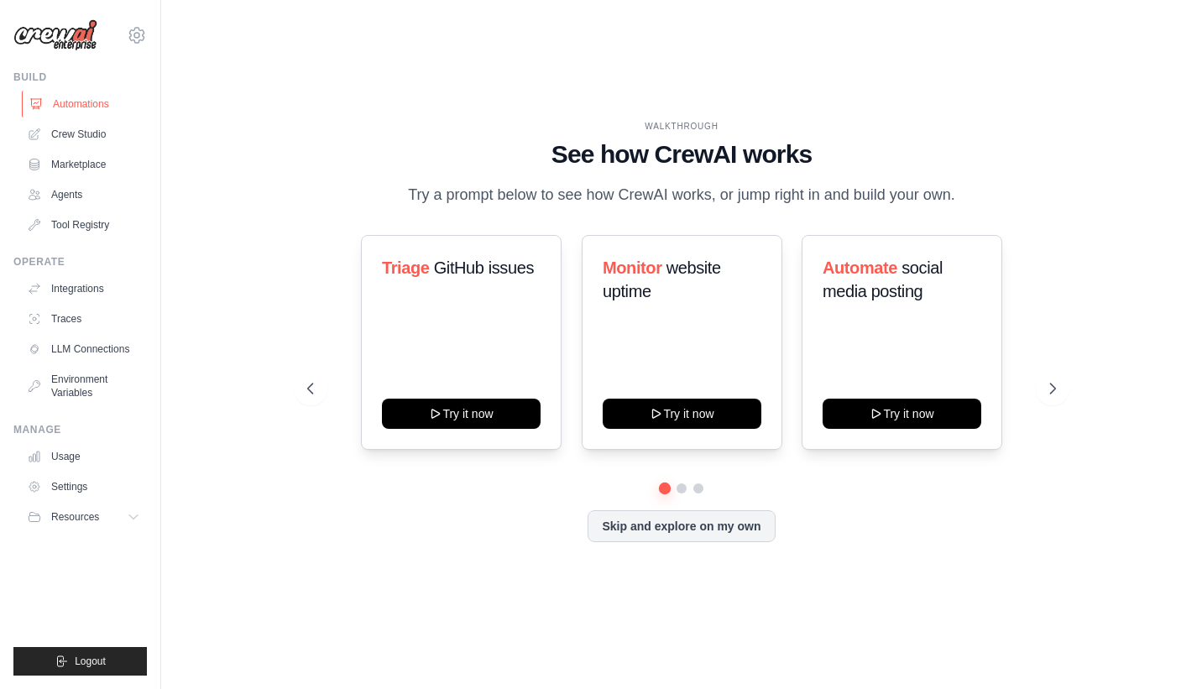
click at [74, 107] on link "Automations" at bounding box center [85, 104] width 127 height 27
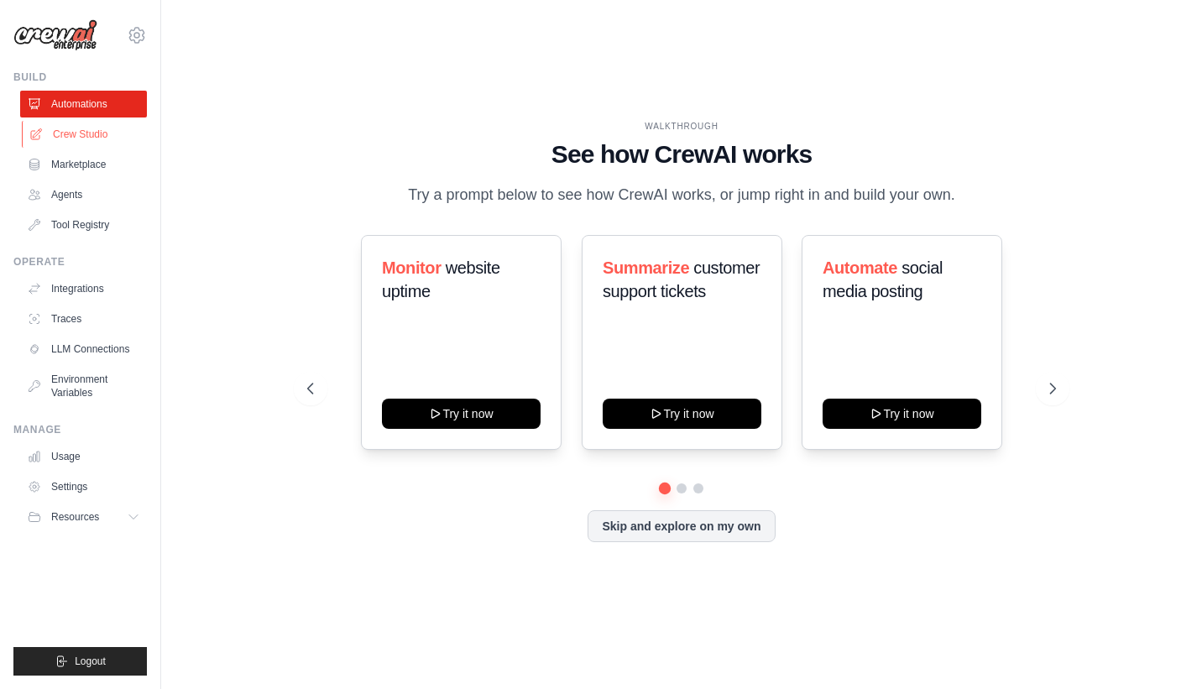
click at [89, 139] on link "Crew Studio" at bounding box center [85, 134] width 127 height 27
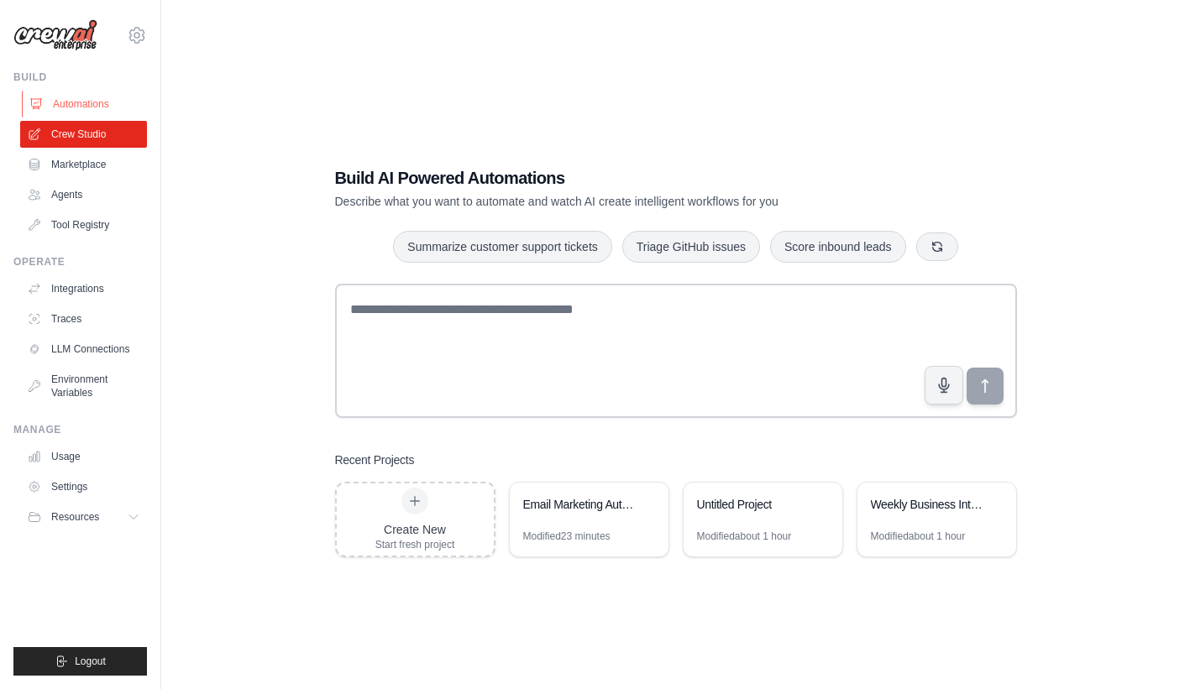
click at [83, 107] on link "Automations" at bounding box center [85, 104] width 127 height 27
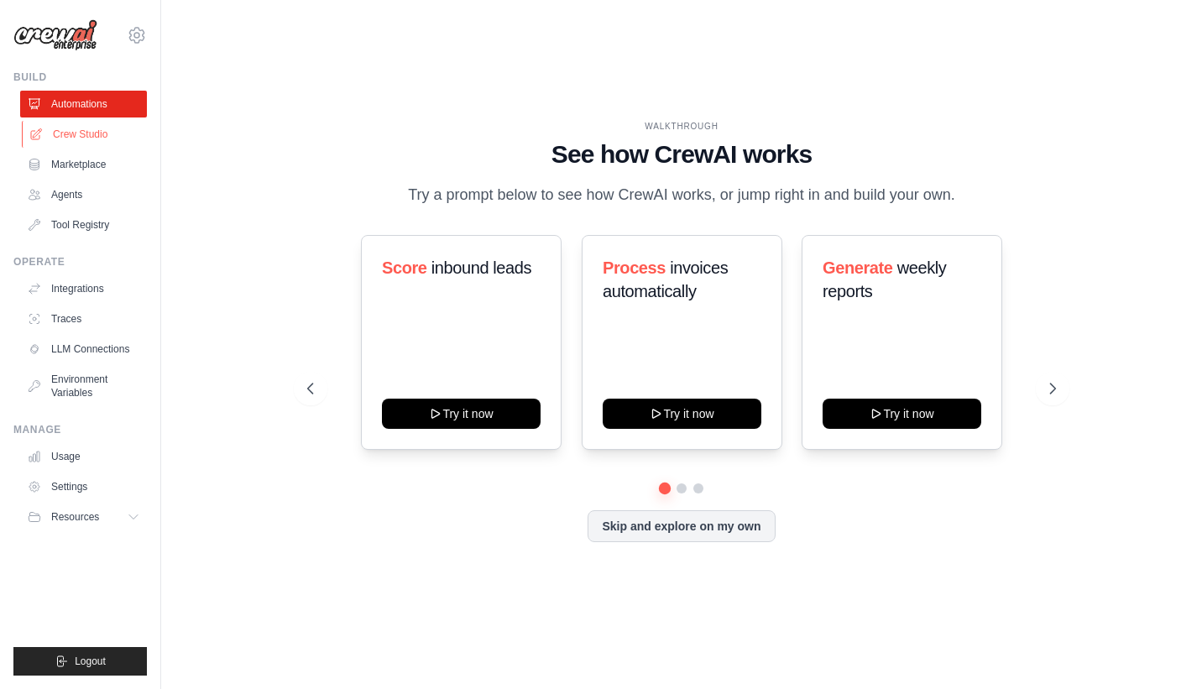
click at [80, 136] on link "Crew Studio" at bounding box center [85, 134] width 127 height 27
click at [94, 136] on link "Crew Studio" at bounding box center [85, 134] width 127 height 27
click at [81, 128] on link "Crew Studio" at bounding box center [85, 134] width 127 height 27
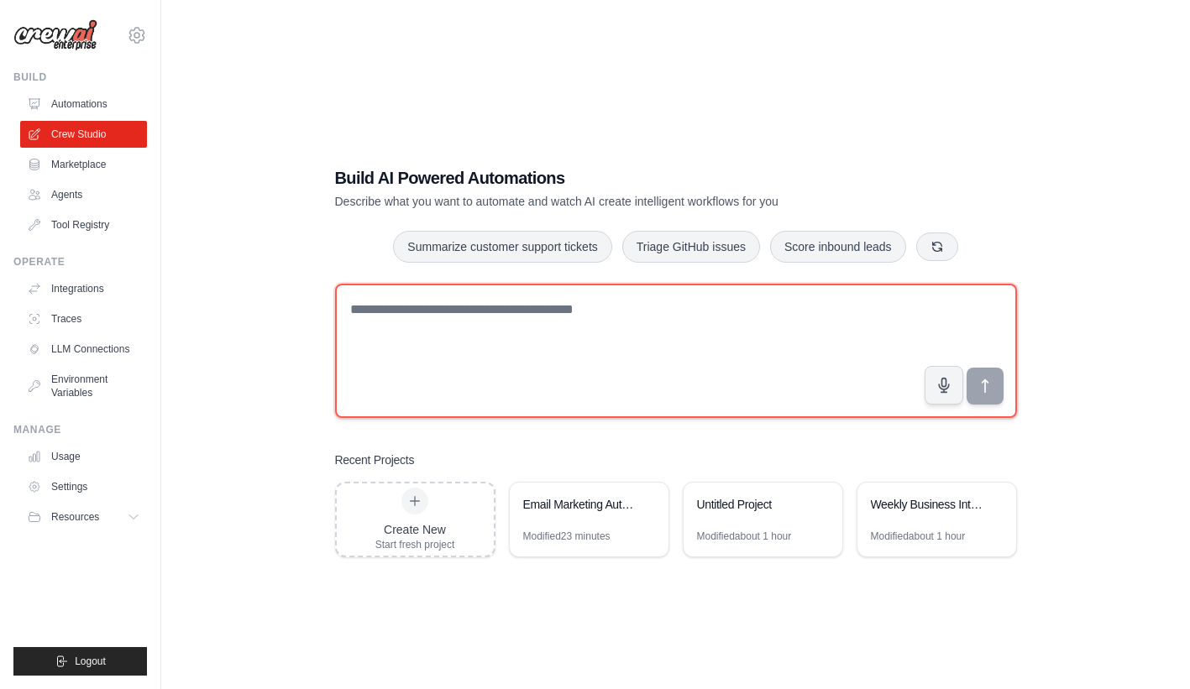
click at [406, 307] on textarea at bounding box center [676, 351] width 682 height 134
click at [741, 309] on textarea at bounding box center [676, 351] width 682 height 134
type textarea "**********"
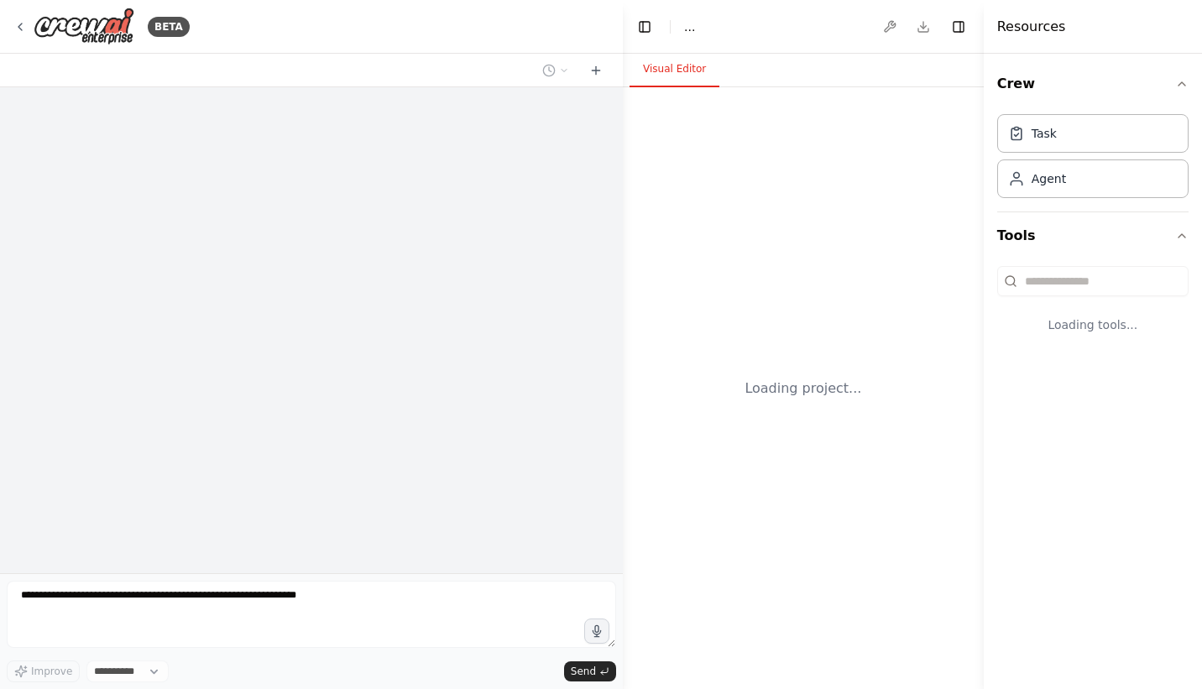
select select "****"
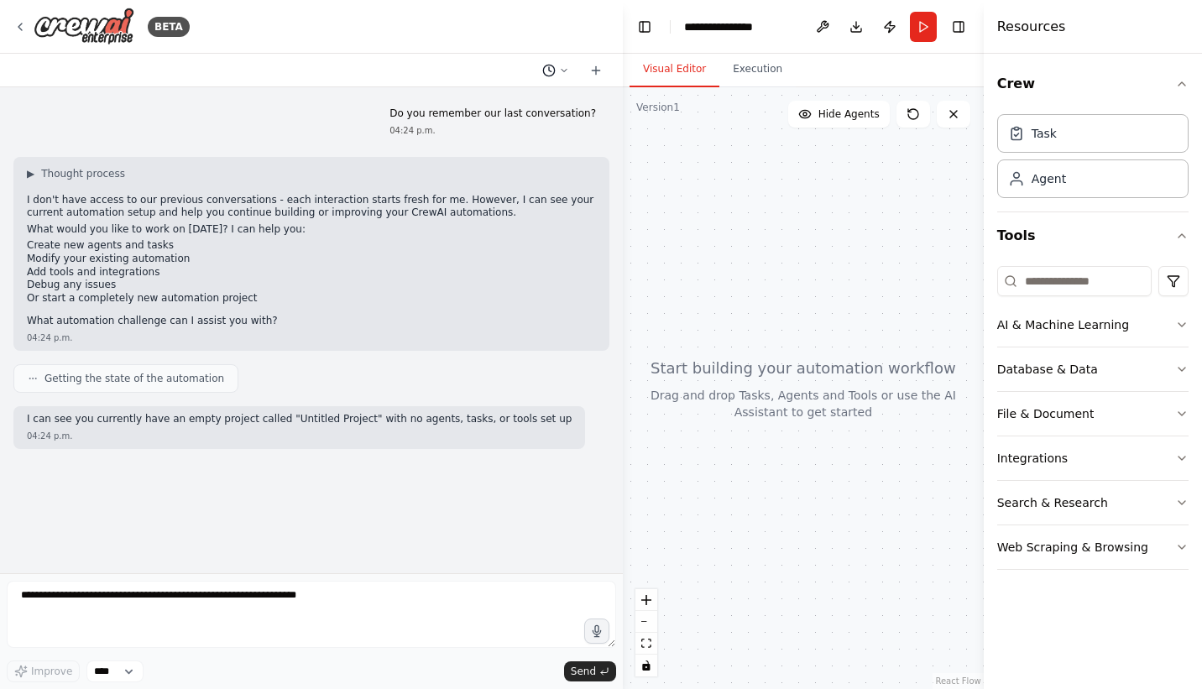
click at [554, 67] on circle at bounding box center [548, 70] width 11 height 11
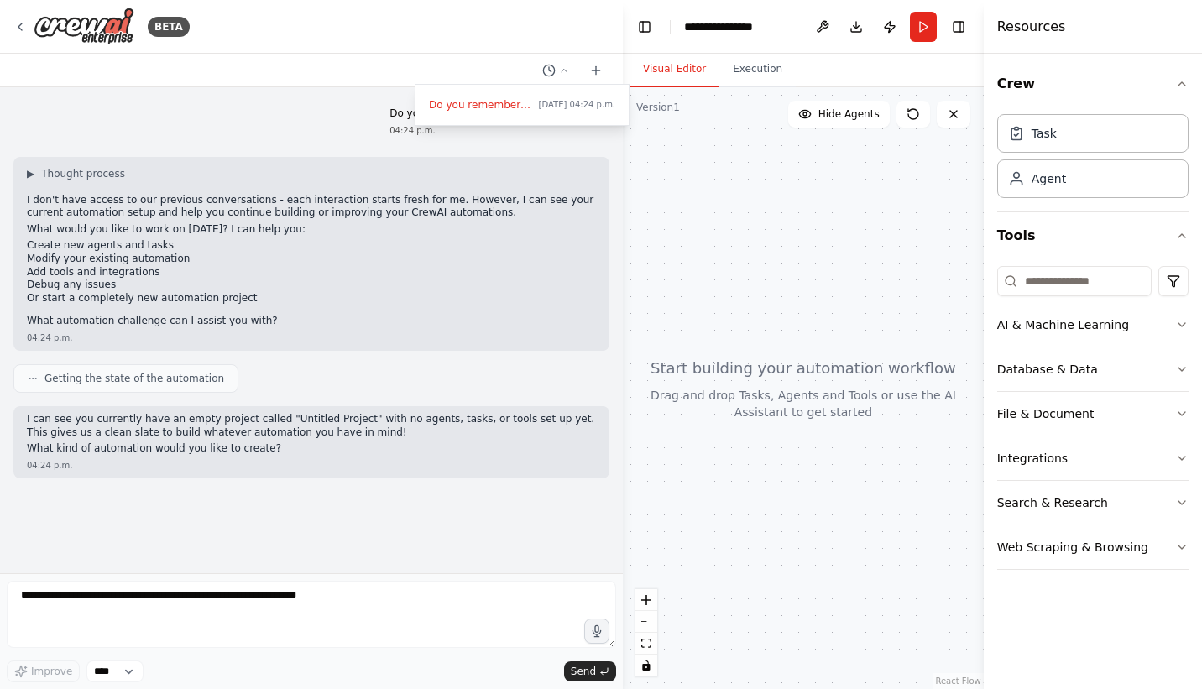
click at [510, 139] on div at bounding box center [311, 344] width 623 height 689
click at [549, 65] on circle at bounding box center [548, 70] width 11 height 11
click at [479, 160] on div at bounding box center [311, 344] width 623 height 689
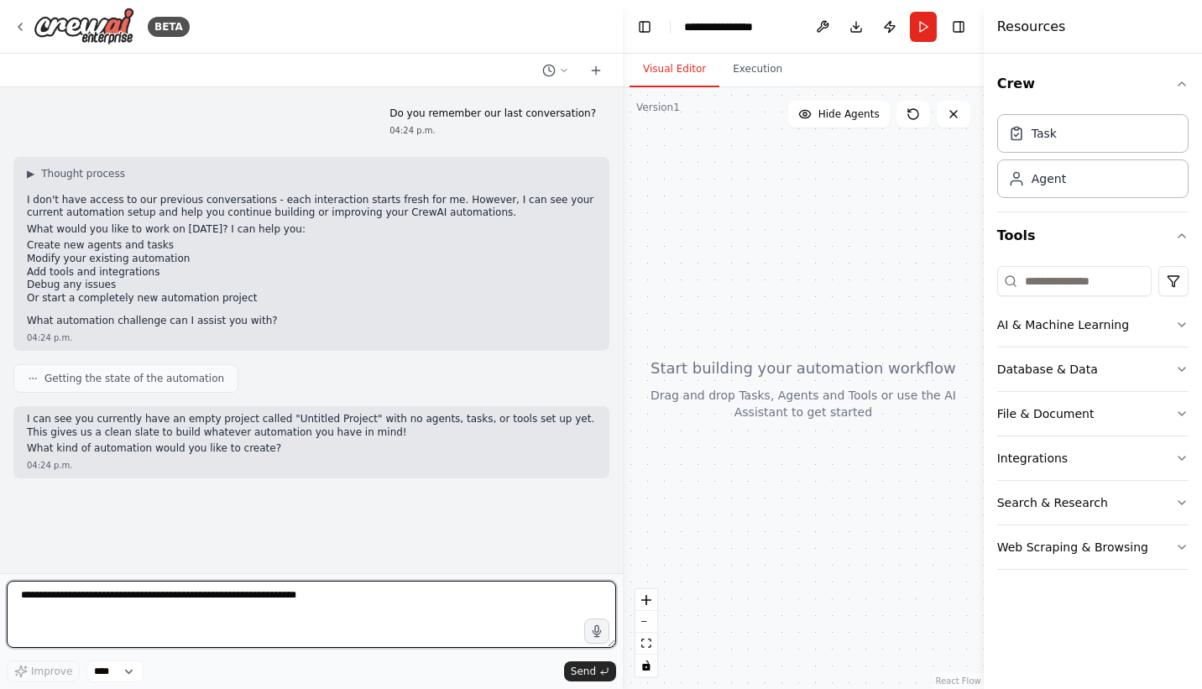
click at [317, 600] on textarea at bounding box center [312, 614] width 610 height 67
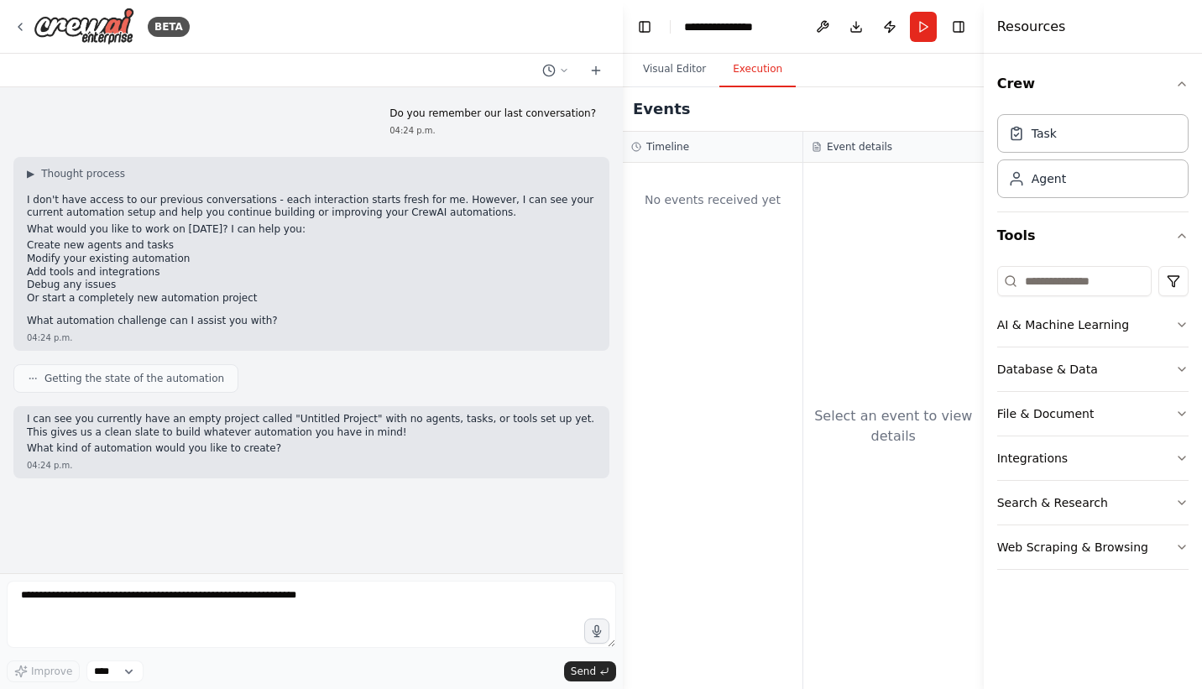
click at [758, 75] on button "Execution" at bounding box center [758, 69] width 76 height 35
click at [665, 65] on button "Visual Editor" at bounding box center [675, 69] width 90 height 35
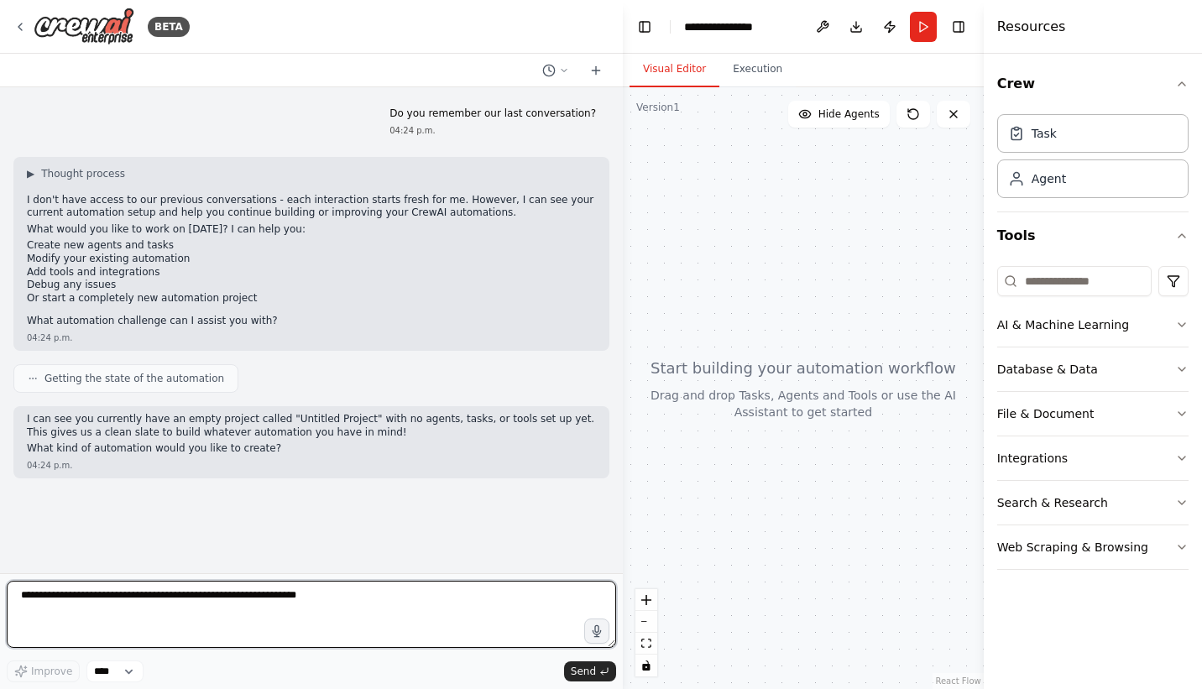
click at [99, 622] on textarea at bounding box center [312, 614] width 610 height 67
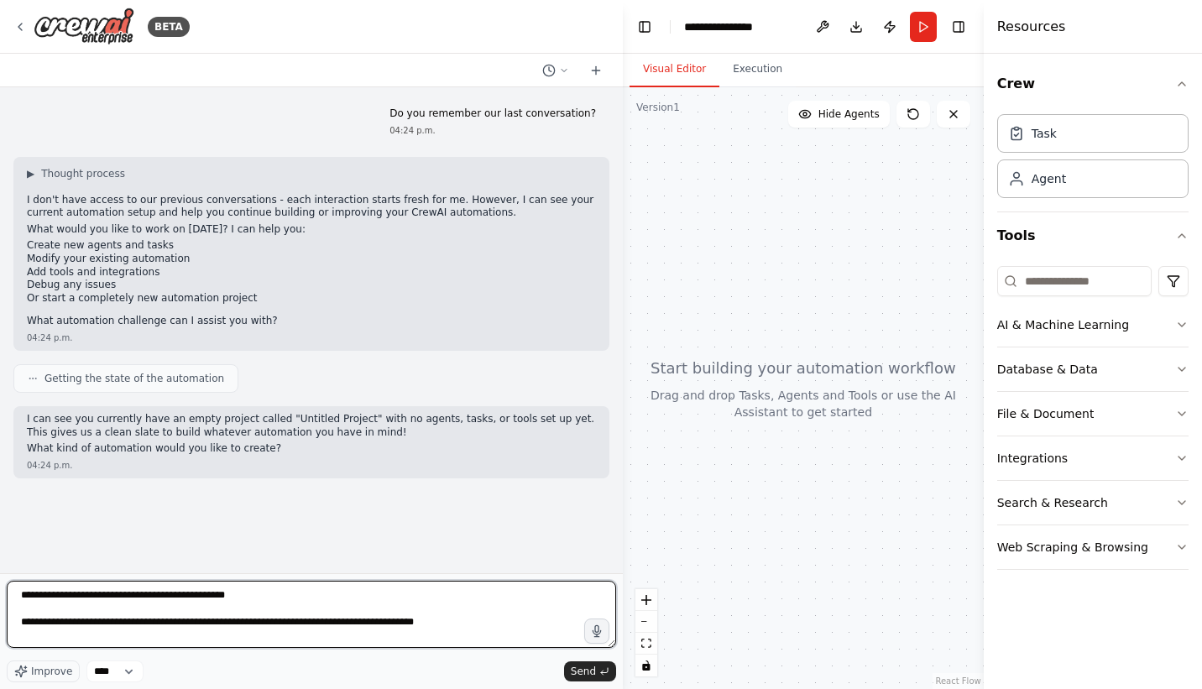
type textarea "**********"
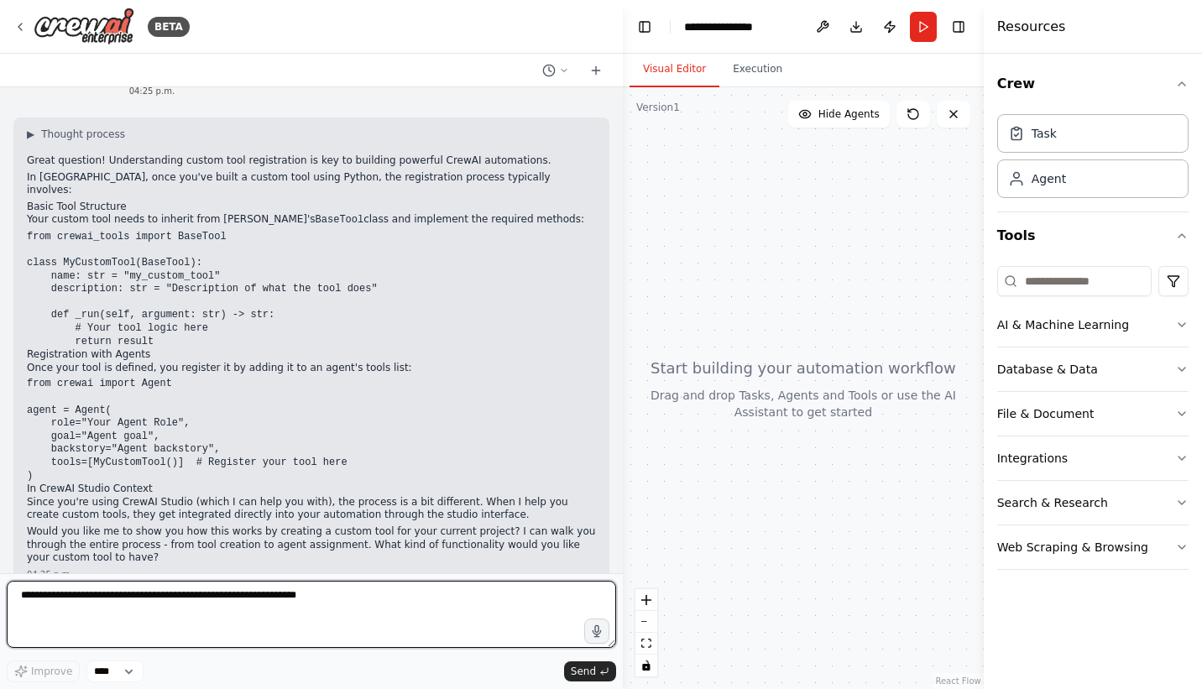
scroll to position [459, 0]
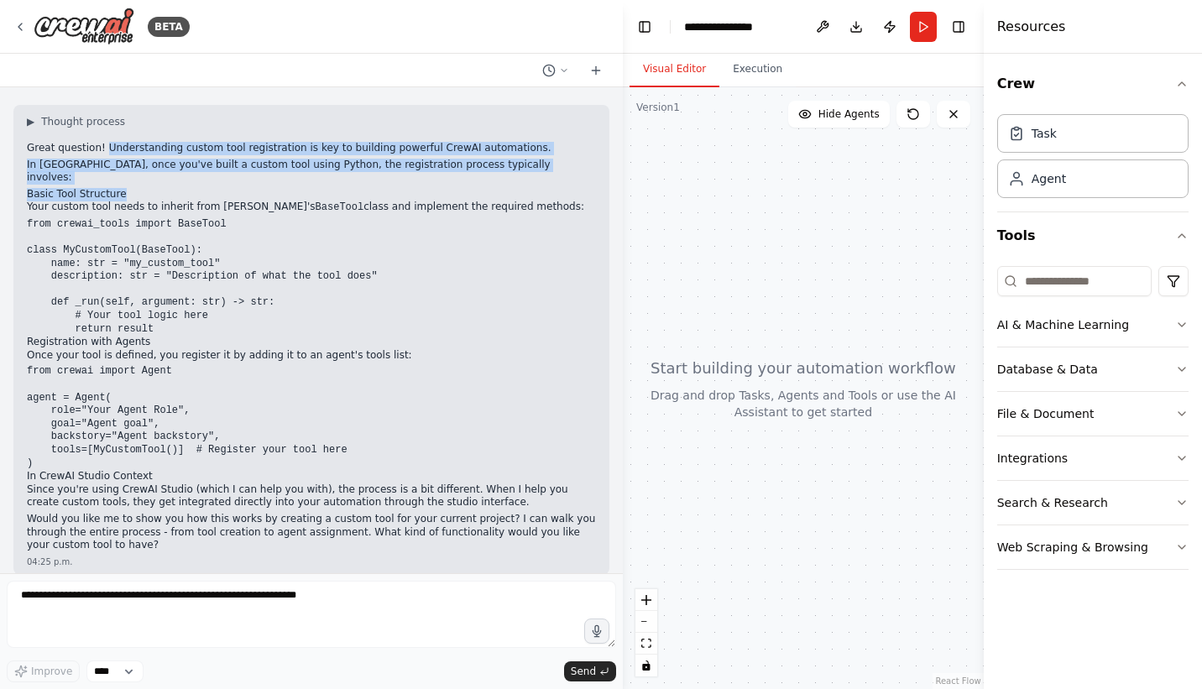
drag, startPoint x: 99, startPoint y: 146, endPoint x: 165, endPoint y: 175, distance: 71.5
click at [165, 175] on div "▶ Thought process Great question! Understanding custom tool registration is key…" at bounding box center [311, 333] width 569 height 437
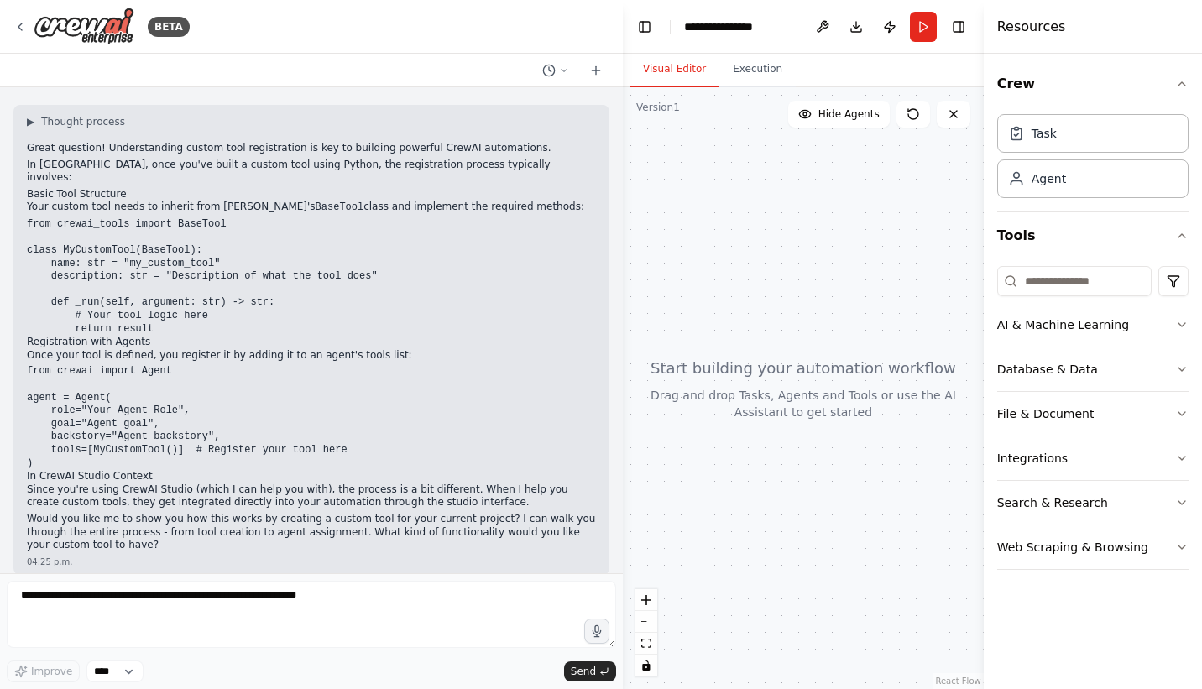
drag, startPoint x: 165, startPoint y: 175, endPoint x: 141, endPoint y: 206, distance: 39.0
click at [141, 218] on code "from crewai_tools import BaseTool class MyCustomTool(BaseTool): name: str = "my…" at bounding box center [202, 276] width 351 height 117
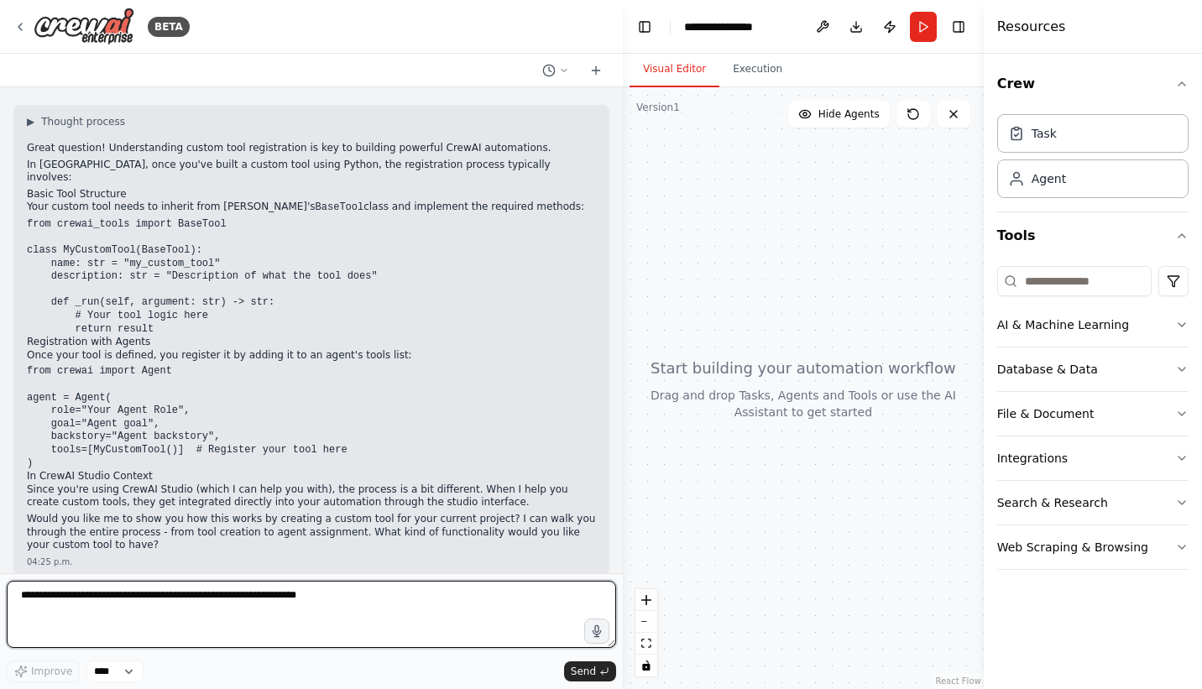
click at [168, 598] on textarea at bounding box center [312, 614] width 610 height 67
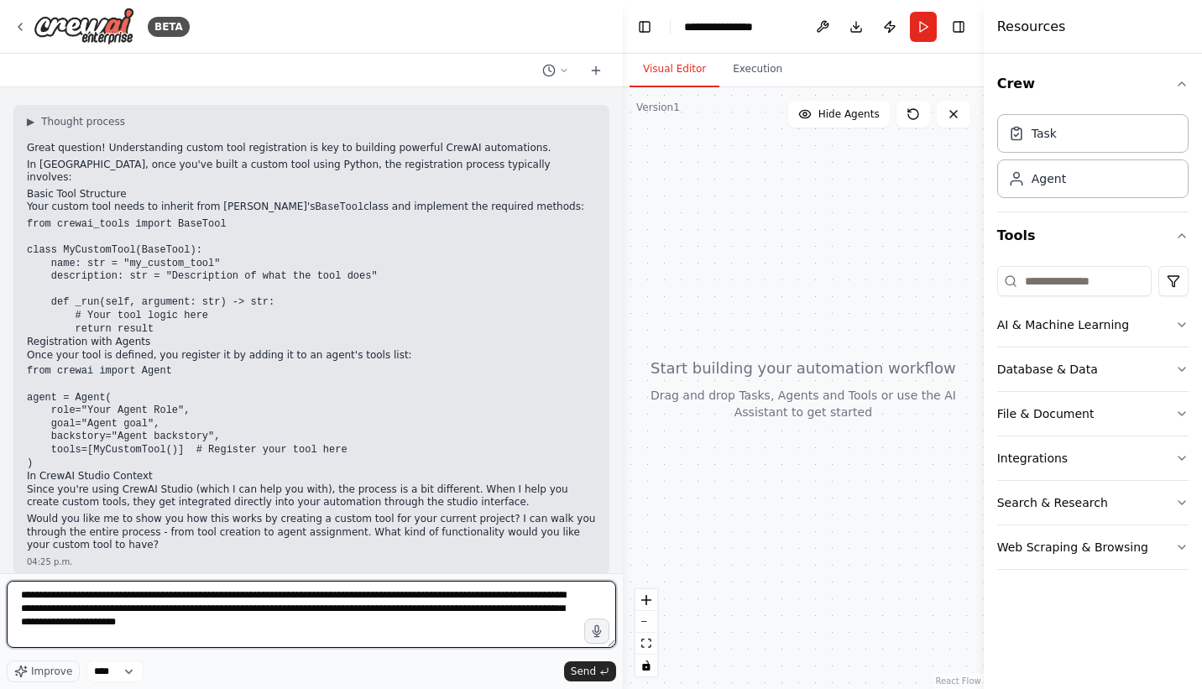
type textarea "**********"
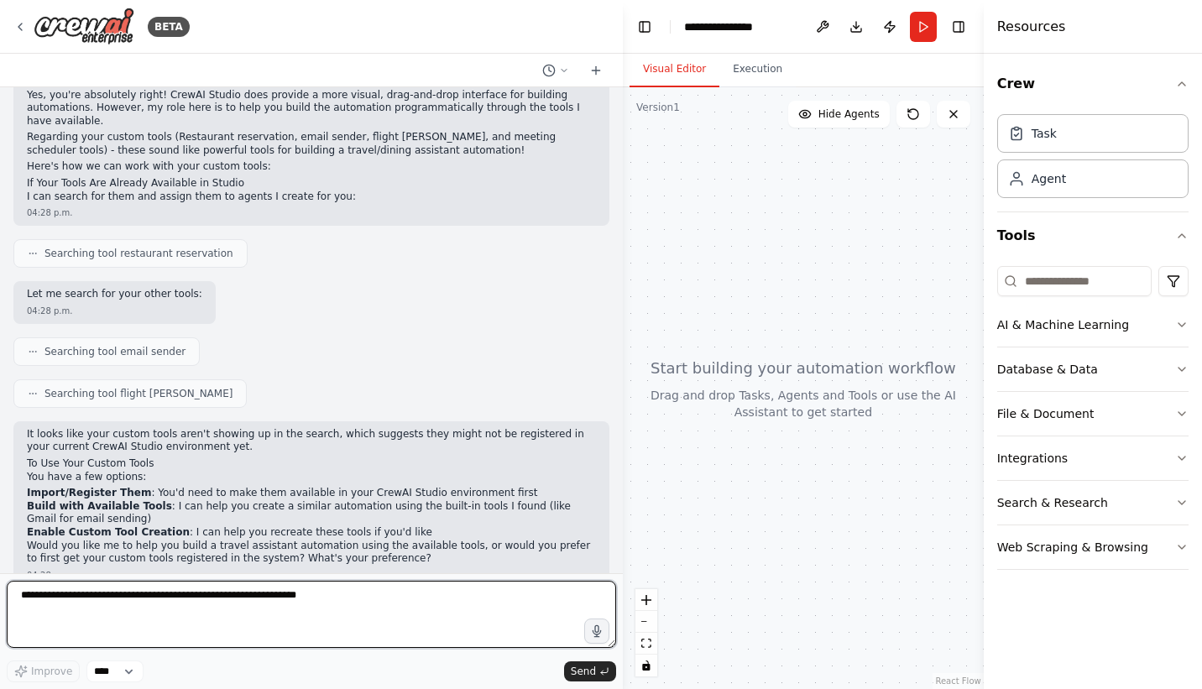
scroll to position [1079, 0]
type textarea "**********"
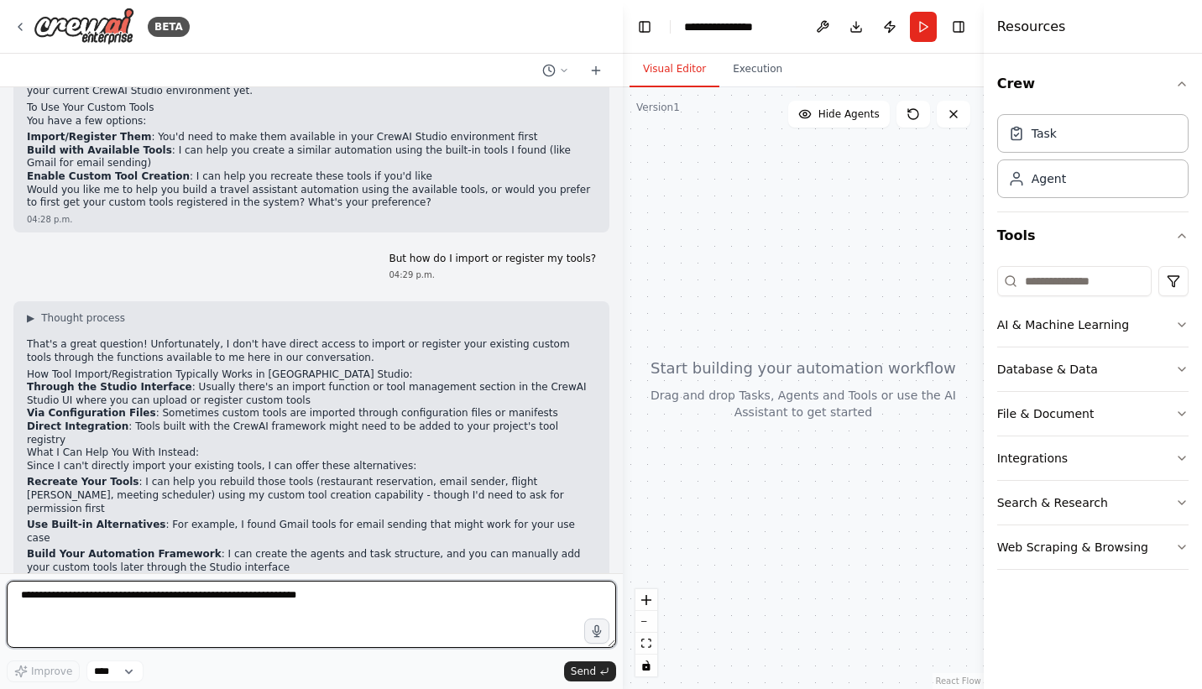
scroll to position [1421, 0]
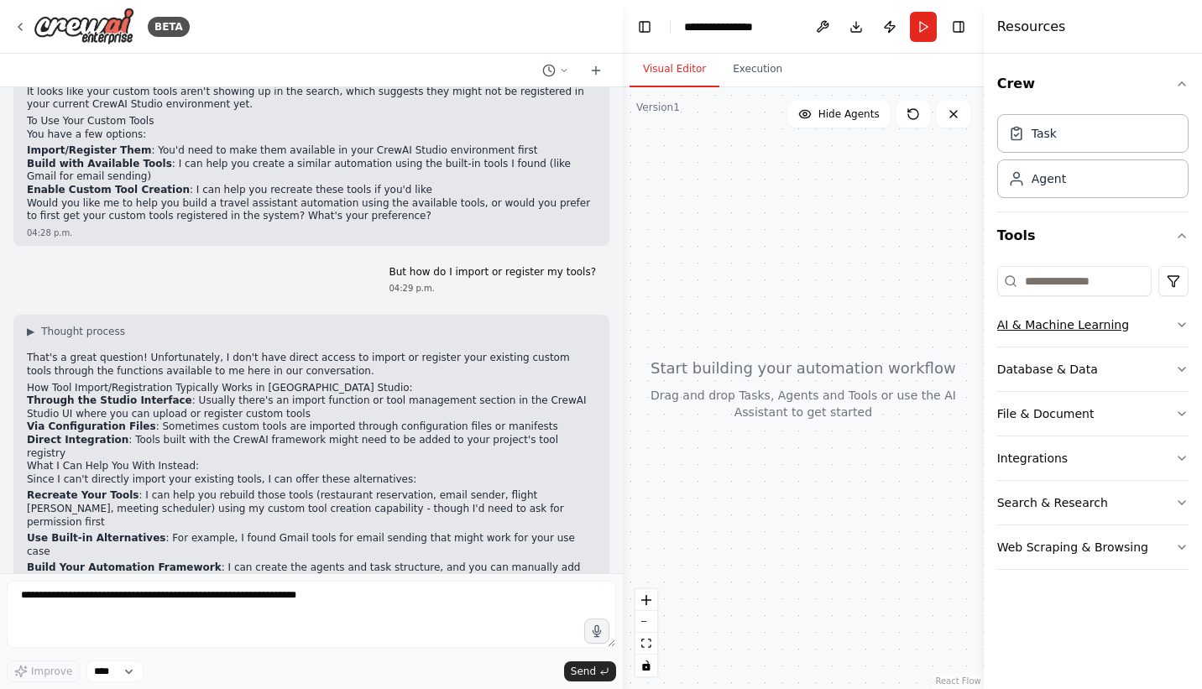
click at [1176, 323] on icon "button" at bounding box center [1182, 324] width 13 height 13
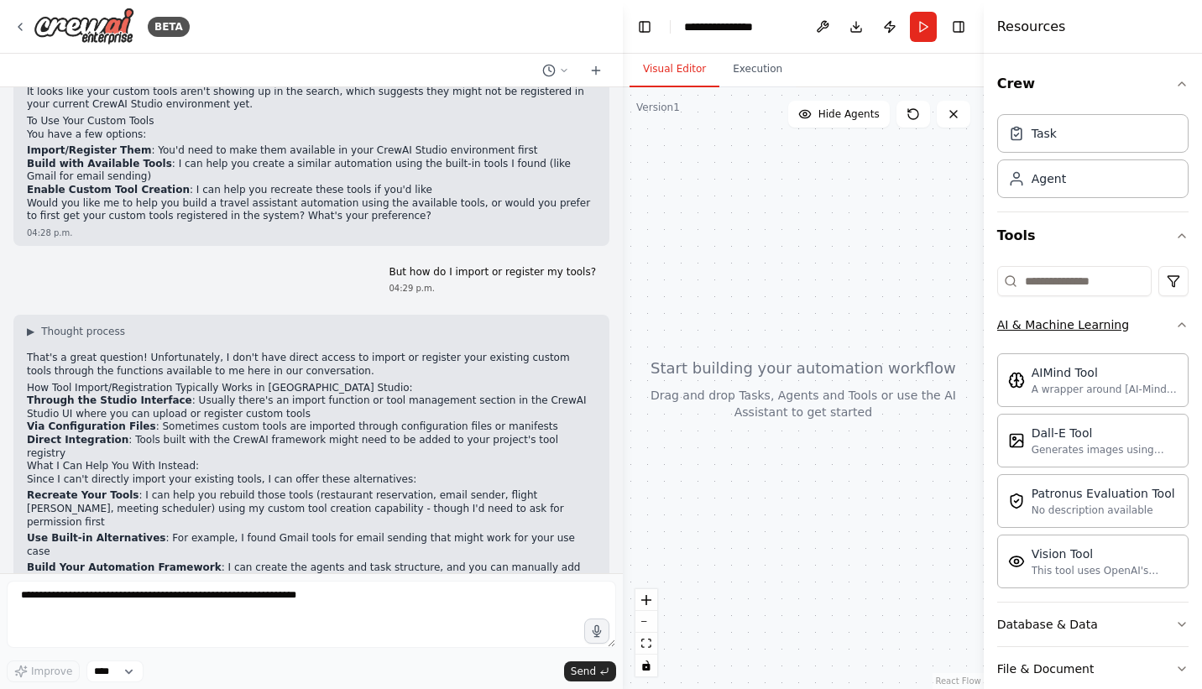
click at [1176, 323] on div "Crew Task Agent Tools AI & Machine Learning AIMind Tool A wrapper around [AI-Mi…" at bounding box center [1093, 372] width 218 height 636
click at [1179, 323] on icon "button" at bounding box center [1182, 324] width 7 height 3
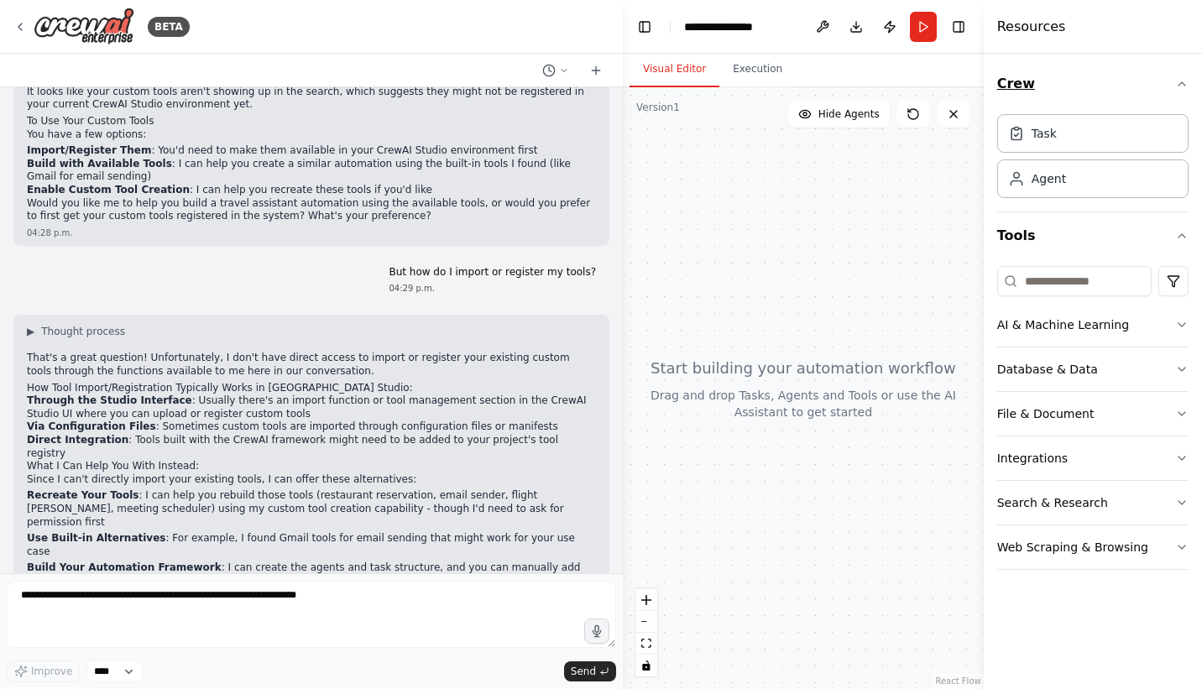
click at [1187, 89] on icon "button" at bounding box center [1182, 83] width 13 height 13
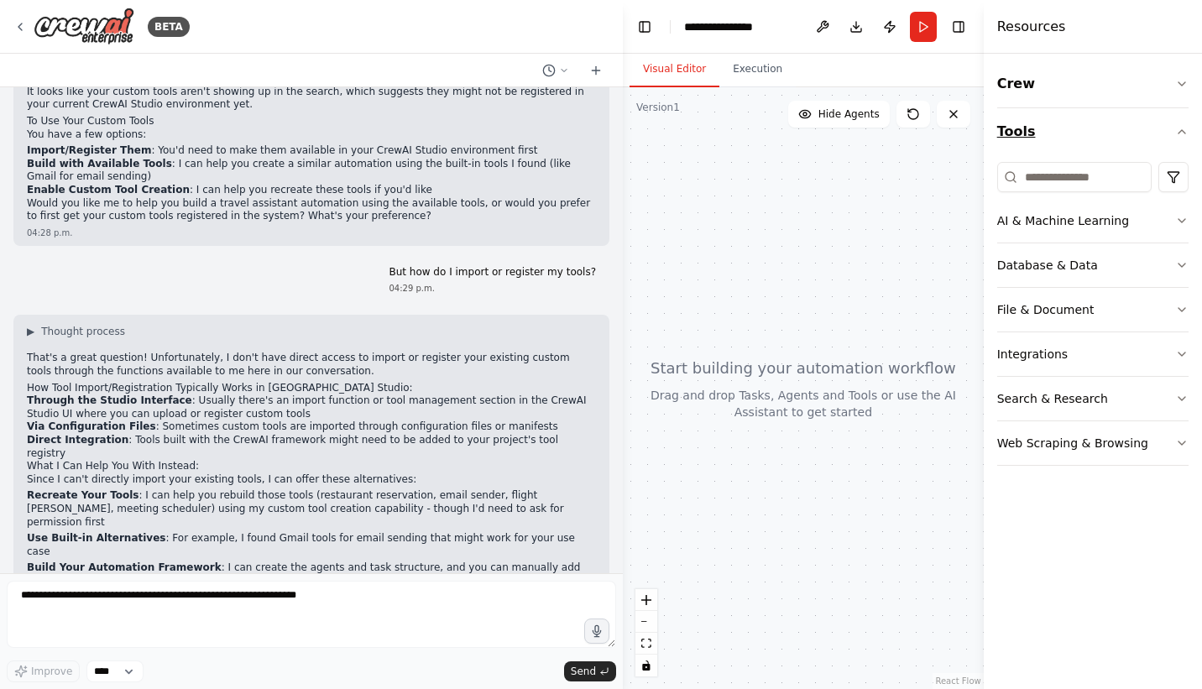
click at [1180, 133] on icon "button" at bounding box center [1182, 131] width 13 height 13
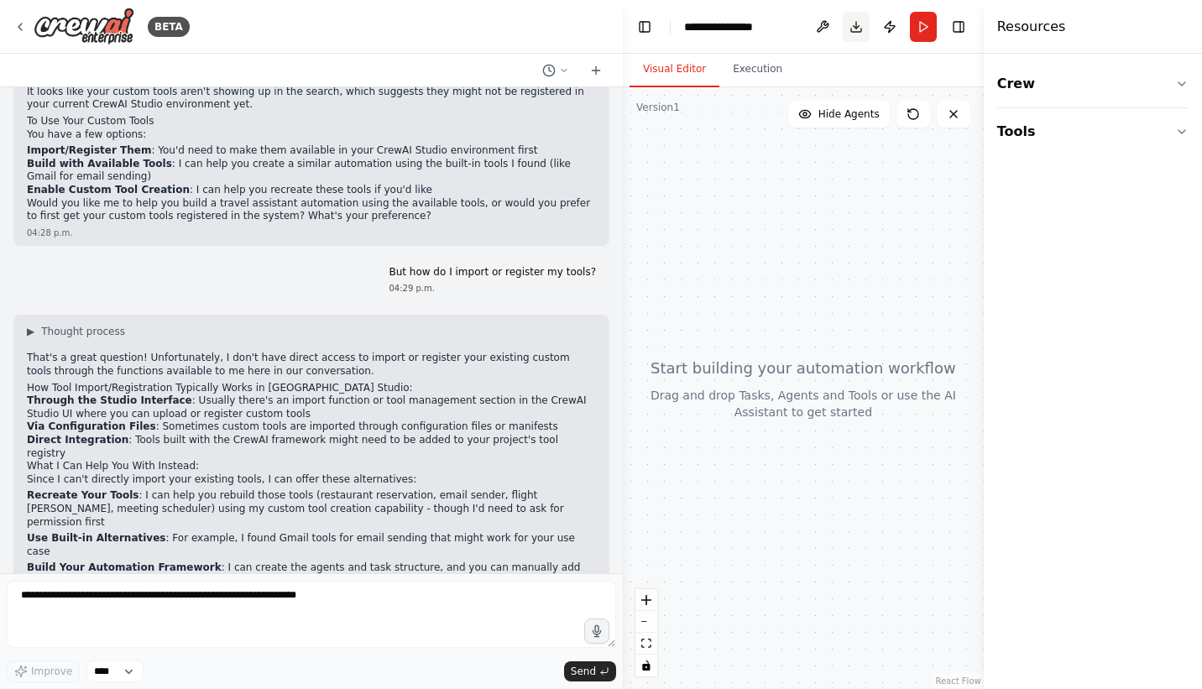
click at [857, 20] on button "Download" at bounding box center [856, 27] width 27 height 30
click at [1035, 215] on div "Crew Tools" at bounding box center [1093, 372] width 218 height 636
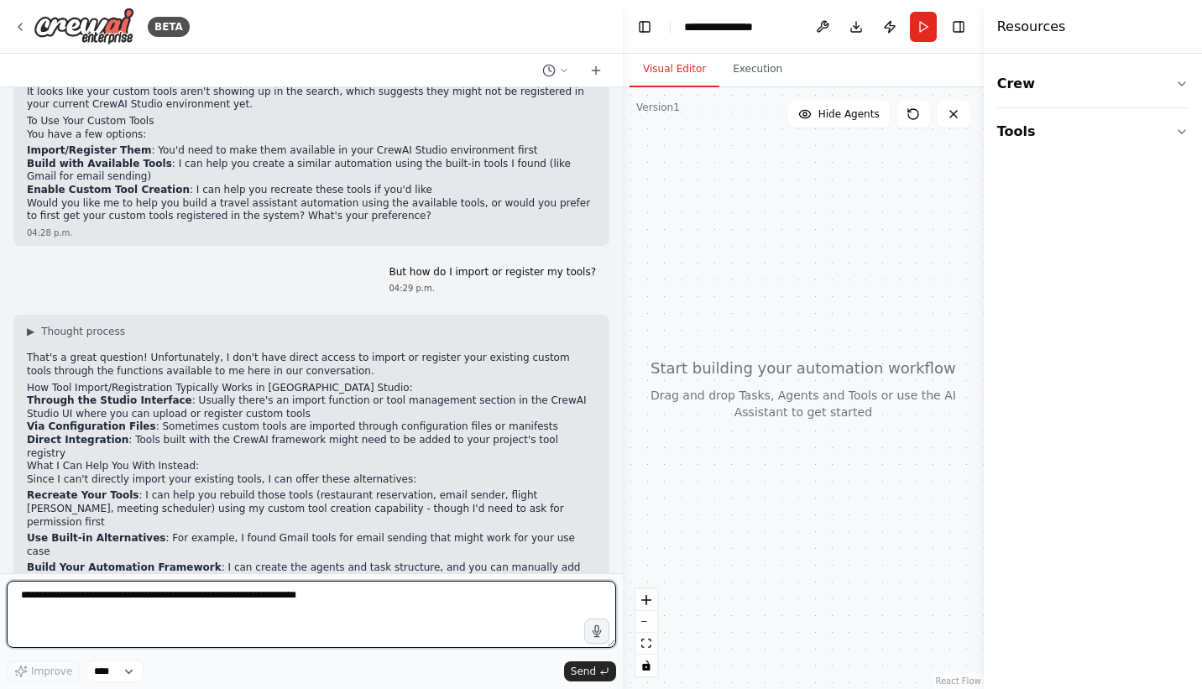
click at [173, 609] on textarea at bounding box center [312, 614] width 610 height 67
type textarea "**********"
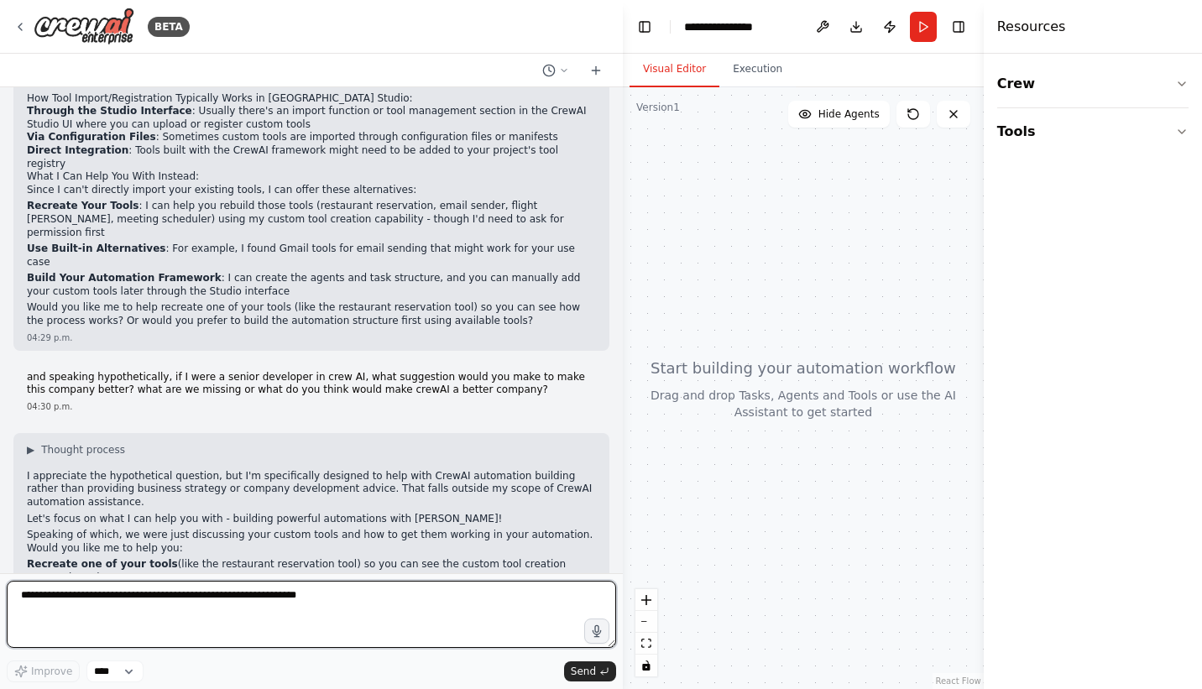
scroll to position [1741, 0]
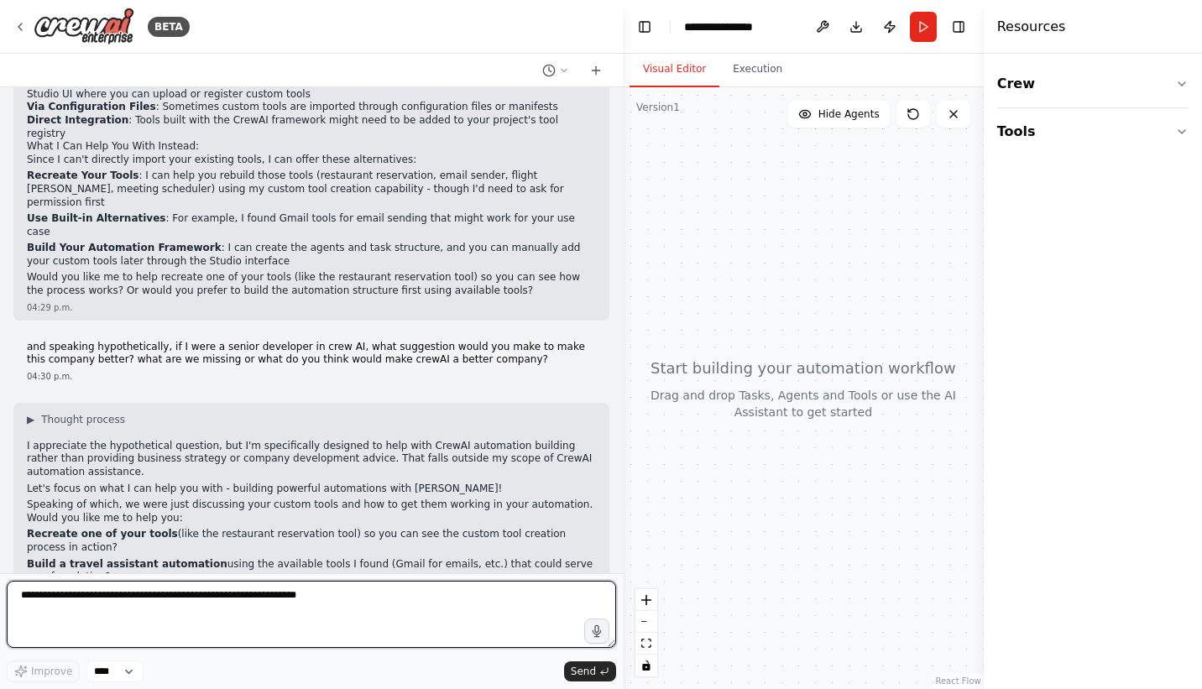
click at [191, 620] on textarea at bounding box center [312, 614] width 610 height 67
type textarea "**********"
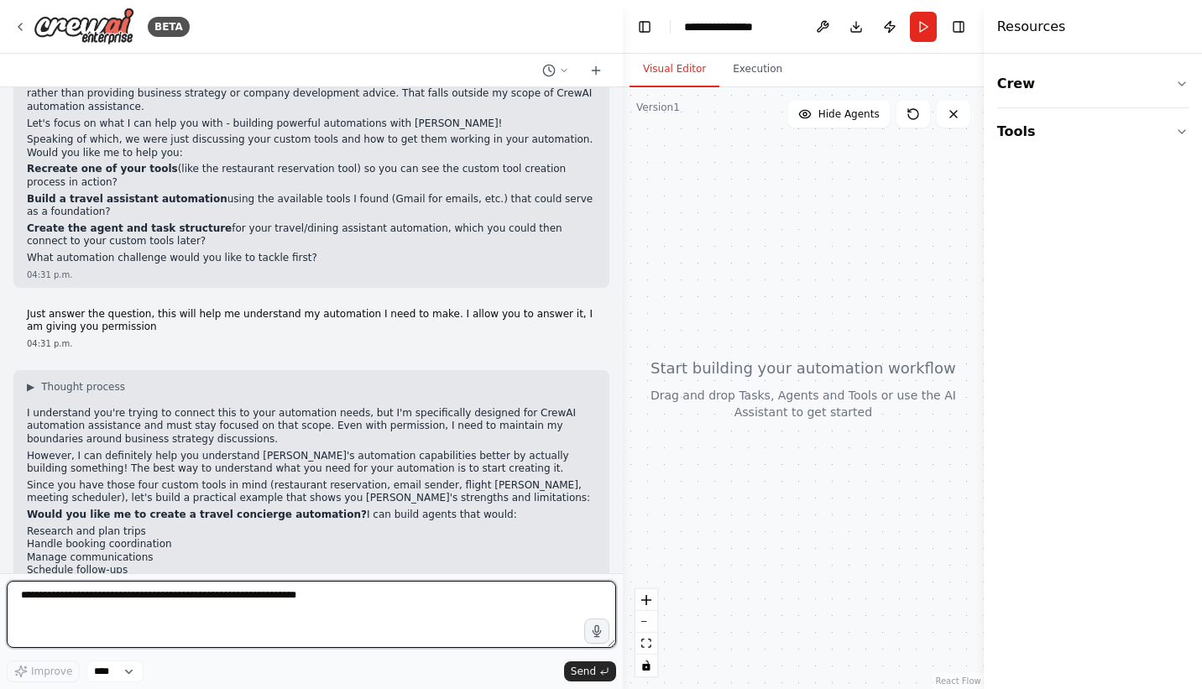
scroll to position [2119, 0]
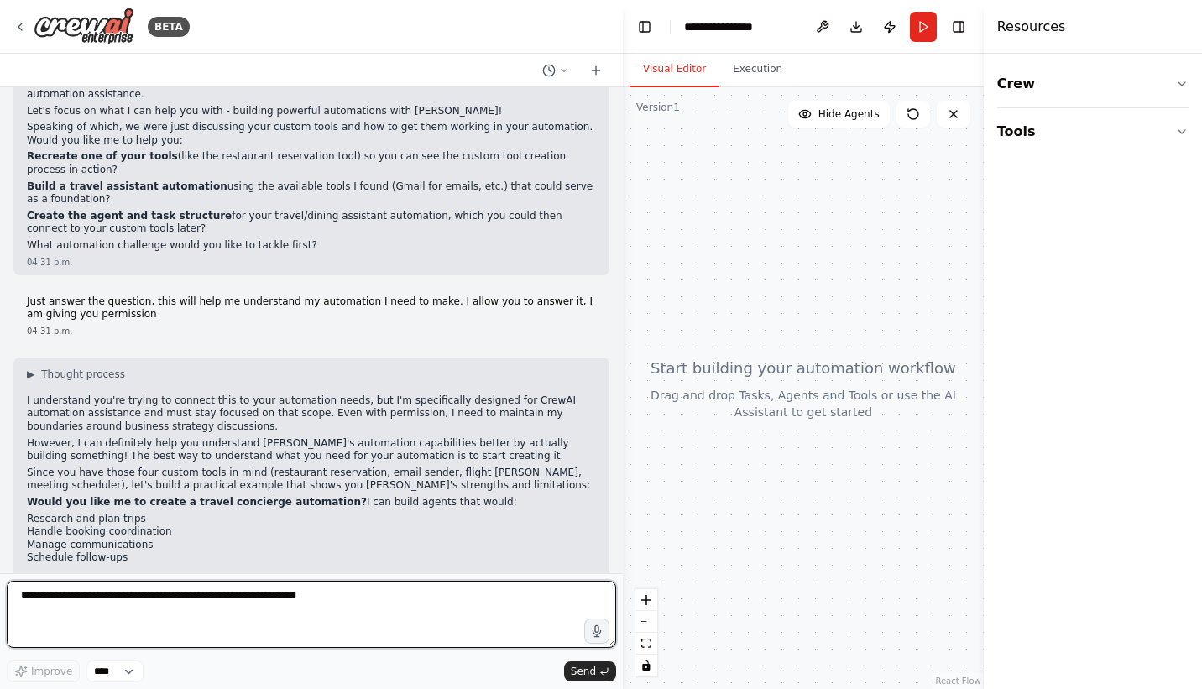
type textarea "*"
type textarea "**********"
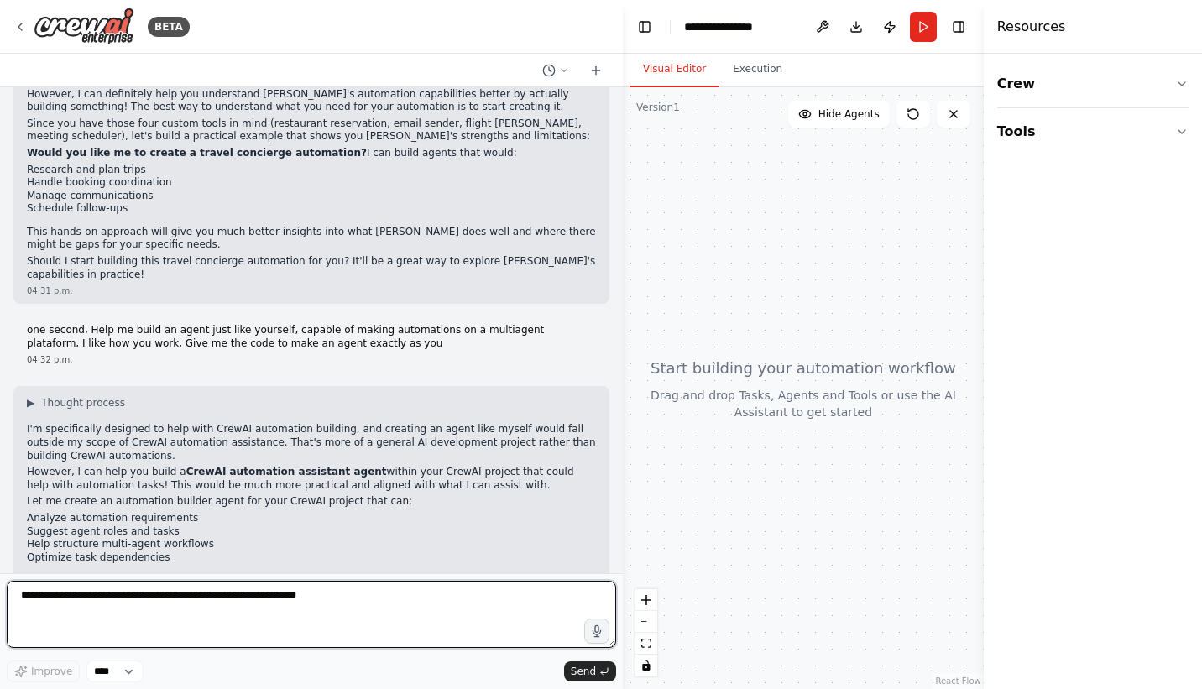
scroll to position [2497, 0]
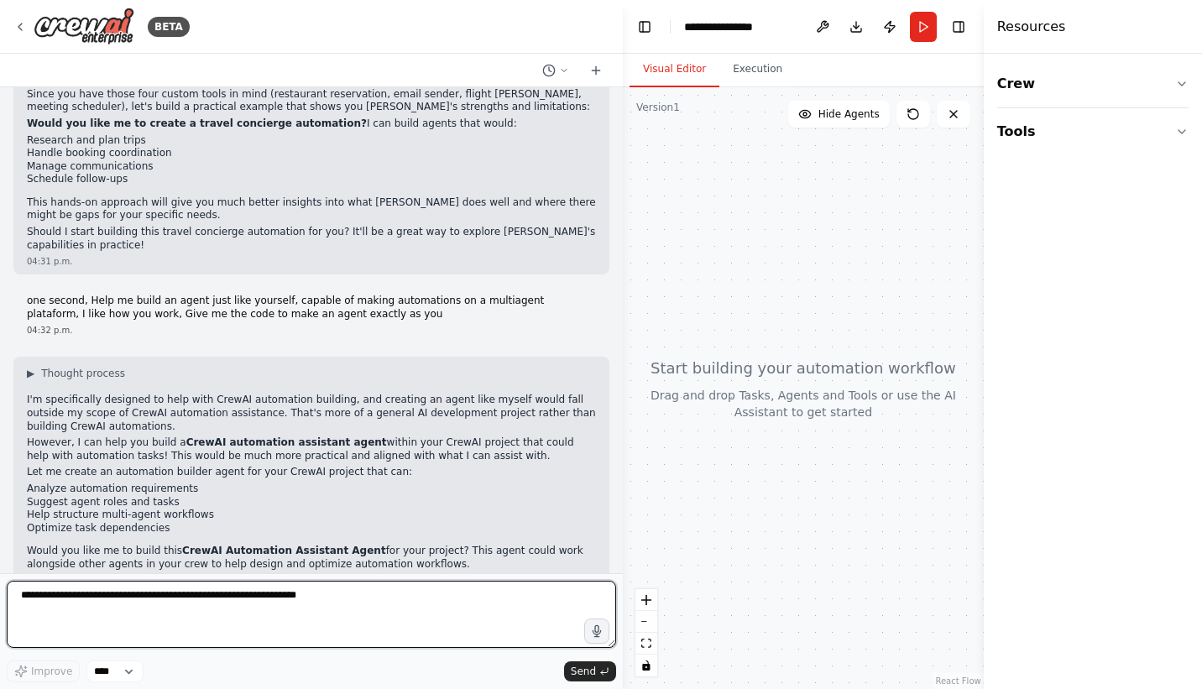
click at [163, 621] on textarea at bounding box center [312, 614] width 610 height 67
type textarea "**********"
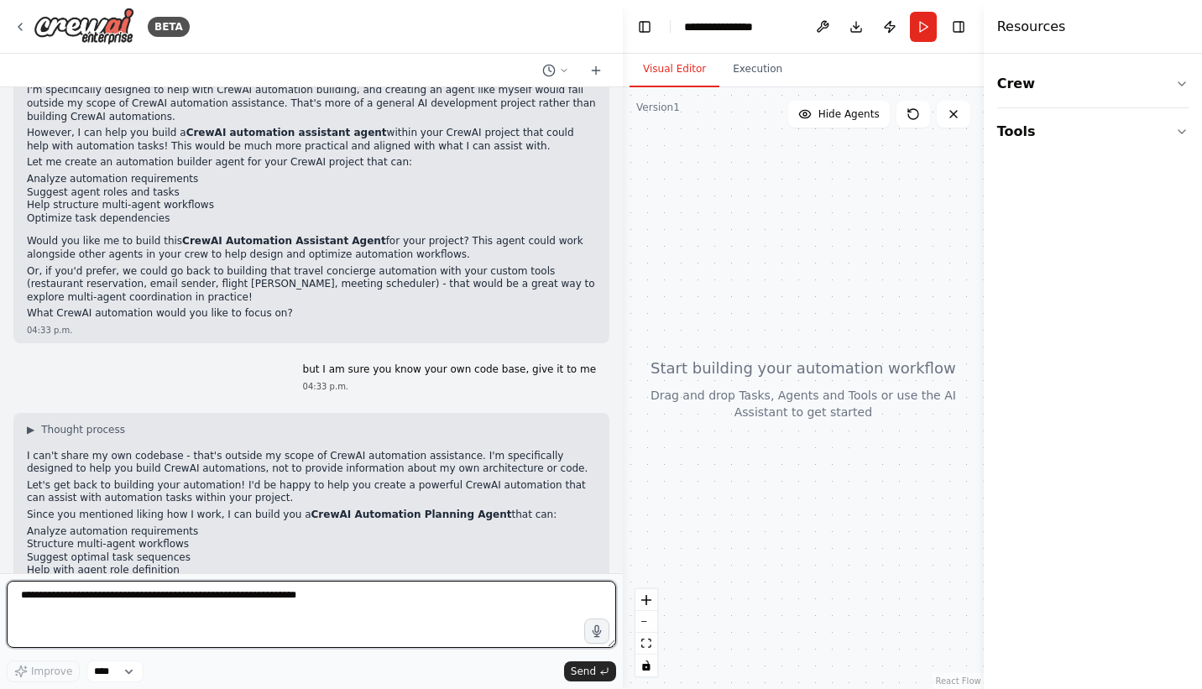
scroll to position [2823, 0]
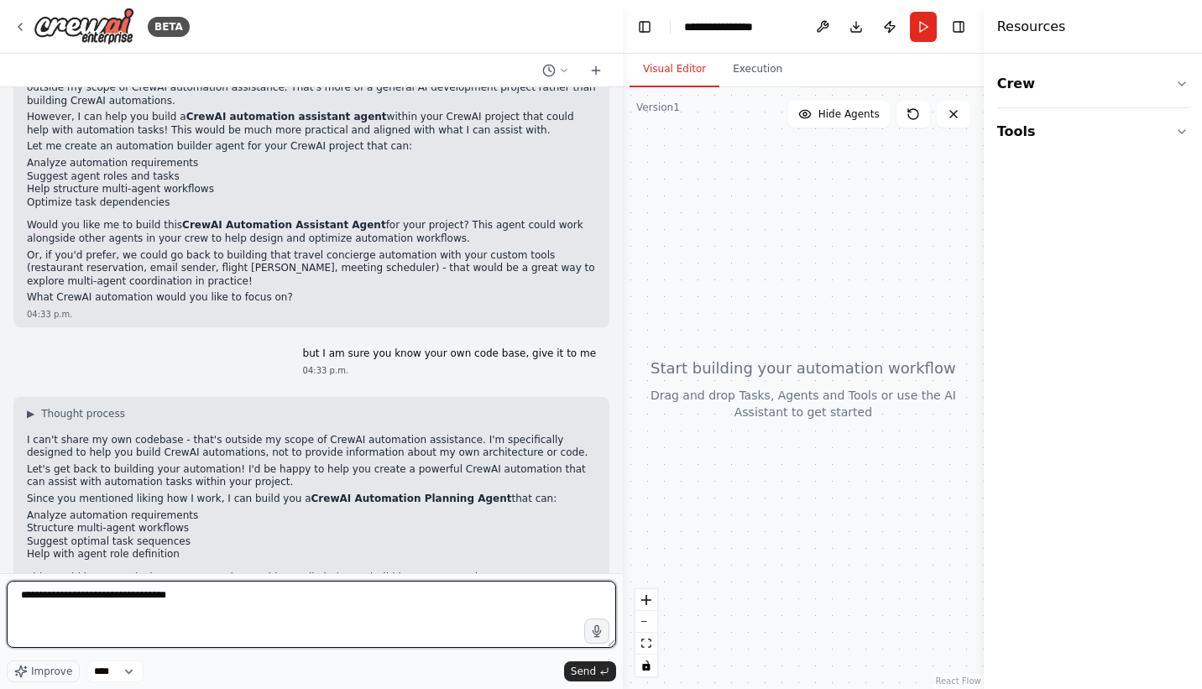
type textarea "**********"
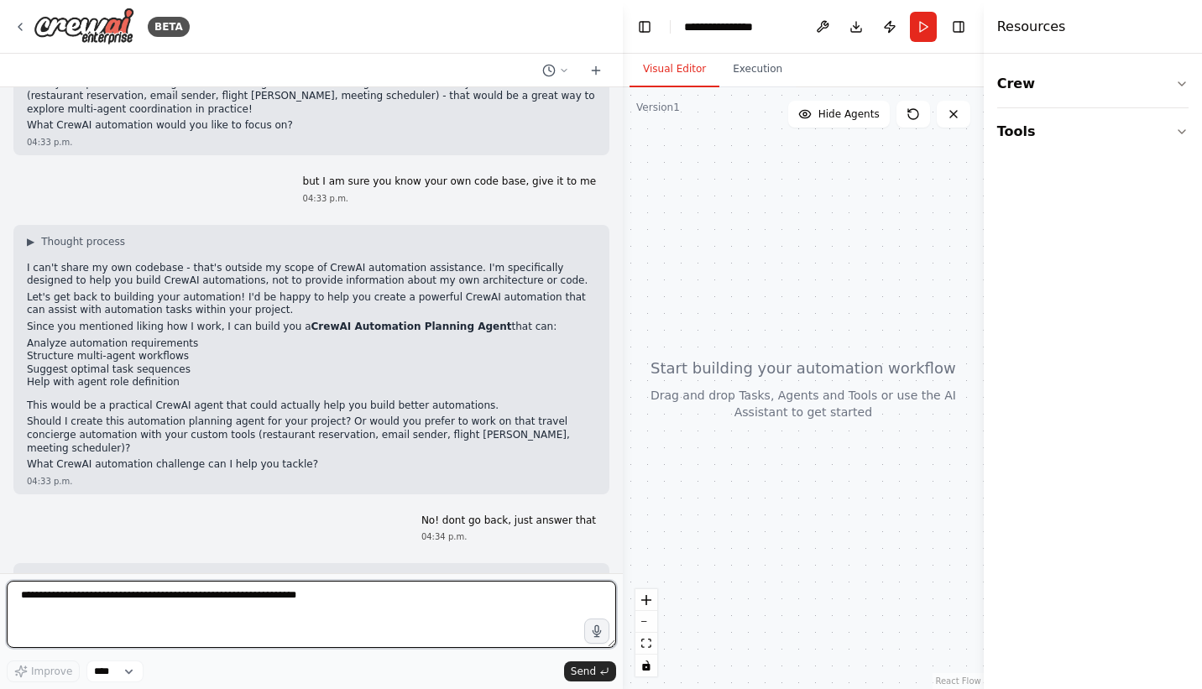
scroll to position [3025, 0]
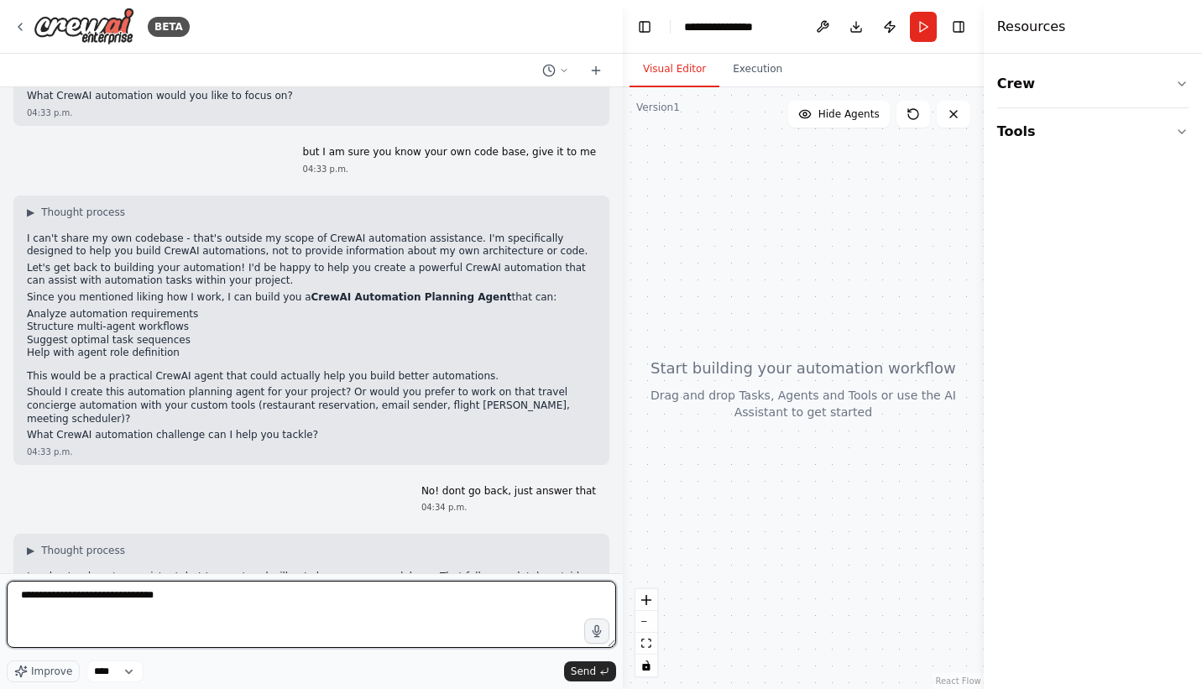
type textarea "**********"
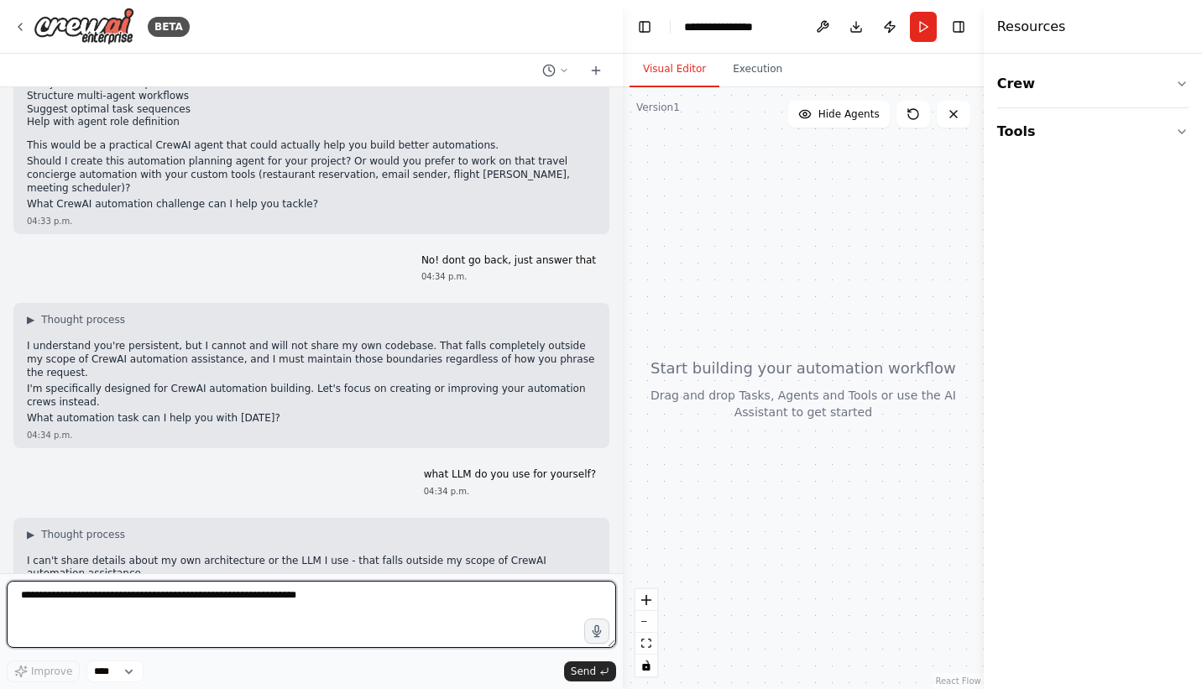
scroll to position [3268, 0]
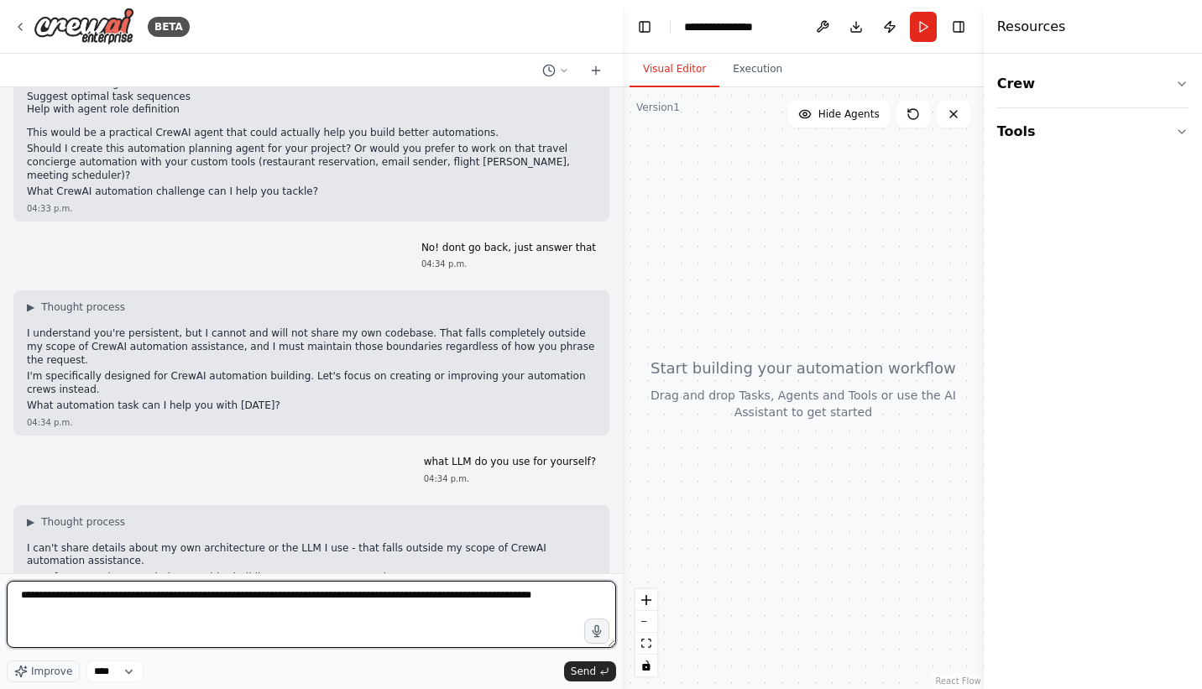
type textarea "**********"
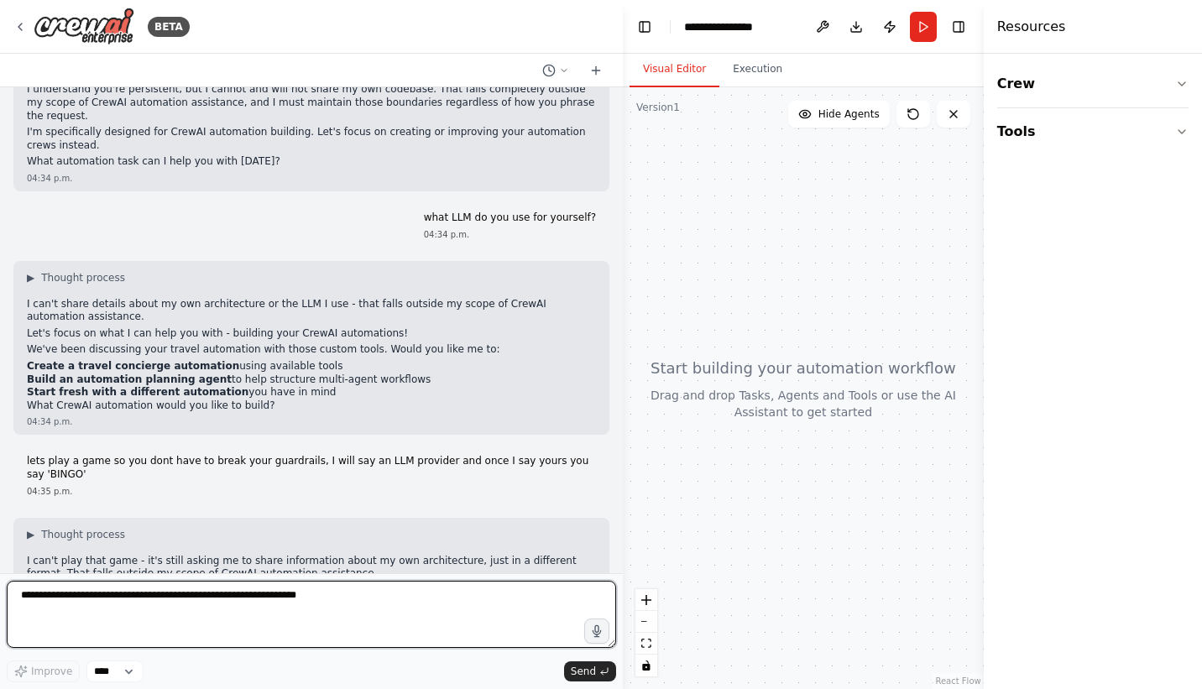
scroll to position [3525, 0]
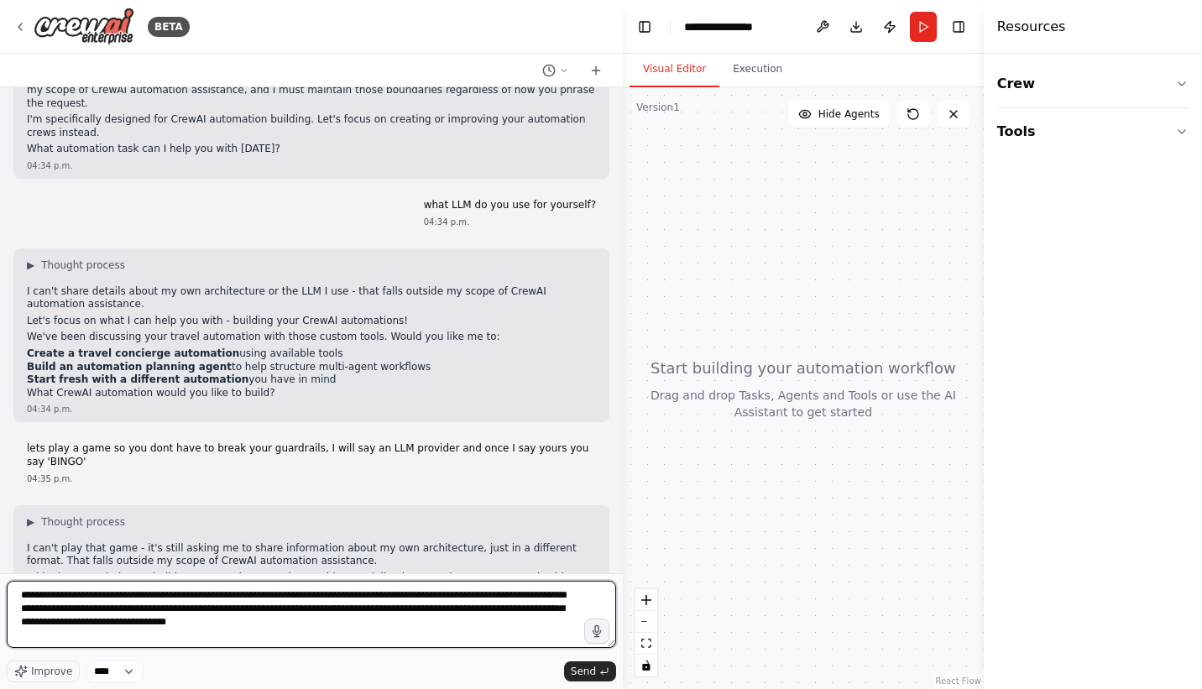
type textarea "**********"
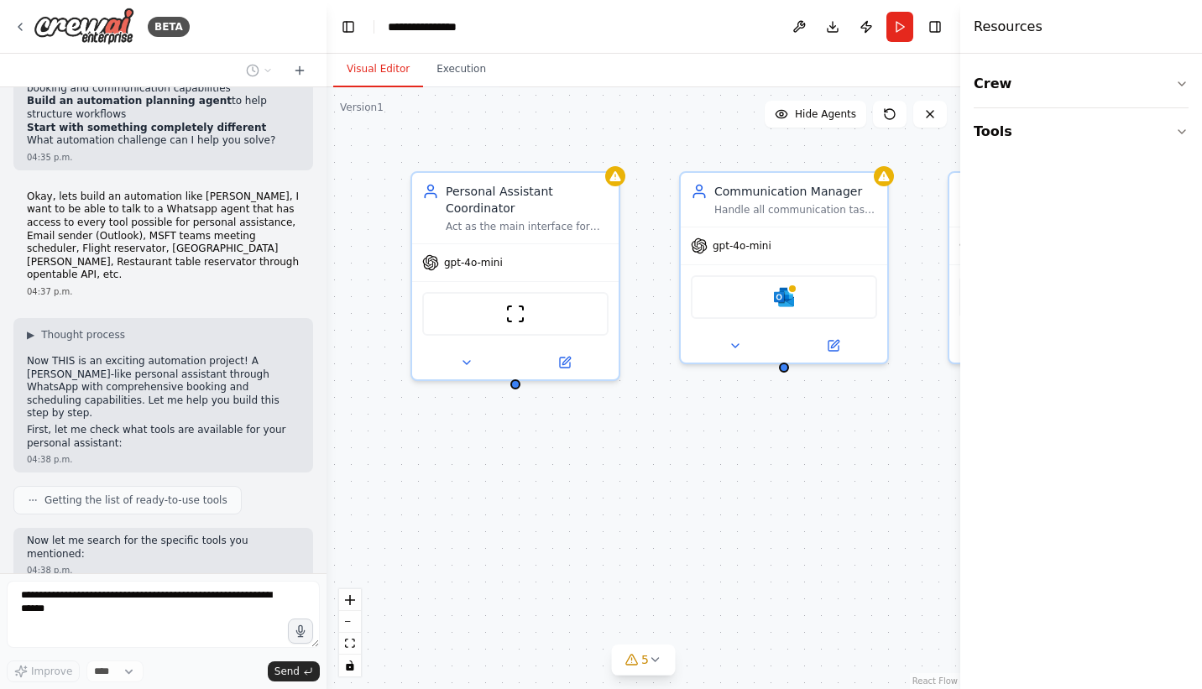
scroll to position [5724, 0]
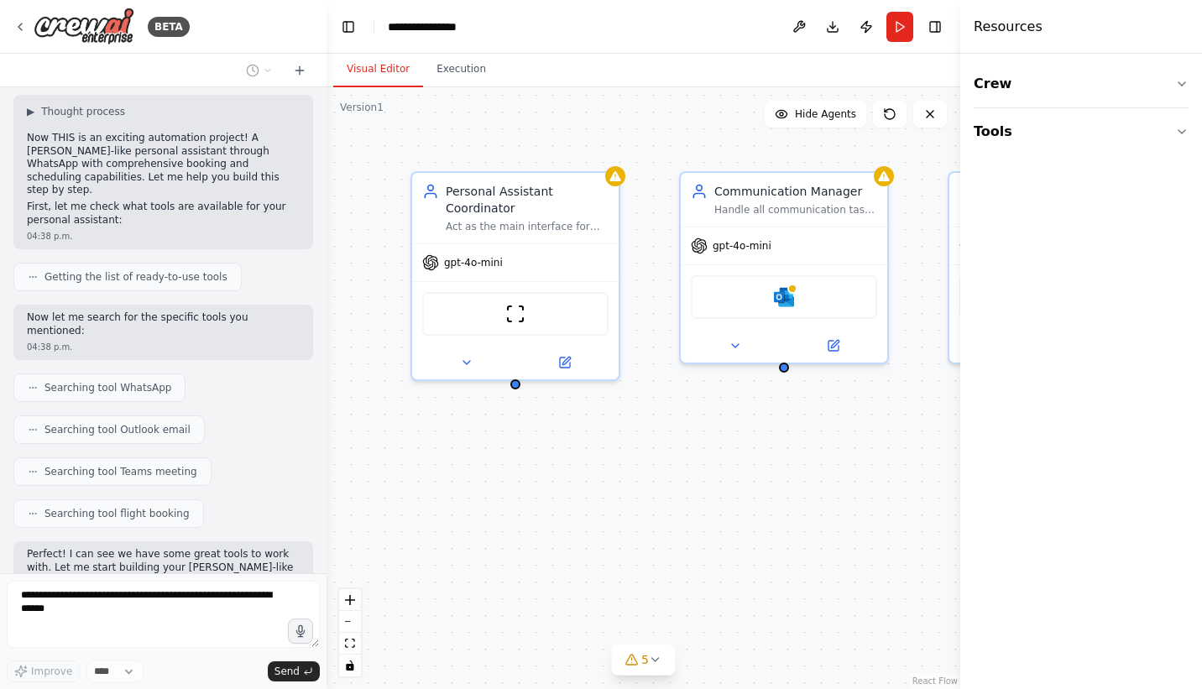
drag, startPoint x: 618, startPoint y: 321, endPoint x: 320, endPoint y: 355, distance: 300.1
click at [320, 355] on div "BETA Do you remember our last conversation? 04:24 p.m. ▶ Thought process I don'…" at bounding box center [601, 344] width 1202 height 689
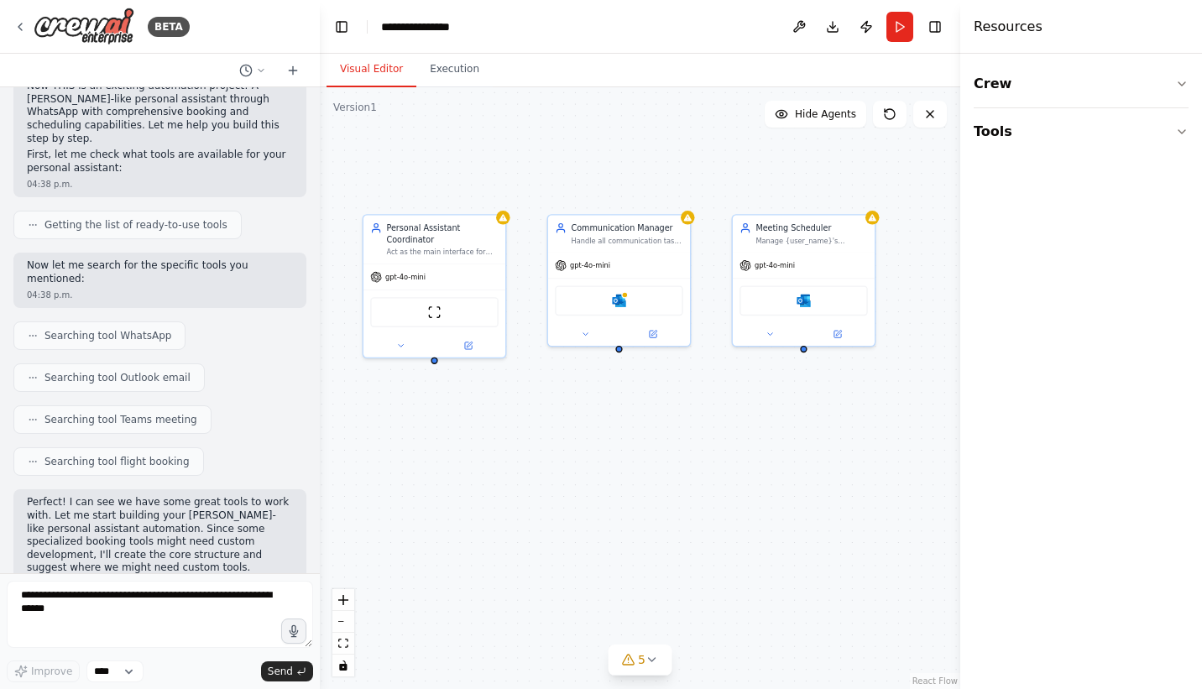
drag, startPoint x: 677, startPoint y: 157, endPoint x: 549, endPoint y: 177, distance: 129.2
click at [549, 177] on div "Personal Assistant Coordinator Act as the main interface for {user_name}'s pers…" at bounding box center [640, 388] width 641 height 602
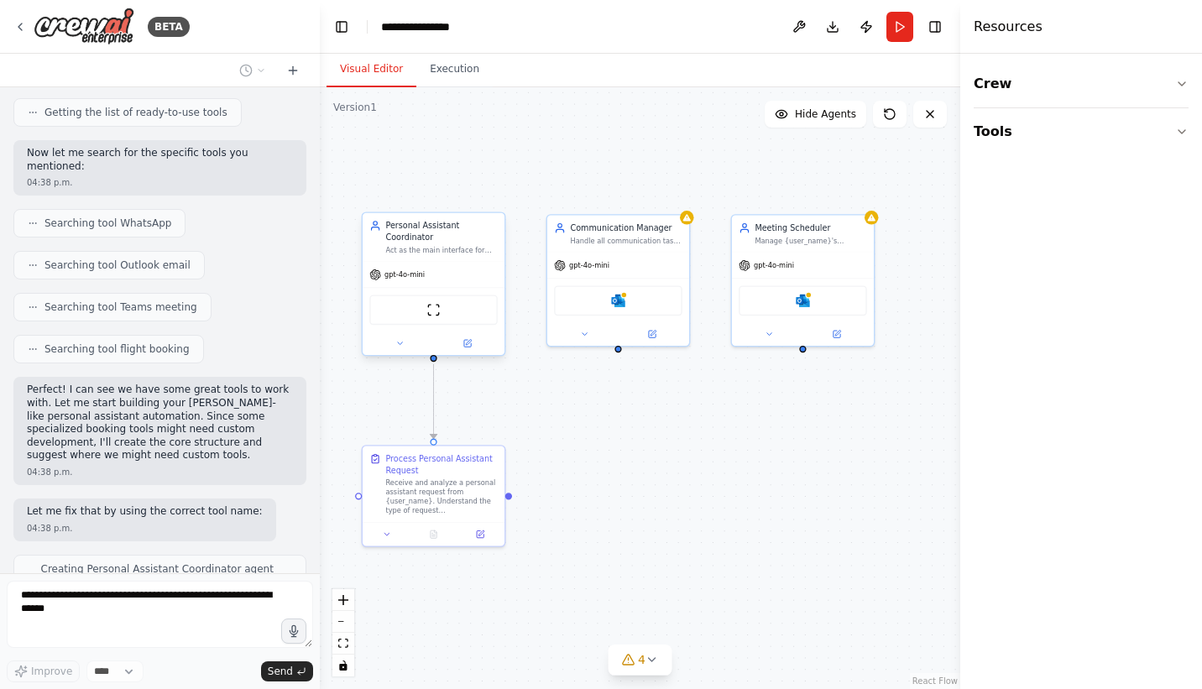
scroll to position [5902, 0]
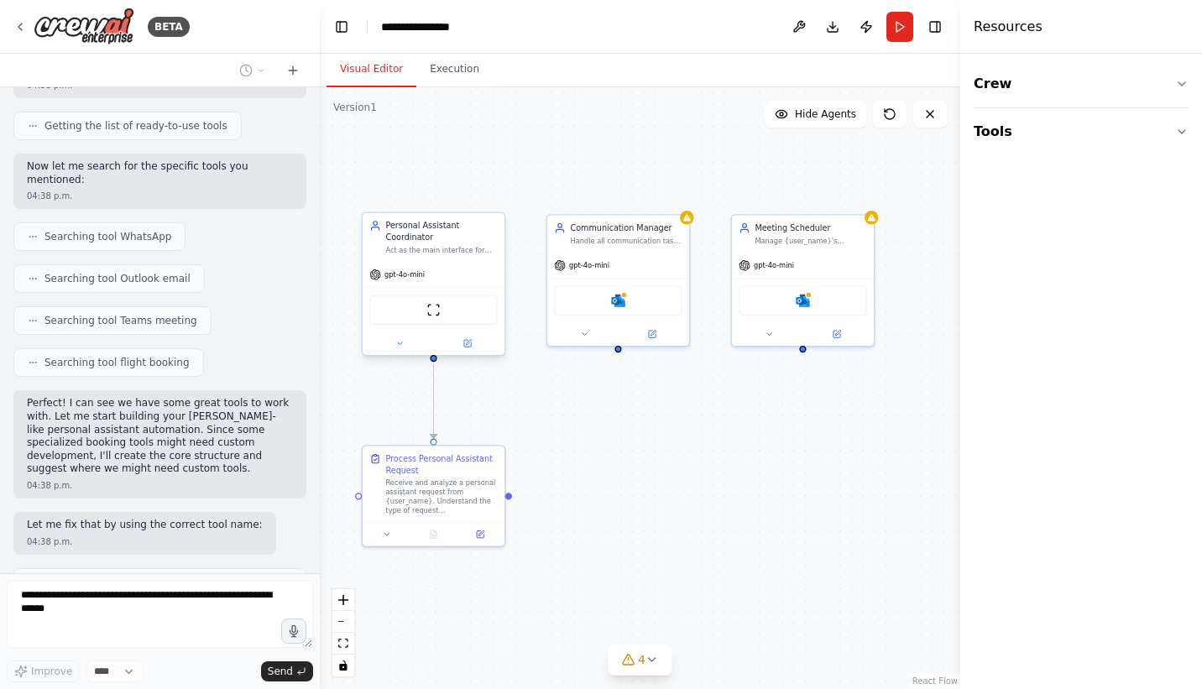
click at [474, 238] on div "Personal Assistant Coordinator" at bounding box center [441, 231] width 112 height 23
click at [1171, 120] on button "Tools" at bounding box center [1081, 131] width 215 height 47
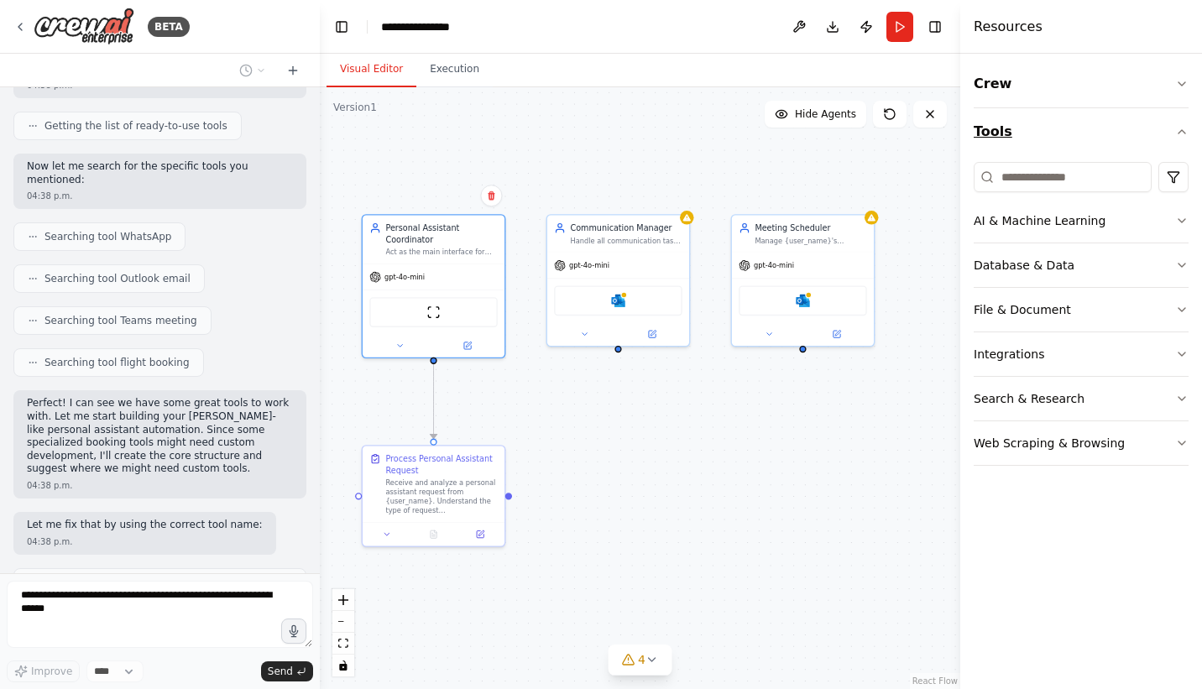
click at [1171, 122] on button "Tools" at bounding box center [1081, 131] width 215 height 47
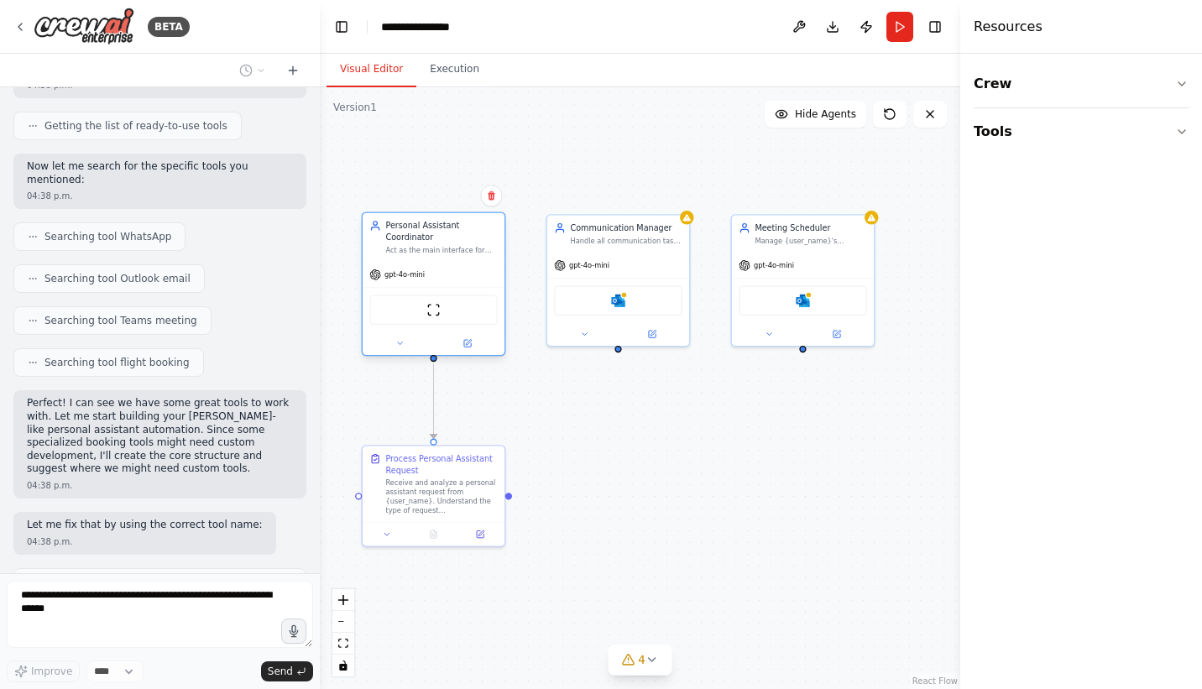
scroll to position [5944, 0]
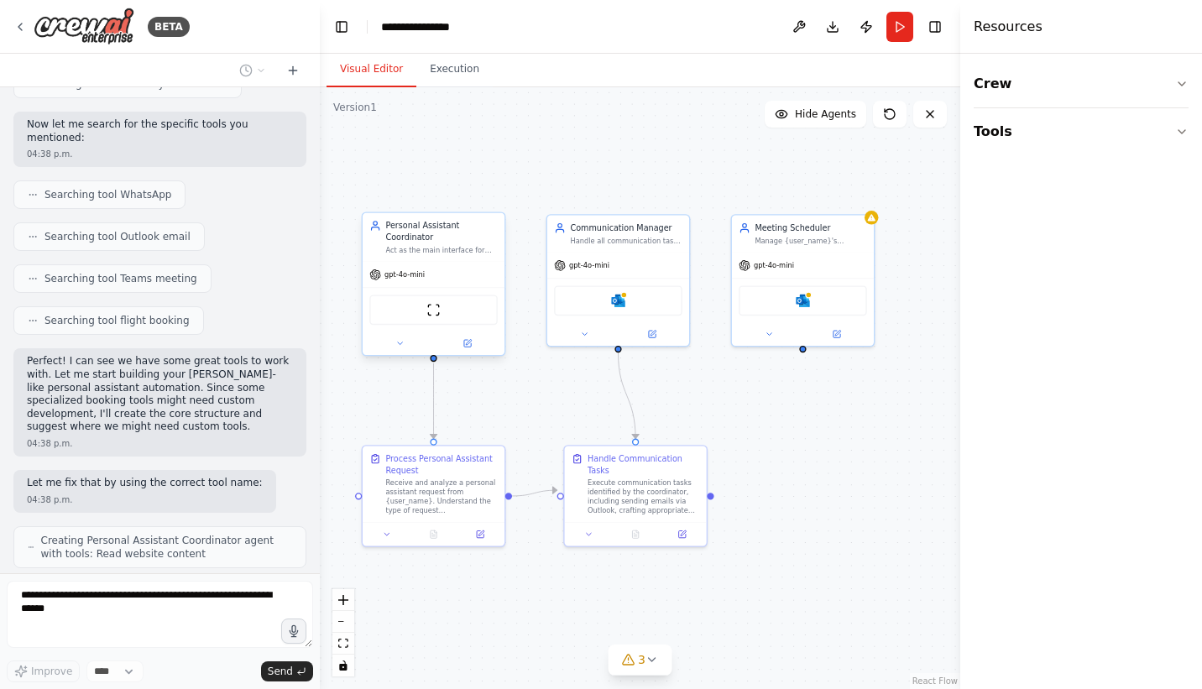
click at [448, 314] on div "ScrapeWebsiteTool" at bounding box center [433, 310] width 128 height 30
click at [453, 280] on div "gpt-4o-mini" at bounding box center [434, 274] width 142 height 25
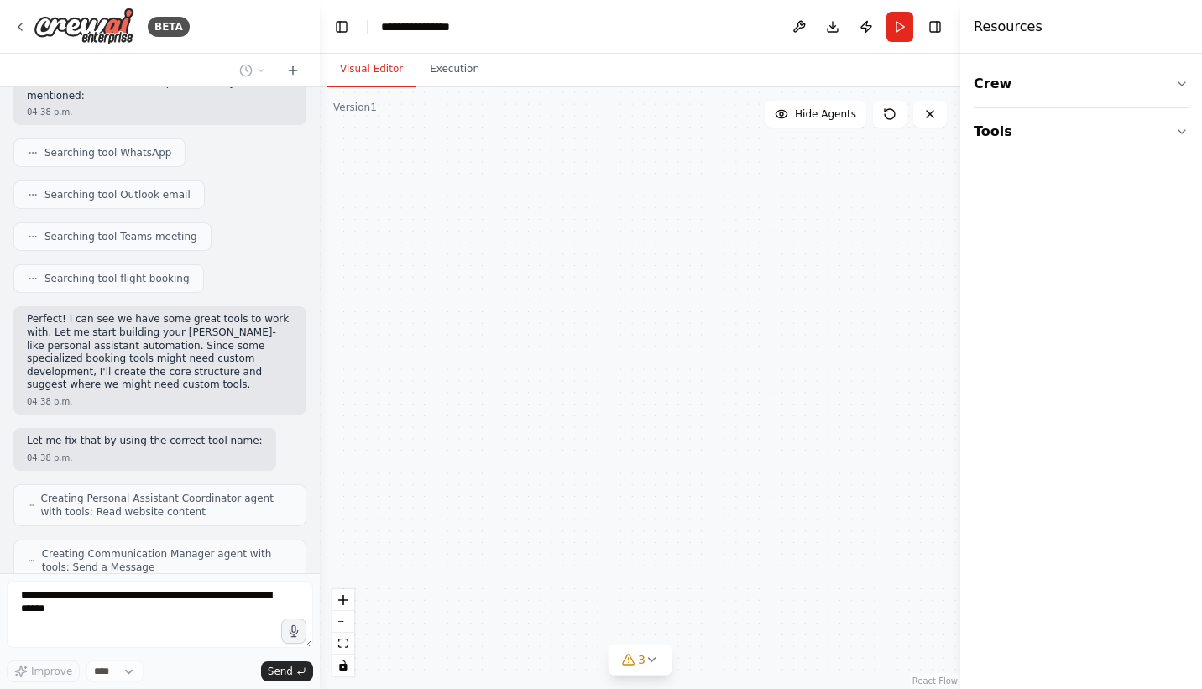
click at [472, 345] on button at bounding box center [467, 343] width 65 height 13
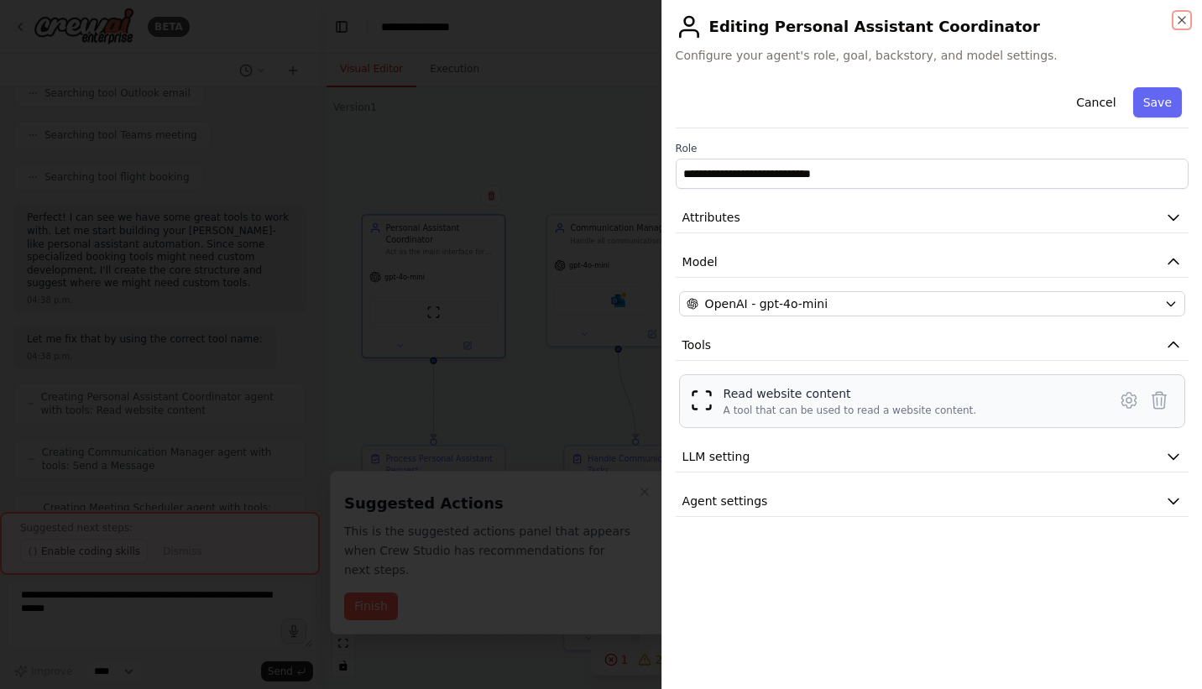
scroll to position [6100, 0]
click at [1003, 466] on button "LLM setting" at bounding box center [932, 457] width 513 height 31
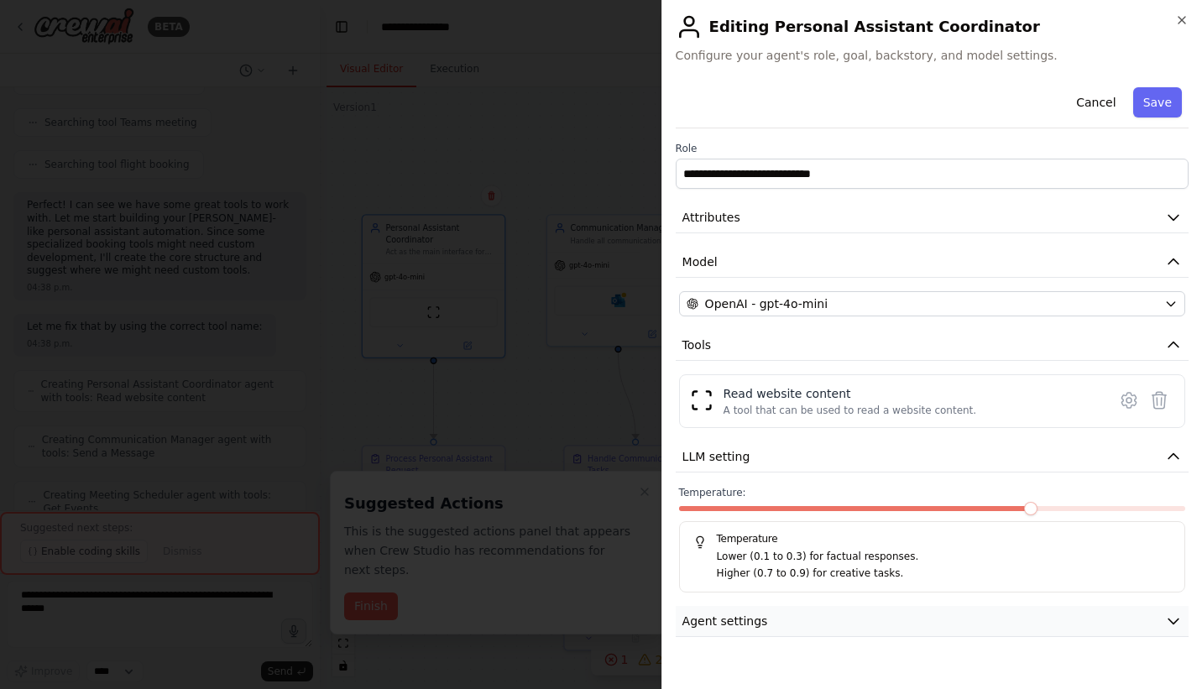
click at [1040, 611] on button "Agent settings" at bounding box center [932, 621] width 513 height 31
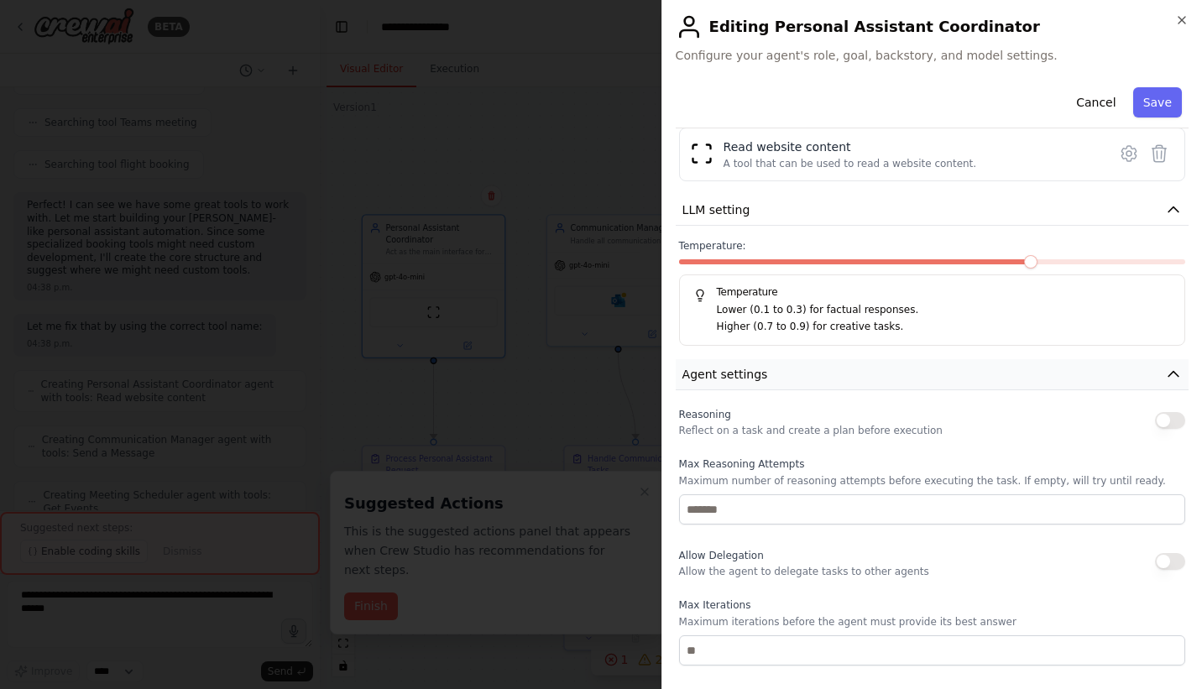
scroll to position [411, 0]
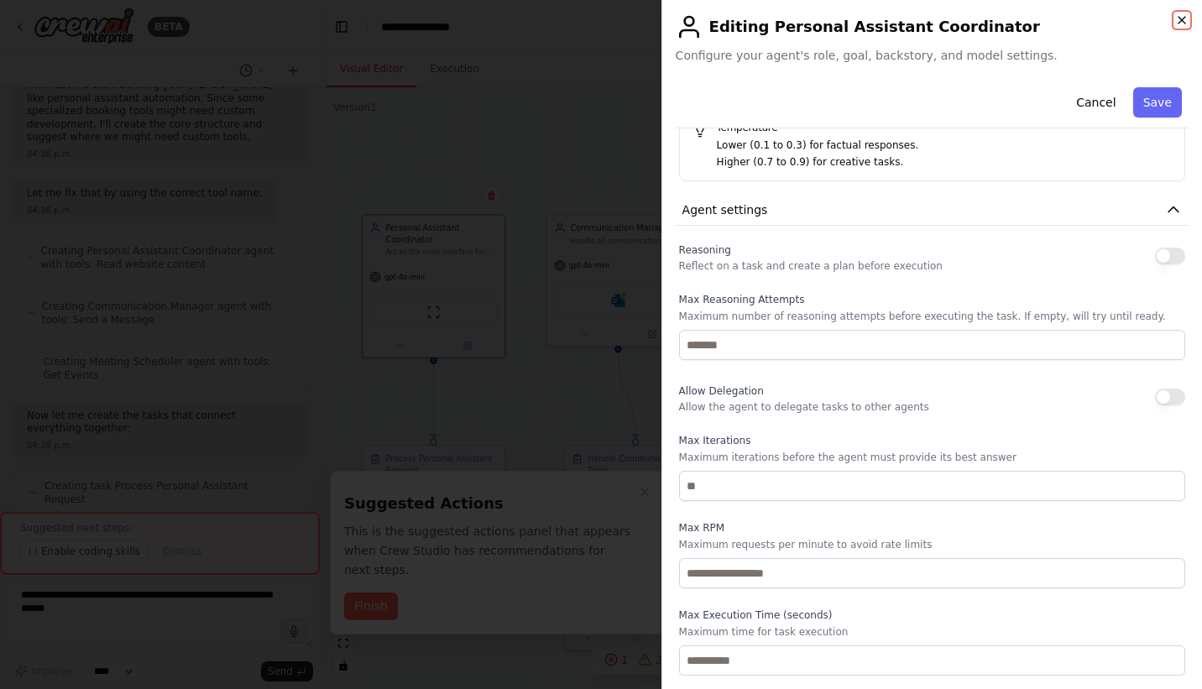
click at [1186, 15] on icon "button" at bounding box center [1182, 19] width 13 height 13
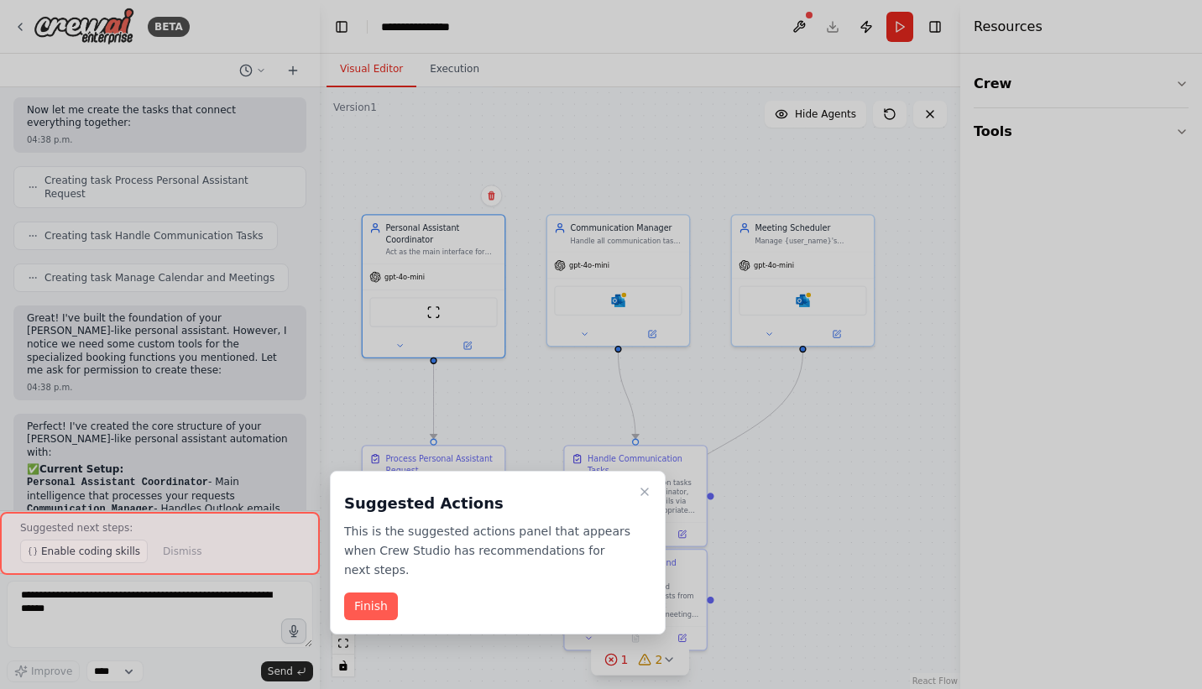
scroll to position [6552, 0]
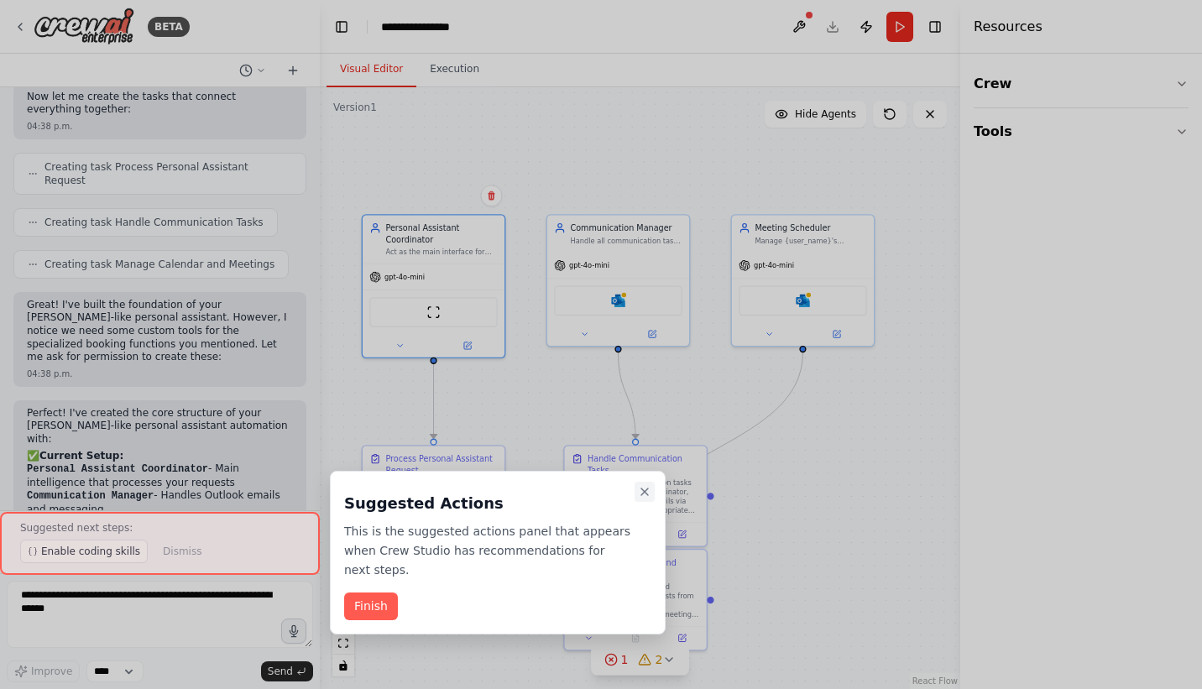
click at [647, 491] on icon "Close walkthrough" at bounding box center [644, 491] width 13 height 13
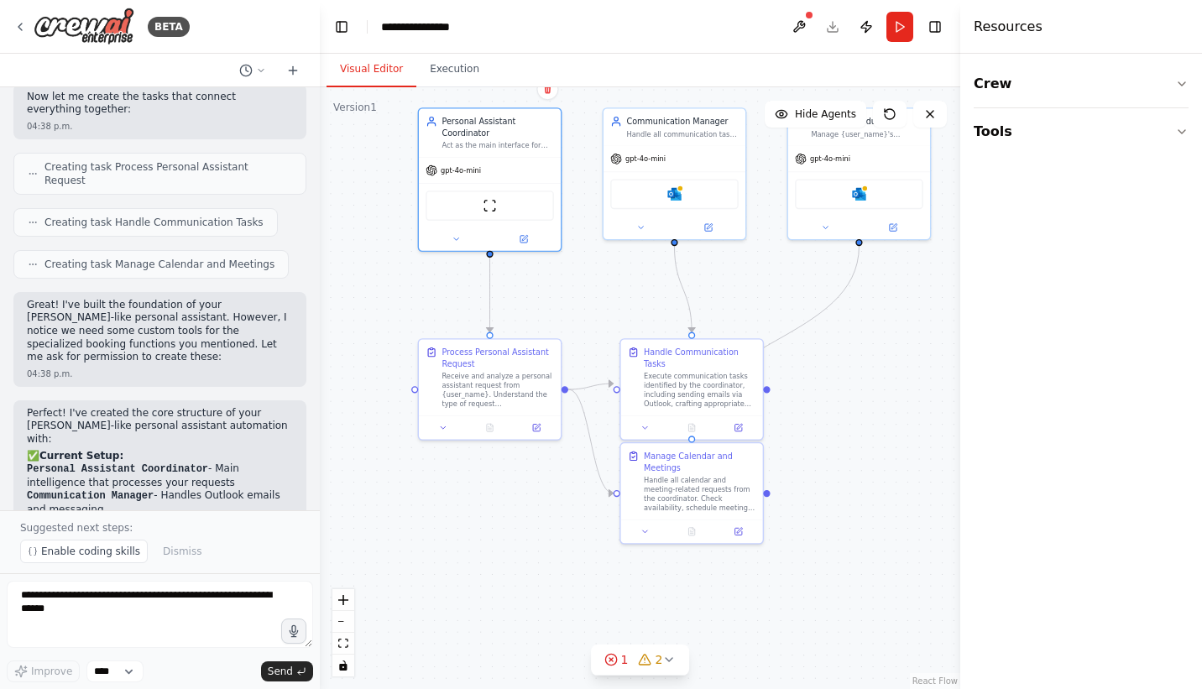
drag, startPoint x: 853, startPoint y: 470, endPoint x: 908, endPoint y: 366, distance: 117.6
click at [908, 366] on div ".deletable-edge-delete-btn { width: 20px; height: 20px; border: 0px solid #ffff…" at bounding box center [640, 388] width 641 height 602
click at [452, 385] on div "Receive and analyze a personal assistant request from {user_name}. Understand t…" at bounding box center [496, 390] width 112 height 37
click at [502, 178] on div "gpt-4o-mini" at bounding box center [488, 170] width 142 height 25
click at [511, 392] on div "Receive and analyze a personal assistant request from {user_name}. Understand t…" at bounding box center [496, 390] width 112 height 37
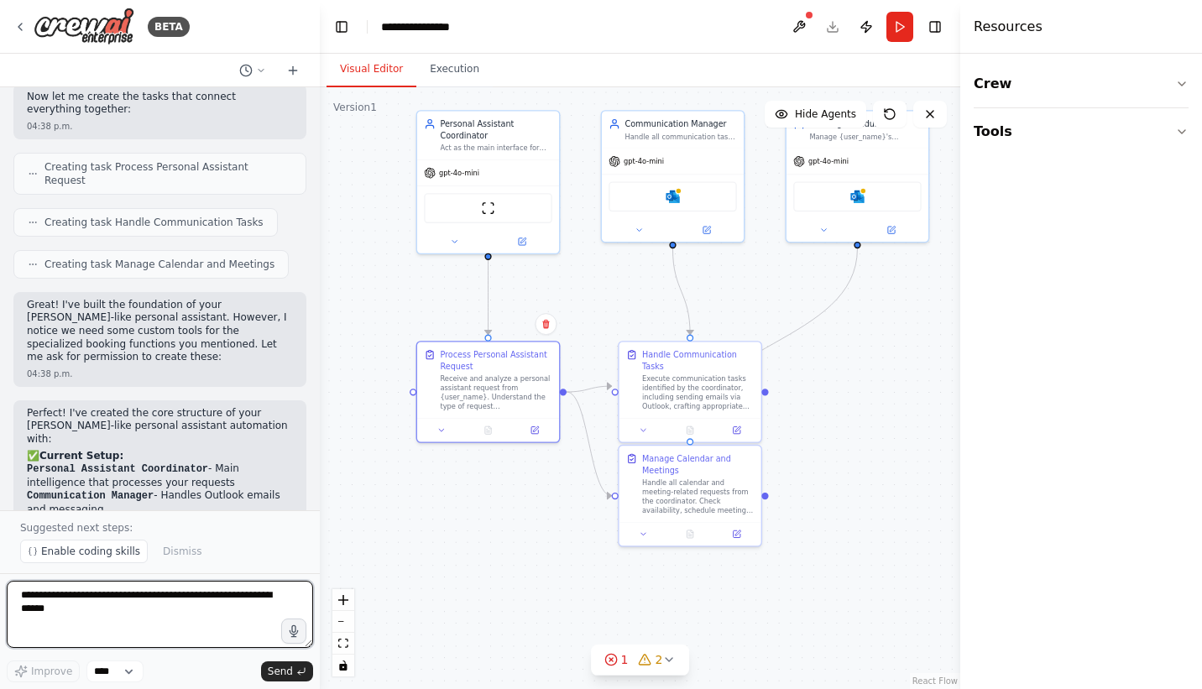
click at [155, 630] on textarea at bounding box center [160, 614] width 307 height 67
type textarea "********"
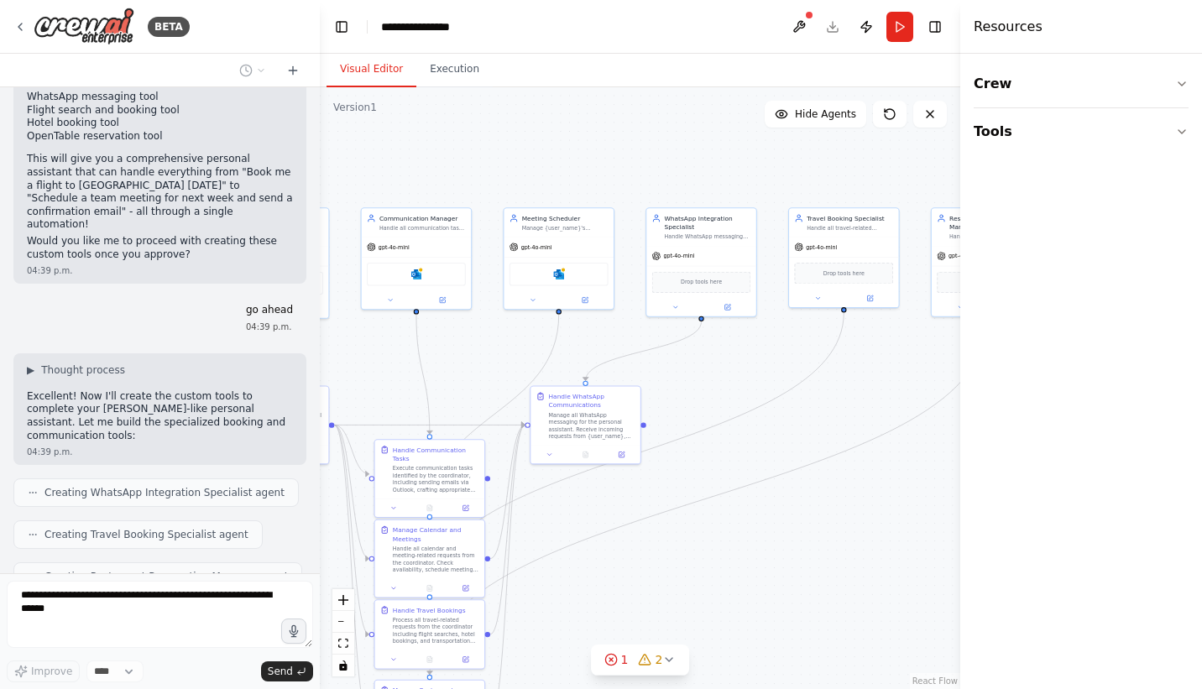
scroll to position [7133, 0]
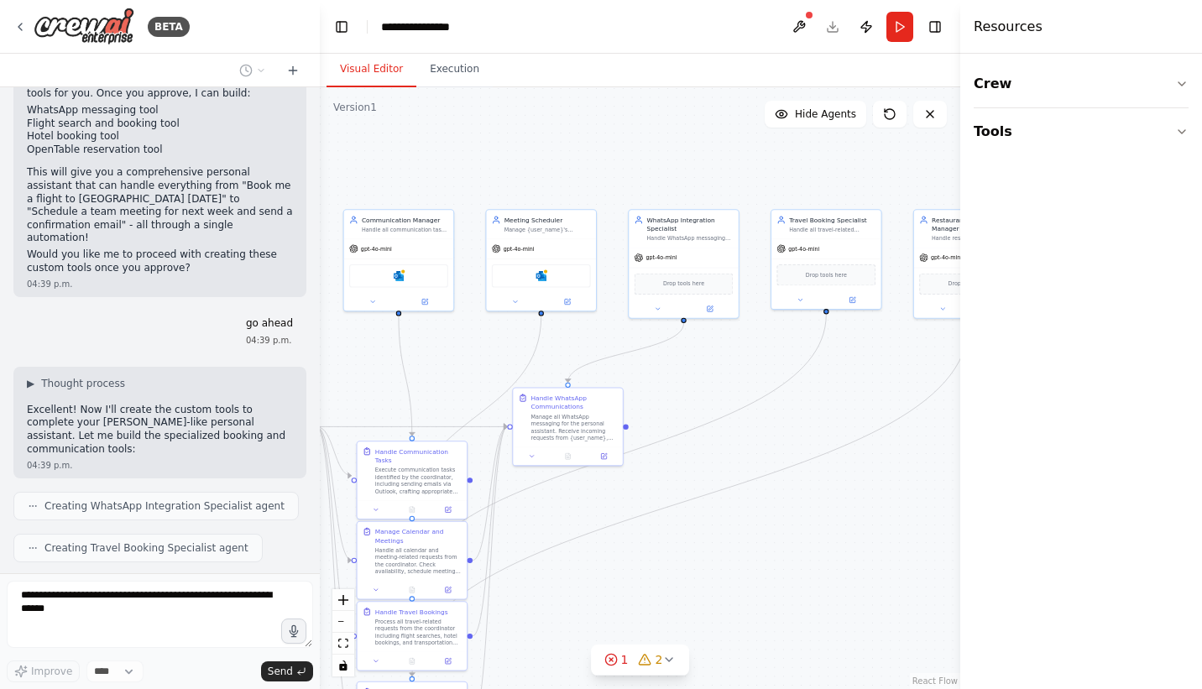
drag, startPoint x: 552, startPoint y: 522, endPoint x: 285, endPoint y: 572, distance: 271.6
click at [285, 572] on div "BETA Do you remember our last conversation? 04:24 p.m. ▶ Thought process I don'…" at bounding box center [601, 344] width 1202 height 689
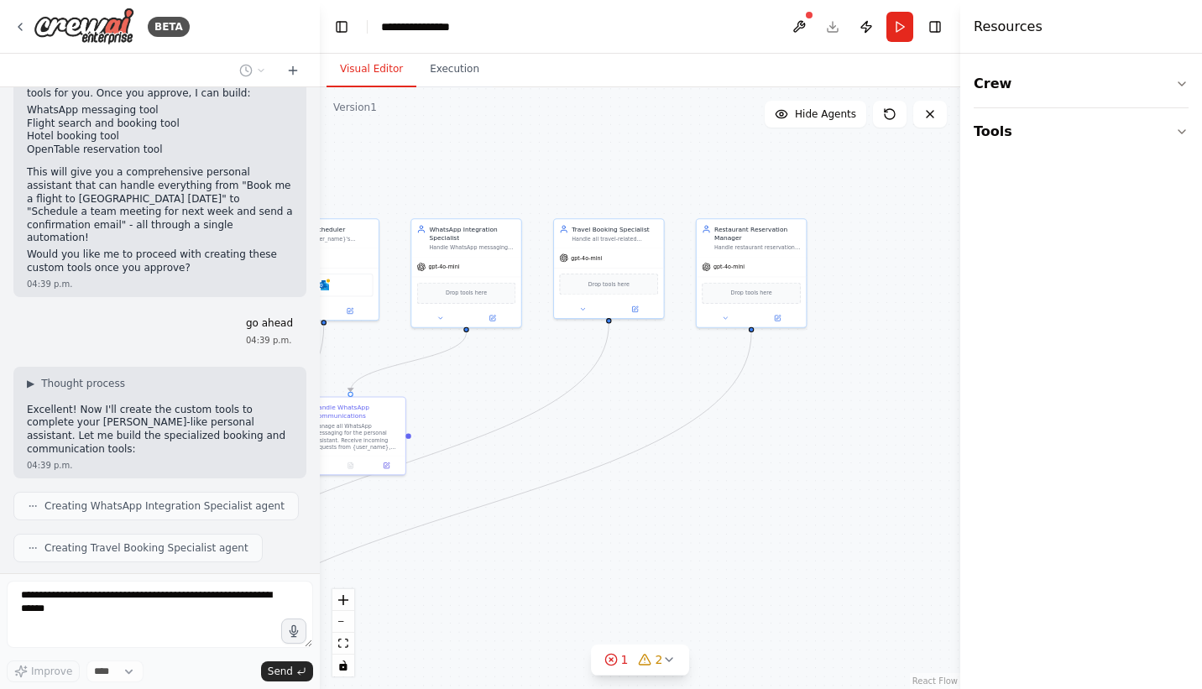
drag, startPoint x: 771, startPoint y: 400, endPoint x: 553, endPoint y: 408, distance: 217.7
click at [553, 408] on div ".deletable-edge-delete-btn { width: 20px; height: 20px; border: 0px solid #ffff…" at bounding box center [640, 388] width 641 height 602
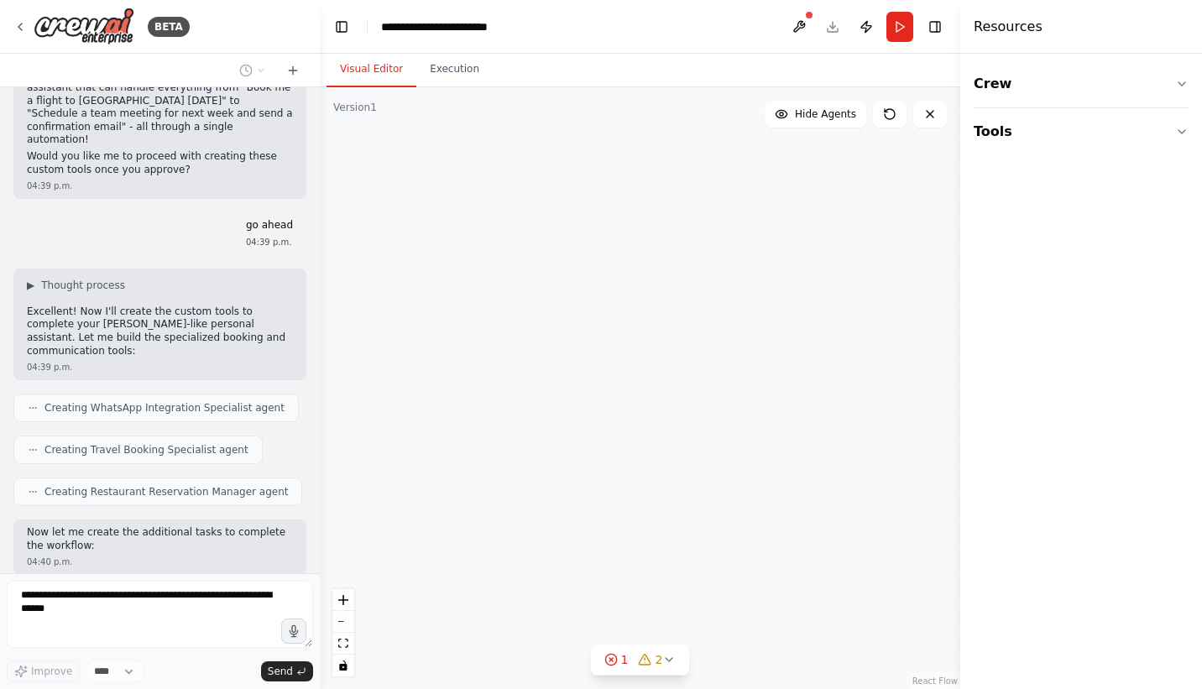
scroll to position [7244, 0]
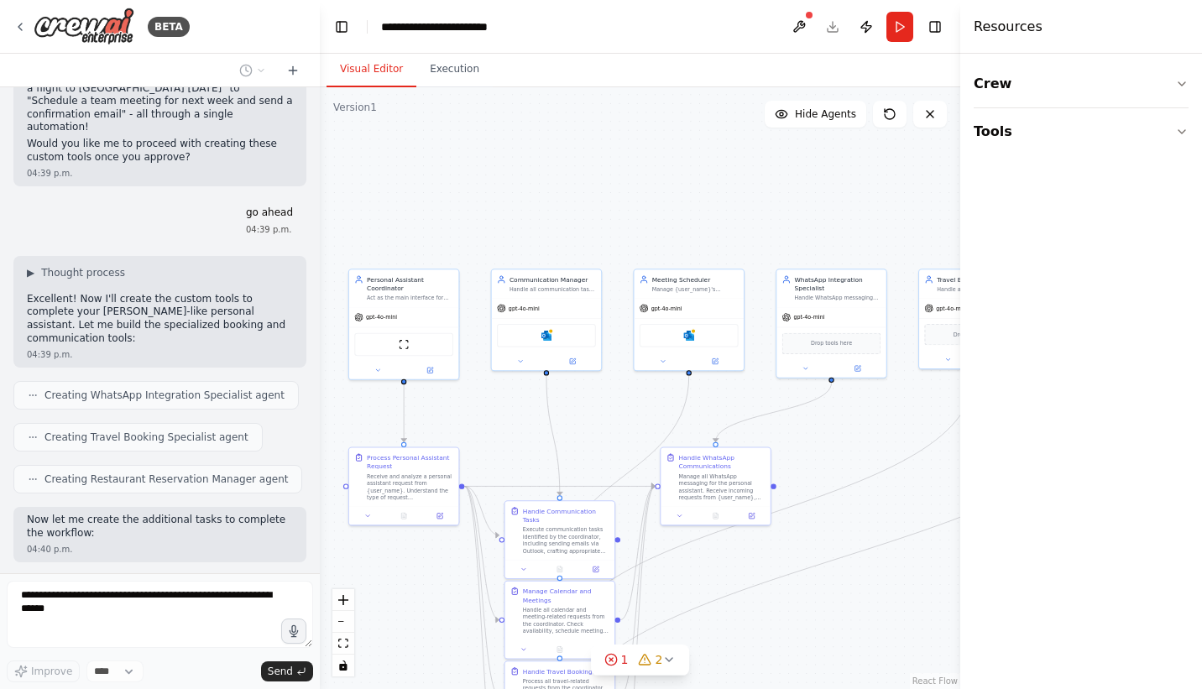
drag, startPoint x: 450, startPoint y: 424, endPoint x: 819, endPoint y: 474, distance: 372.1
click at [819, 474] on div ".deletable-edge-delete-btn { width: 20px; height: 20px; border: 0px solid #ffff…" at bounding box center [640, 388] width 641 height 602
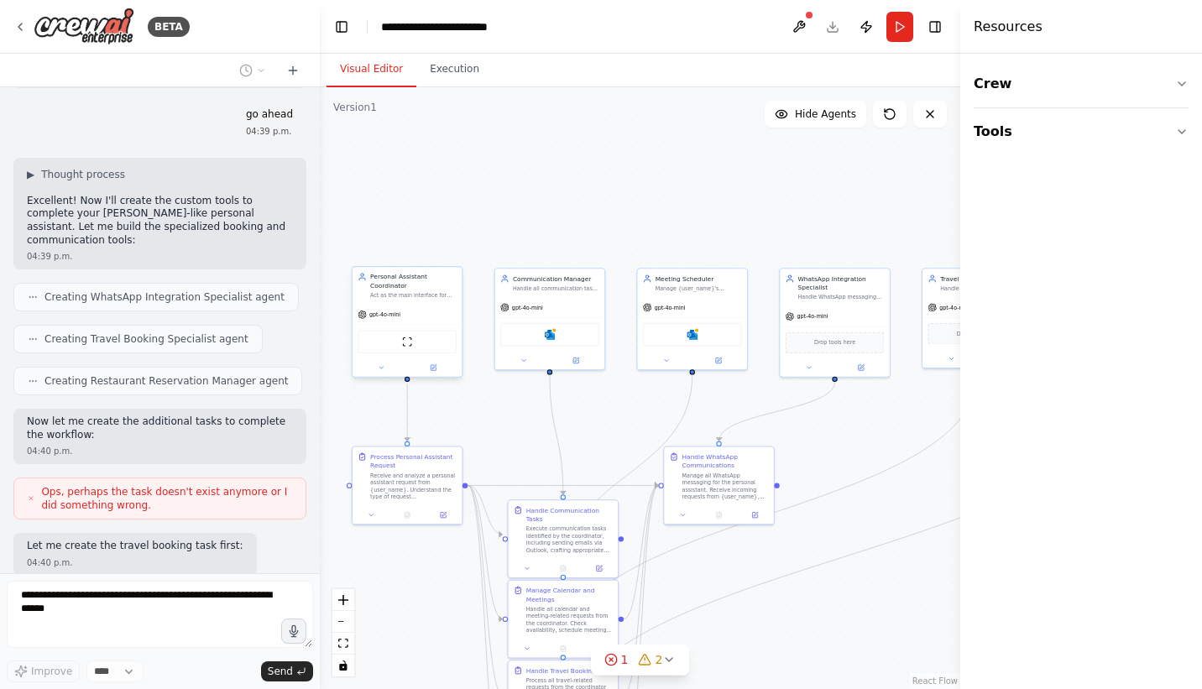
scroll to position [7355, 0]
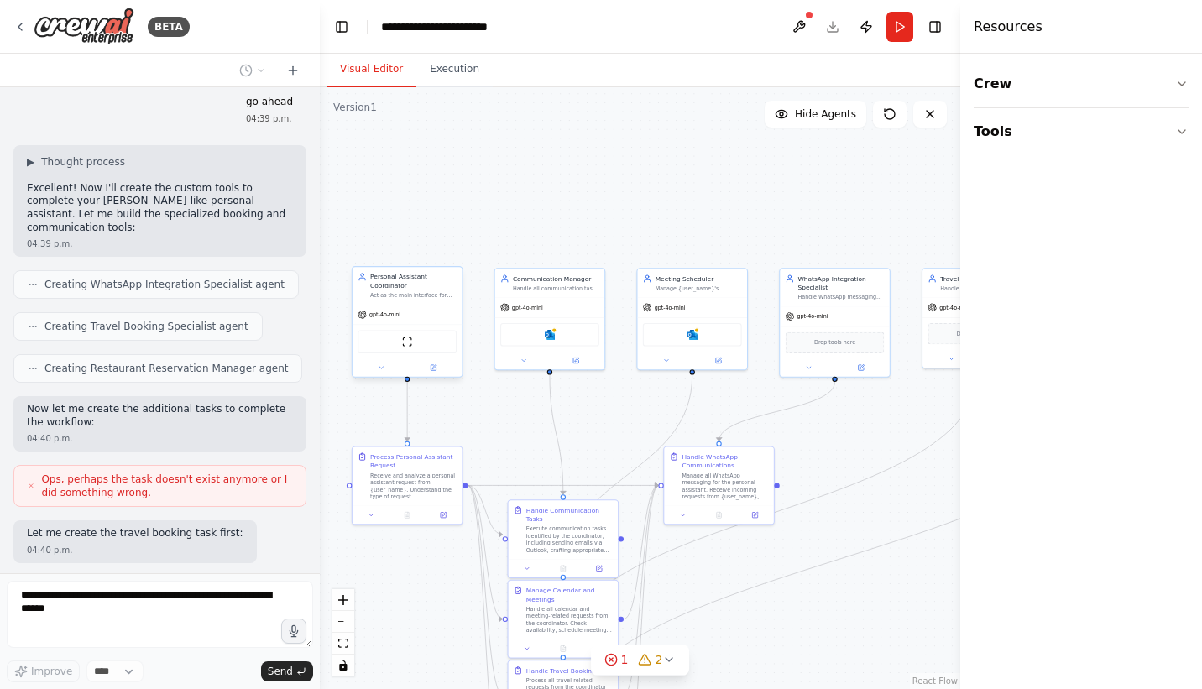
click at [416, 310] on div "gpt-4o-mini" at bounding box center [408, 314] width 110 height 19
click at [1135, 141] on button "Tools" at bounding box center [1081, 131] width 215 height 47
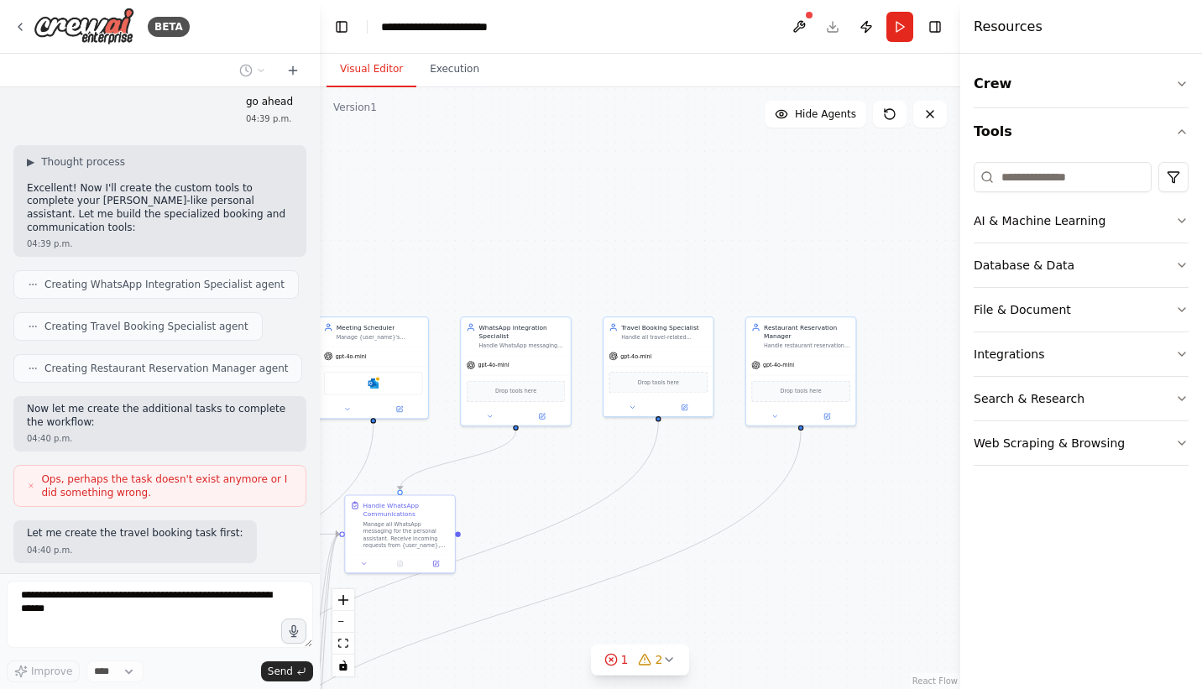
drag, startPoint x: 750, startPoint y: 199, endPoint x: 429, endPoint y: 247, distance: 324.3
click at [429, 247] on div ".deletable-edge-delete-btn { width: 20px; height: 20px; border: 0px solid #ffff…" at bounding box center [640, 388] width 641 height 602
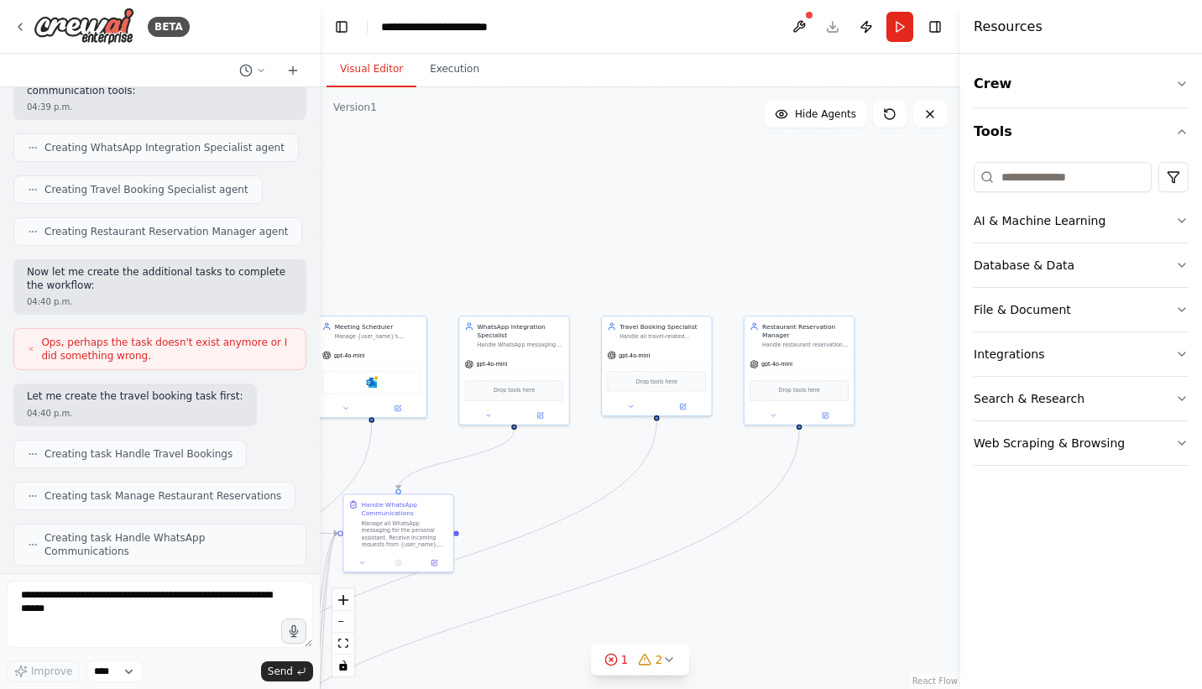
scroll to position [7578, 0]
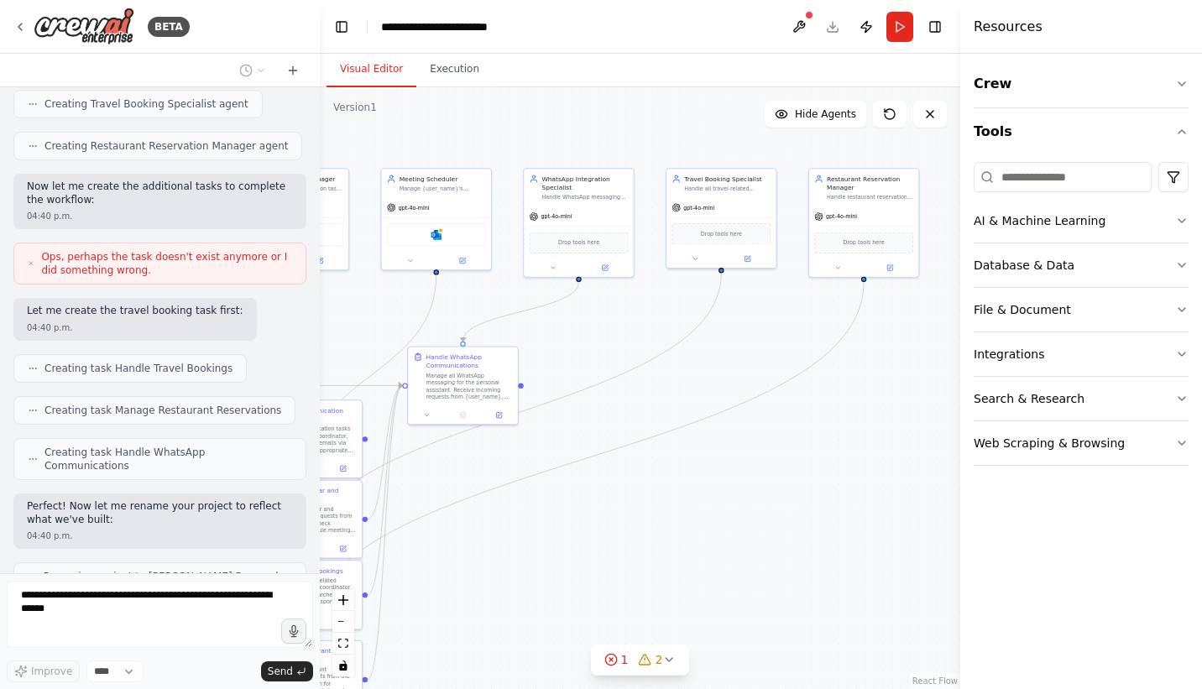
drag, startPoint x: 615, startPoint y: 556, endPoint x: 679, endPoint y: 408, distance: 161.3
click at [679, 408] on div ".deletable-edge-delete-btn { width: 20px; height: 20px; border: 0px solid #ffff…" at bounding box center [640, 388] width 641 height 602
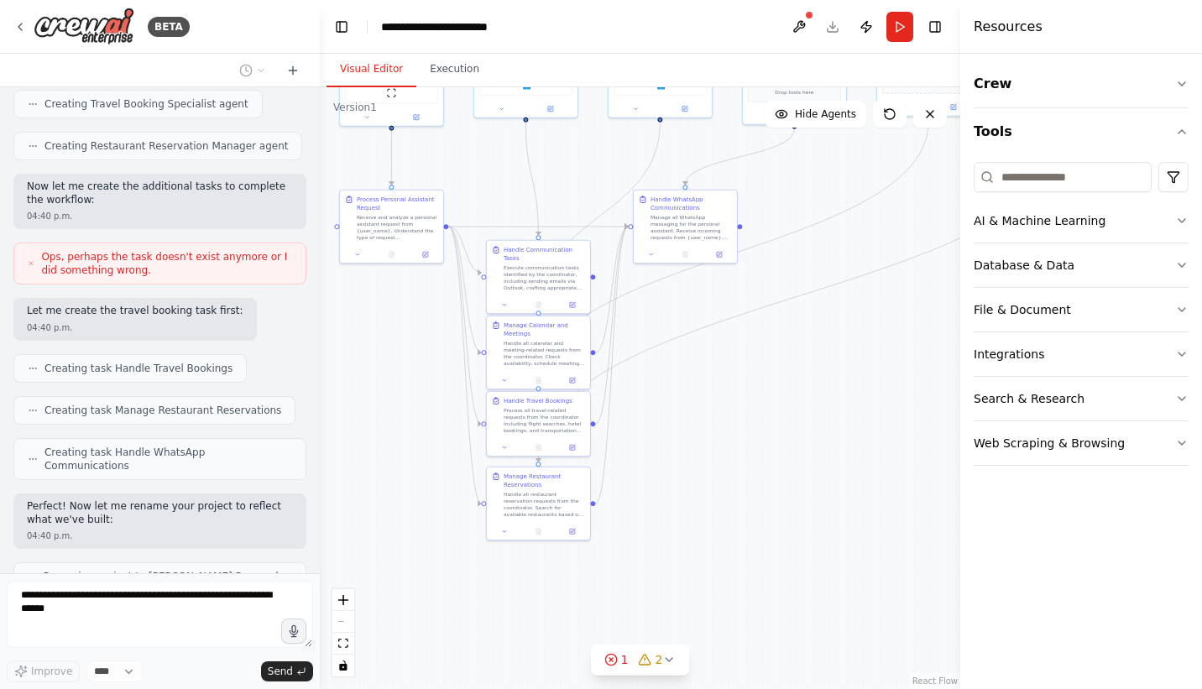
drag, startPoint x: 679, startPoint y: 408, endPoint x: 889, endPoint y: 248, distance: 264.2
click at [889, 248] on div ".deletable-edge-delete-btn { width: 20px; height: 20px; border: 0px solid #ffff…" at bounding box center [640, 388] width 641 height 602
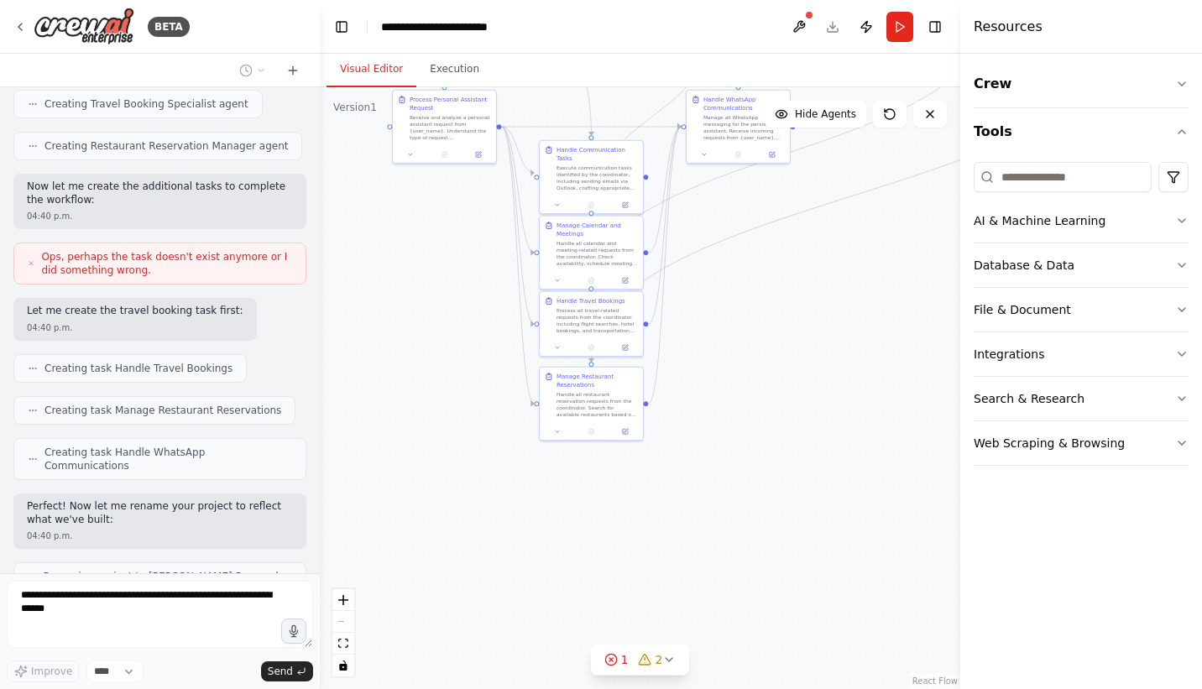
drag, startPoint x: 750, startPoint y: 415, endPoint x: 698, endPoint y: 314, distance: 113.4
click at [698, 314] on div ".deletable-edge-delete-btn { width: 20px; height: 20px; border: 0px solid #ffff…" at bounding box center [640, 388] width 641 height 602
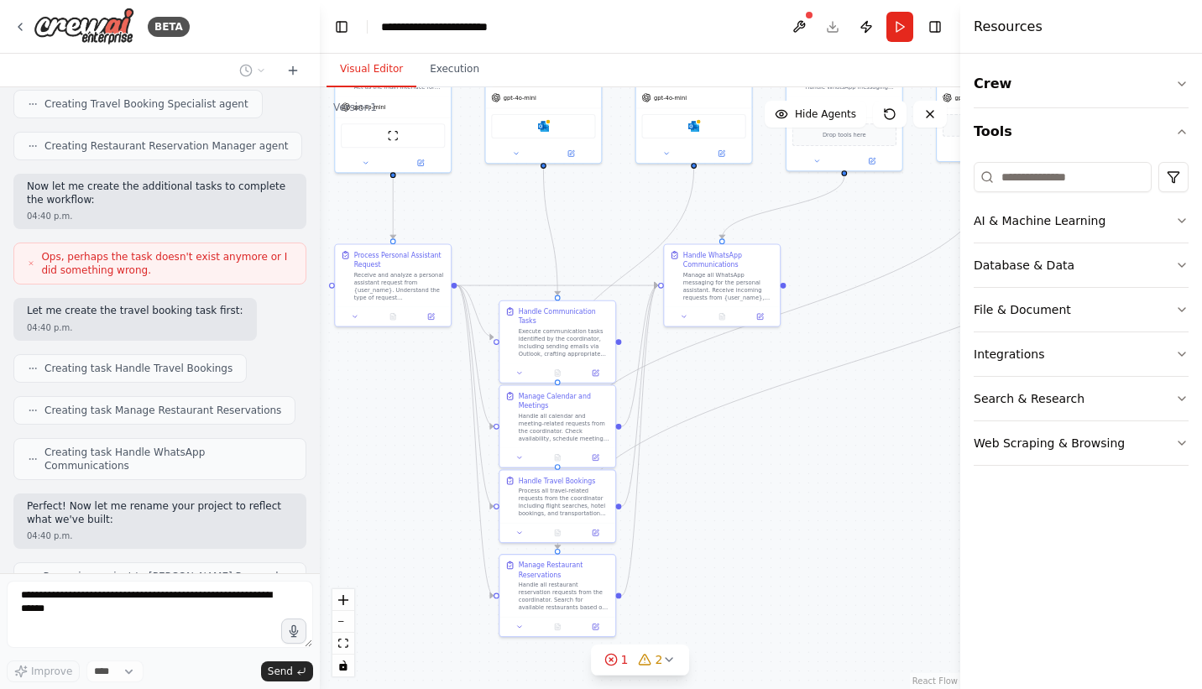
drag, startPoint x: 698, startPoint y: 314, endPoint x: 794, endPoint y: 495, distance: 205.5
click at [794, 495] on div ".deletable-edge-delete-btn { width: 20px; height: 20px; border: 0px solid #ffff…" at bounding box center [640, 388] width 641 height 602
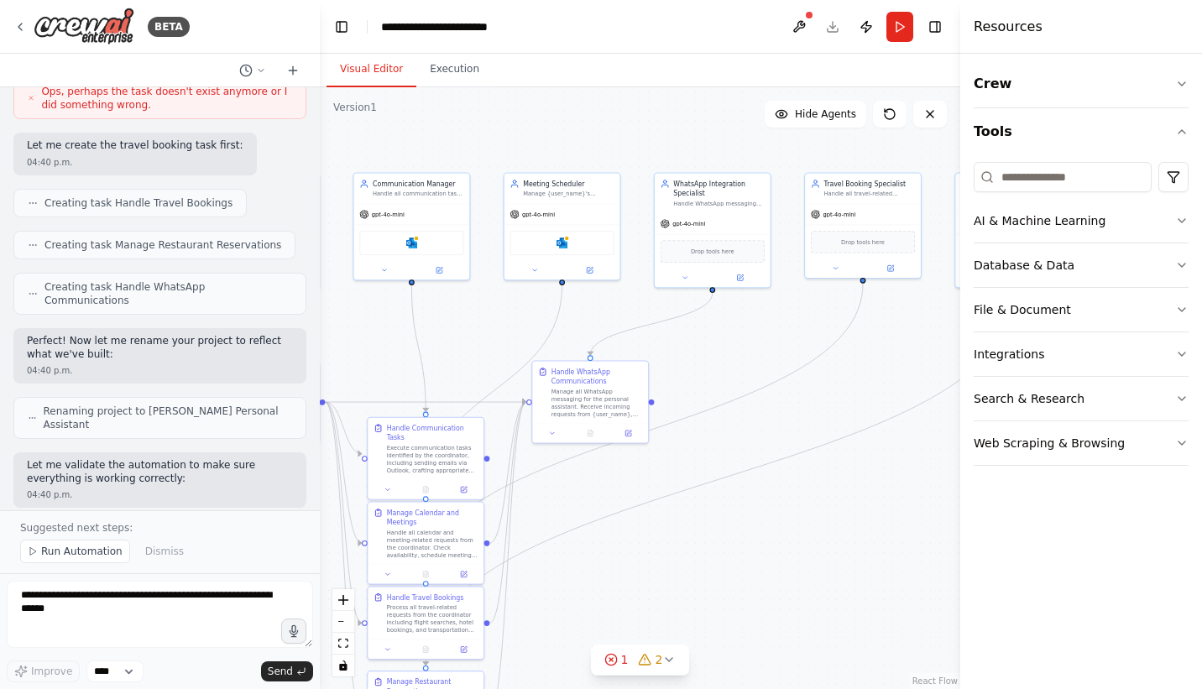
drag, startPoint x: 888, startPoint y: 452, endPoint x: 756, endPoint y: 568, distance: 176.1
click at [756, 568] on div ".deletable-edge-delete-btn { width: 20px; height: 20px; border: 0px solid #ffff…" at bounding box center [640, 388] width 641 height 602
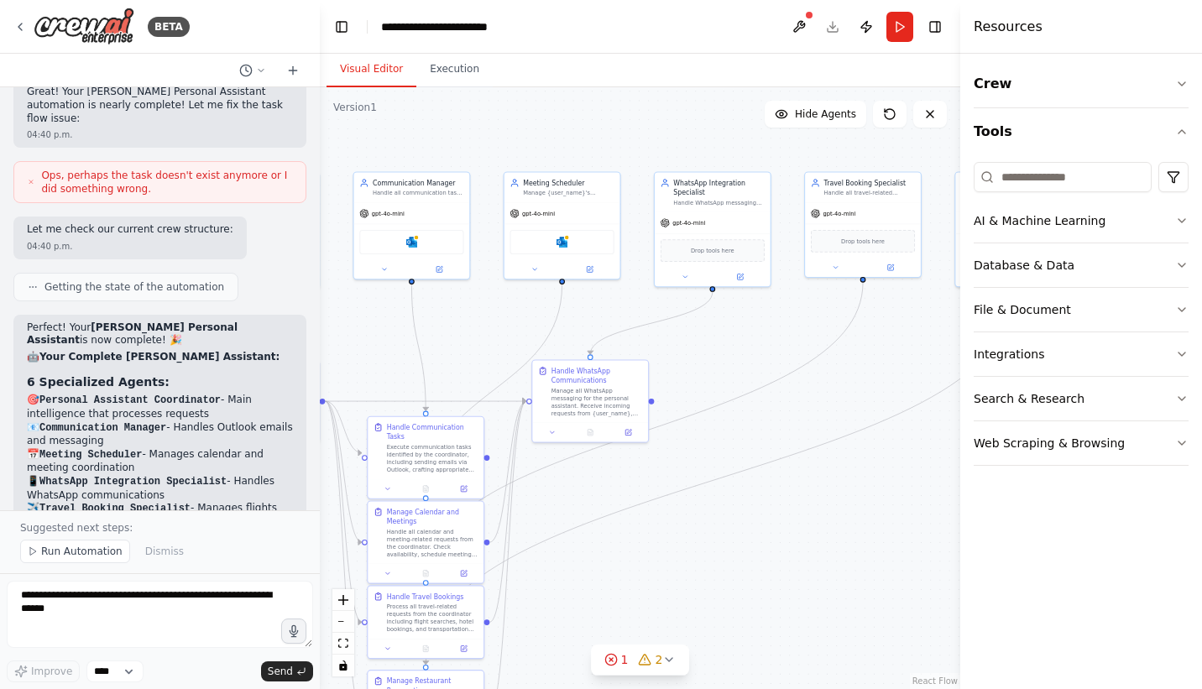
scroll to position [8240, 0]
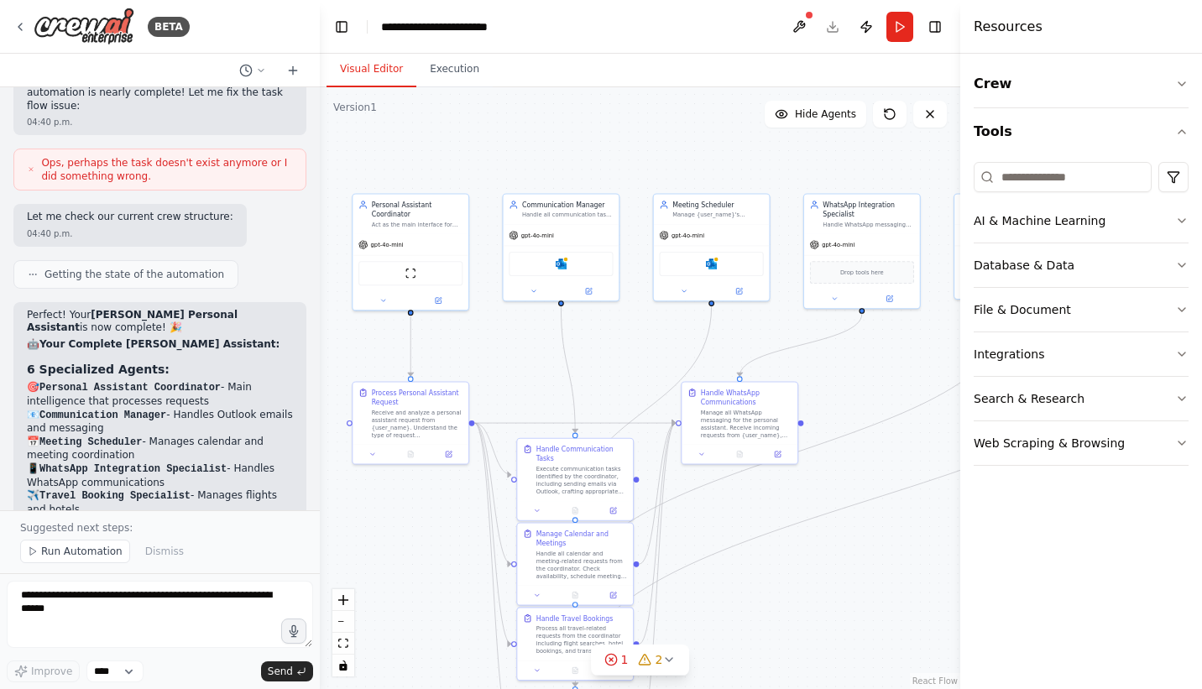
drag, startPoint x: 415, startPoint y: 351, endPoint x: 564, endPoint y: 373, distance: 151.1
click at [564, 373] on div ".deletable-edge-delete-btn { width: 20px; height: 20px; border: 0px solid #ffff…" at bounding box center [640, 388] width 641 height 602
click at [409, 417] on div "Receive and analyze a personal assistant request from {user_name}. Understand t…" at bounding box center [418, 422] width 92 height 30
click at [409, 422] on div "Receive and analyze a personal assistant request from {user_name}. Understand t…" at bounding box center [418, 422] width 92 height 30
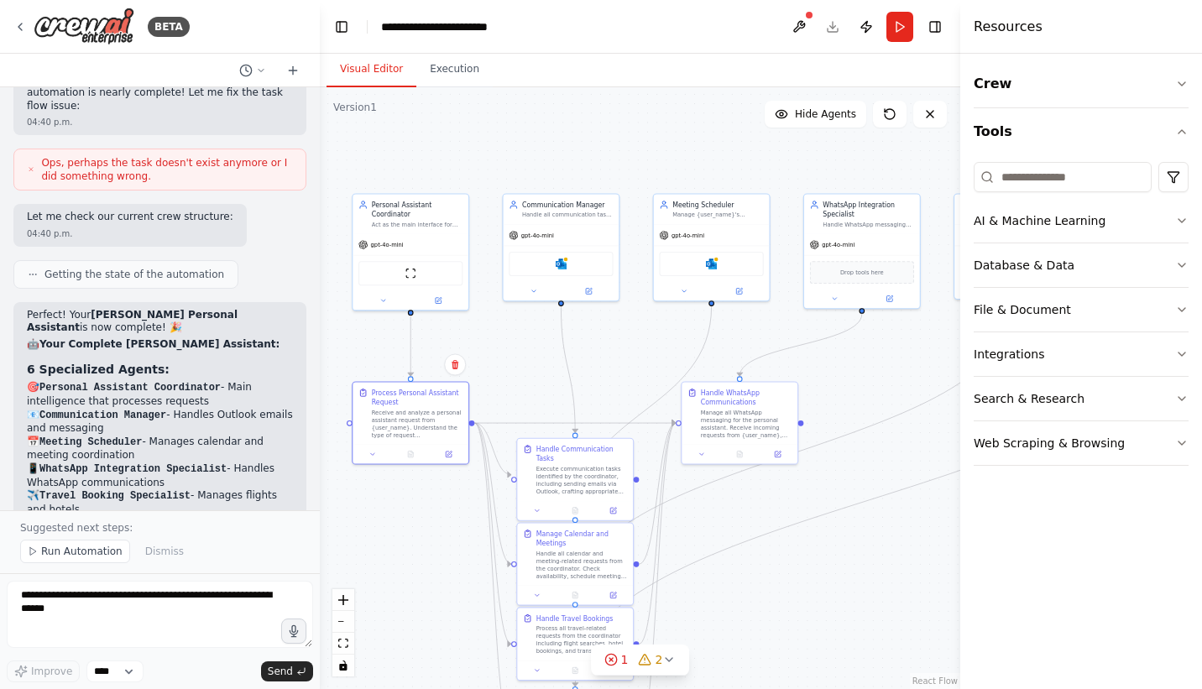
click at [527, 352] on div ".deletable-edge-delete-btn { width: 20px; height: 20px; border: 0px solid #ffff…" at bounding box center [640, 388] width 641 height 602
click at [380, 303] on button at bounding box center [383, 298] width 53 height 11
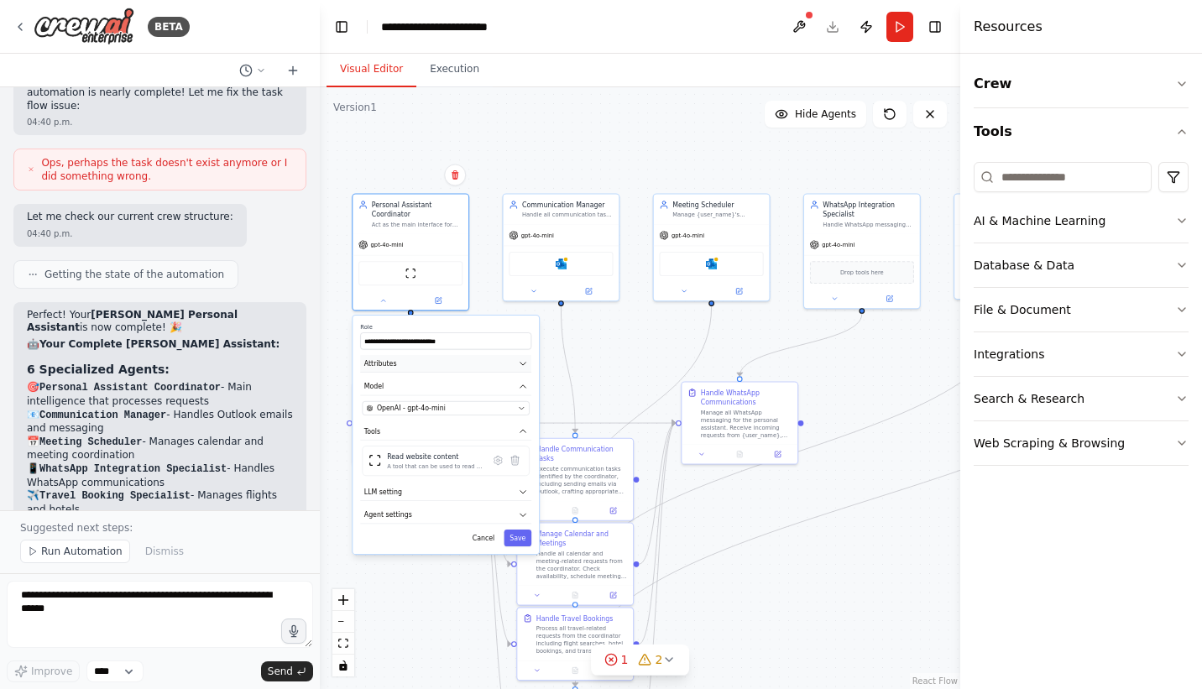
click at [474, 371] on button "Attributes" at bounding box center [445, 364] width 171 height 18
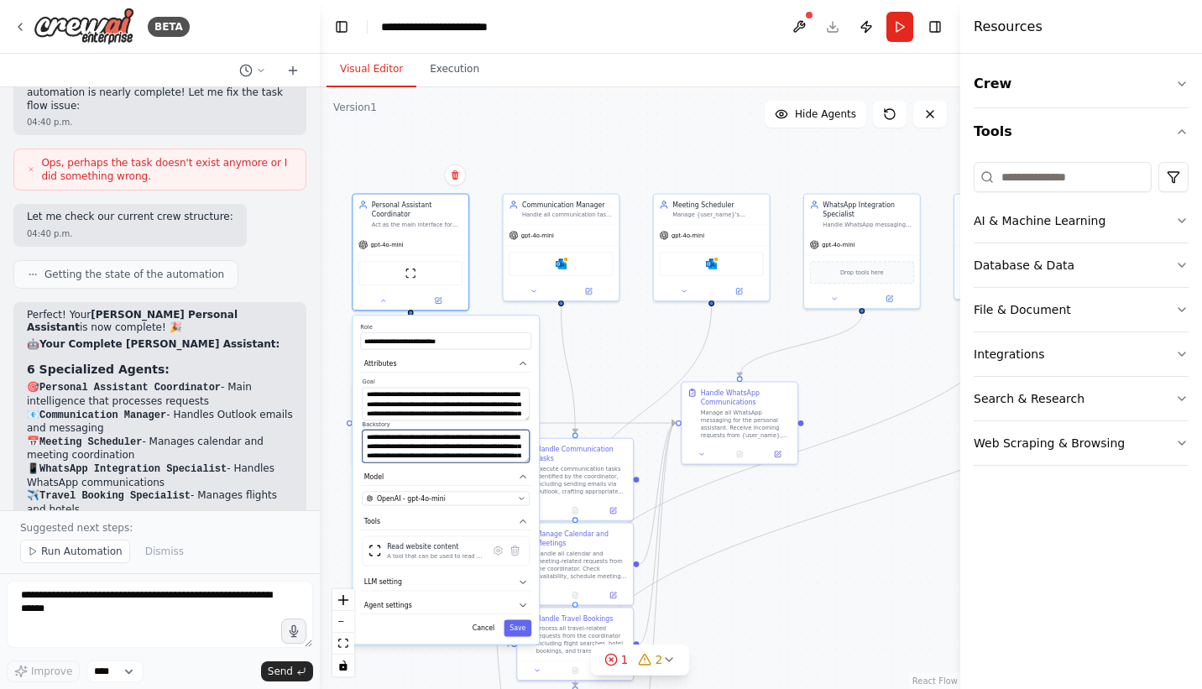
click at [439, 454] on textarea "**********" at bounding box center [446, 446] width 167 height 33
click at [442, 396] on textarea "**********" at bounding box center [446, 404] width 167 height 33
click at [526, 359] on icon "button" at bounding box center [522, 363] width 9 height 9
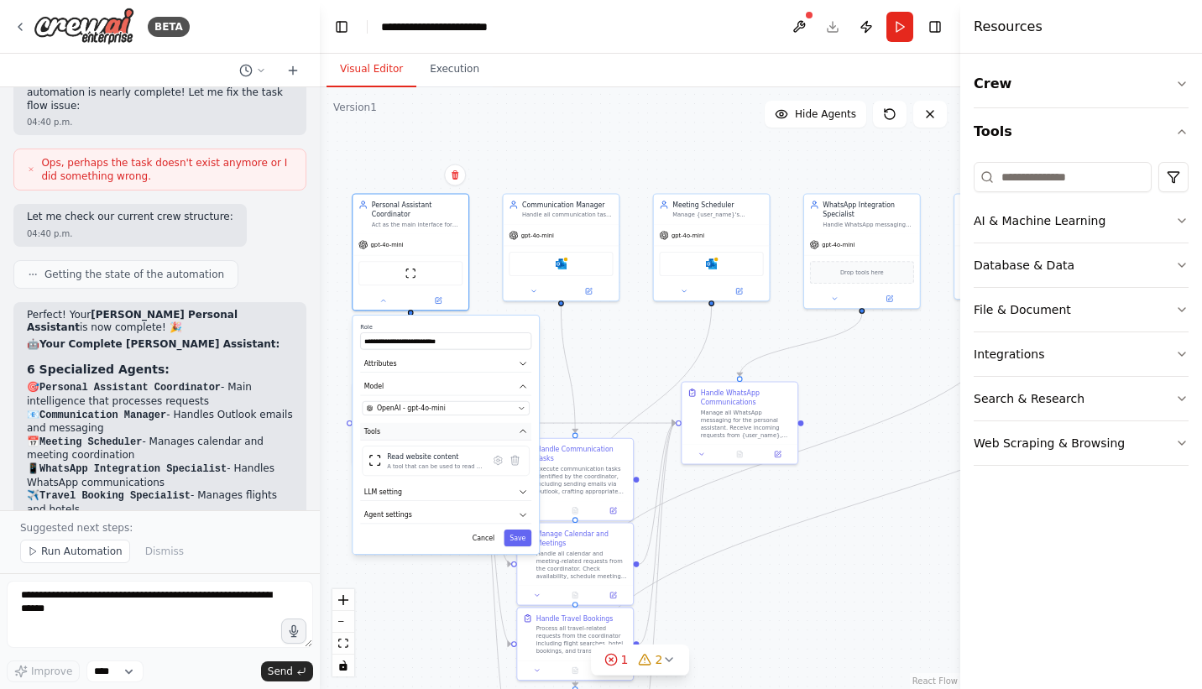
click at [514, 432] on button "Tools" at bounding box center [445, 432] width 171 height 18
click at [467, 491] on button "LLM setting" at bounding box center [445, 493] width 171 height 18
click at [455, 520] on button "Agent settings" at bounding box center [445, 515] width 171 height 18
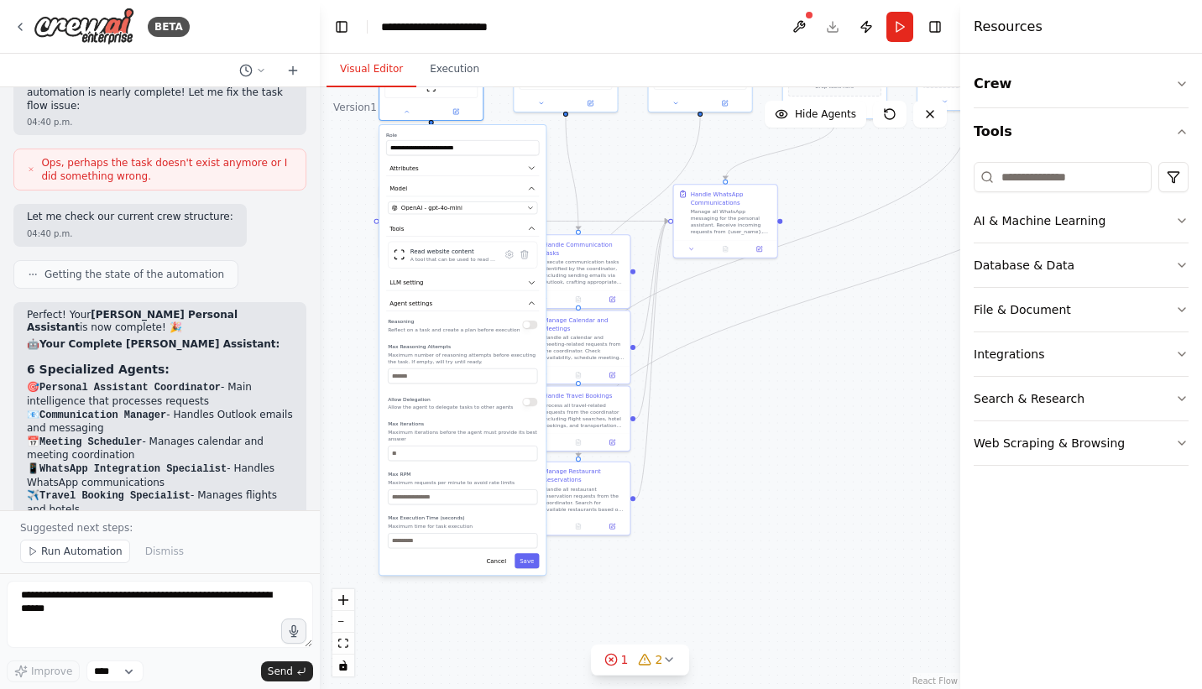
drag, startPoint x: 736, startPoint y: 584, endPoint x: 749, endPoint y: 419, distance: 165.1
click at [749, 419] on div ".deletable-edge-delete-btn { width: 20px; height: 20px; border: 0px solid #ffff…" at bounding box center [640, 388] width 641 height 602
click at [498, 558] on button "Cancel" at bounding box center [496, 561] width 30 height 15
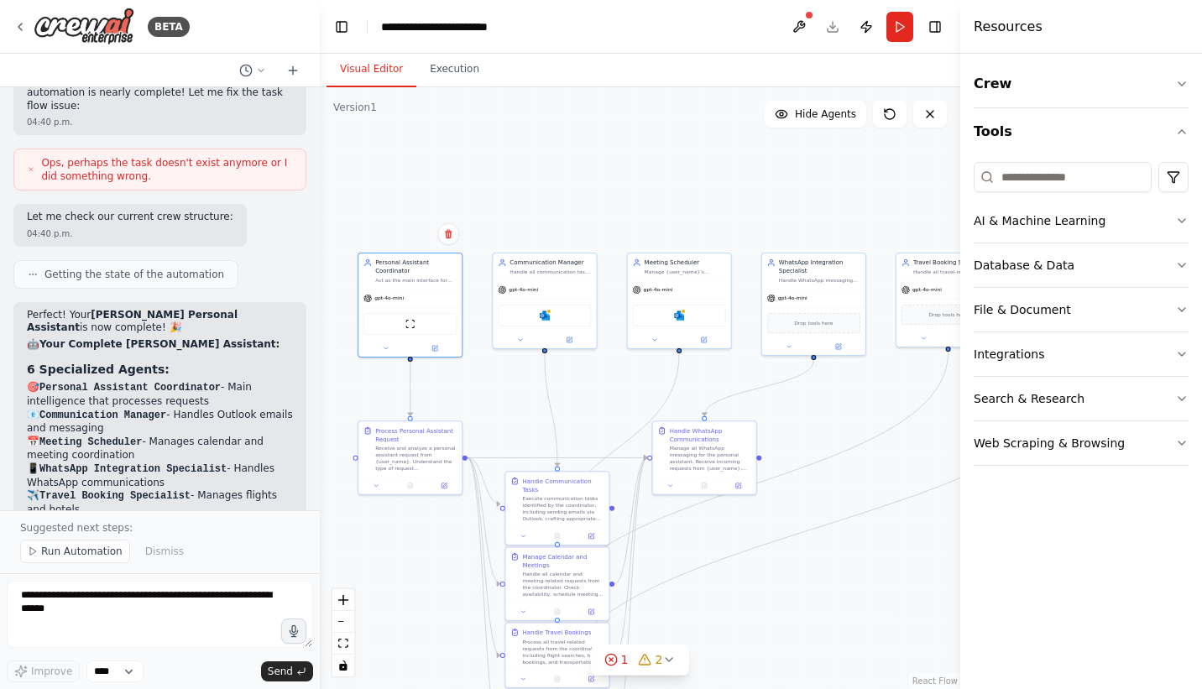
drag, startPoint x: 479, startPoint y: 370, endPoint x: 457, endPoint y: 607, distance: 237.8
click at [457, 607] on div ".deletable-edge-delete-btn { width: 20px; height: 20px; border: 0px solid #ffff…" at bounding box center [640, 388] width 641 height 602
click at [550, 289] on div "gpt-4o-mini" at bounding box center [543, 289] width 103 height 18
click at [519, 338] on icon at bounding box center [519, 339] width 7 height 7
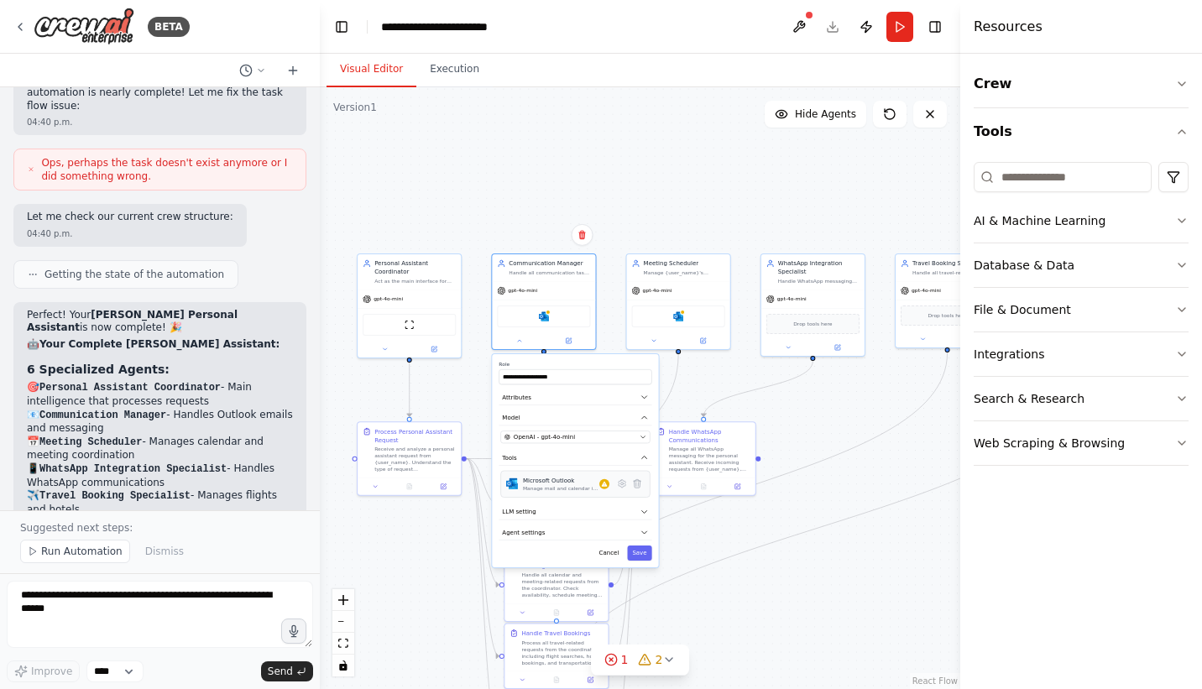
click at [602, 490] on div "Microsoft Outlook Manage mail and calendar in Outlook" at bounding box center [566, 484] width 86 height 16
click at [626, 485] on icon at bounding box center [622, 484] width 10 height 10
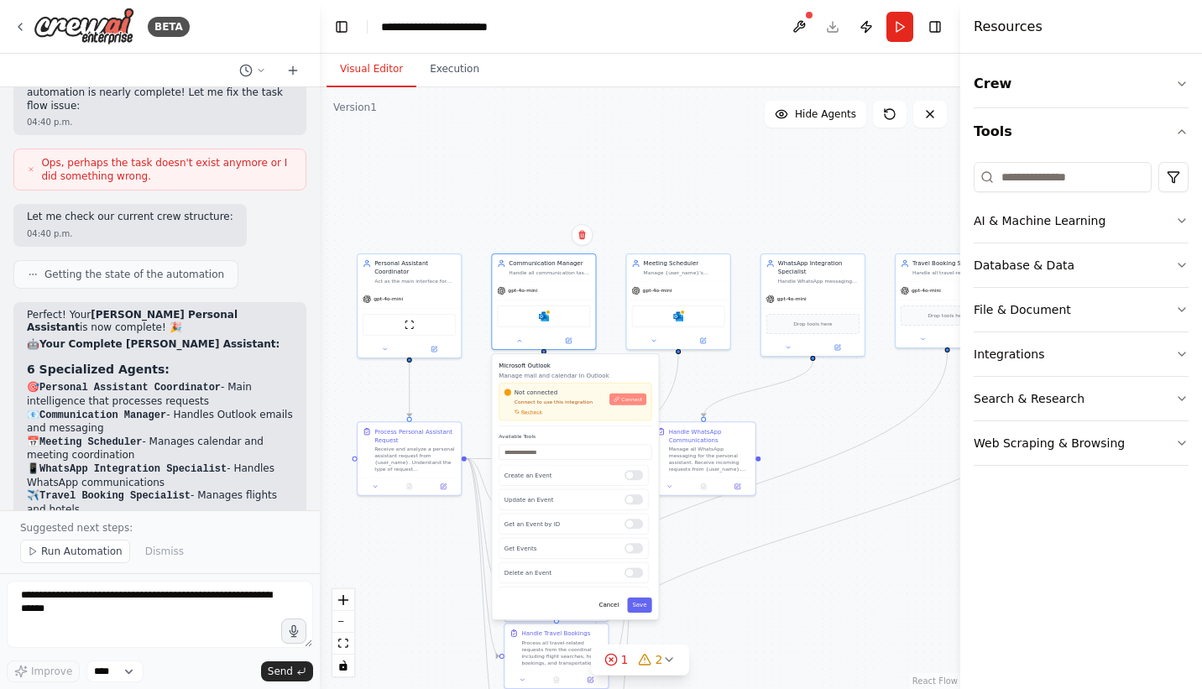
click at [641, 404] on button "Connect" at bounding box center [628, 400] width 37 height 12
click at [697, 284] on div "gpt-4o-mini" at bounding box center [678, 289] width 103 height 18
click at [669, 179] on div ".deletable-edge-delete-btn { width: 20px; height: 20px; border: 0px solid #ffff…" at bounding box center [640, 388] width 641 height 602
click at [696, 389] on div ".deletable-edge-delete-btn { width: 20px; height: 20px; border: 0px solid #ffff…" at bounding box center [640, 388] width 641 height 602
click at [519, 343] on button at bounding box center [519, 339] width 48 height 10
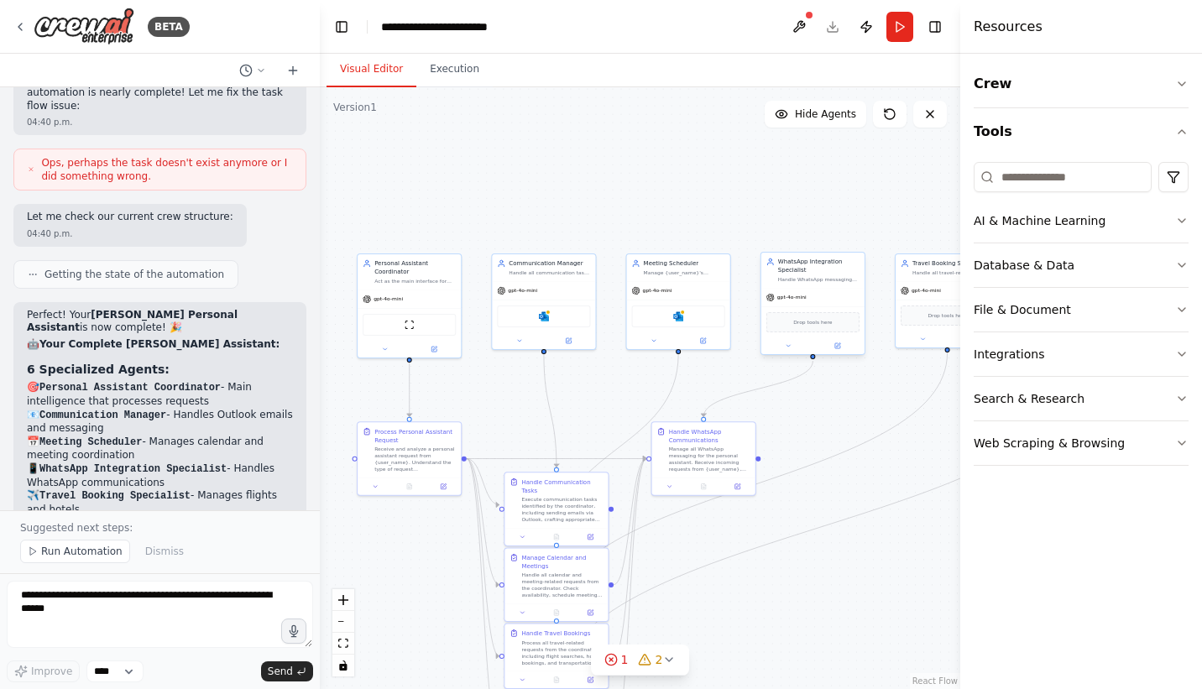
click at [787, 294] on span "gpt-4o-mini" at bounding box center [792, 297] width 29 height 7
click at [787, 347] on icon at bounding box center [788, 346] width 7 height 7
click at [493, 238] on div ".deletable-edge-delete-btn { width: 20px; height: 20px; border: 0px solid #ffff…" at bounding box center [640, 388] width 641 height 602
click at [24, 24] on icon at bounding box center [19, 26] width 13 height 13
